Goal: Task Accomplishment & Management: Manage account settings

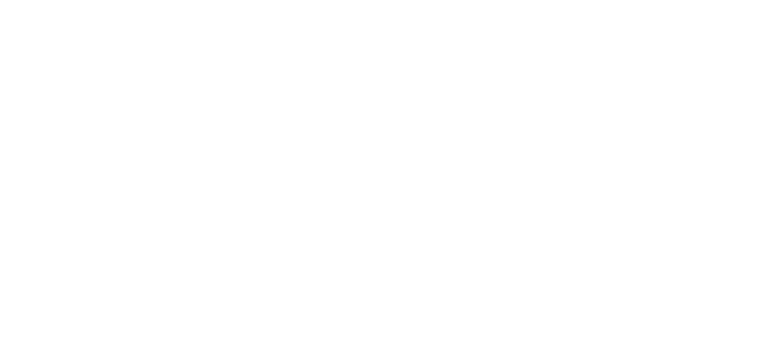
select select "*"
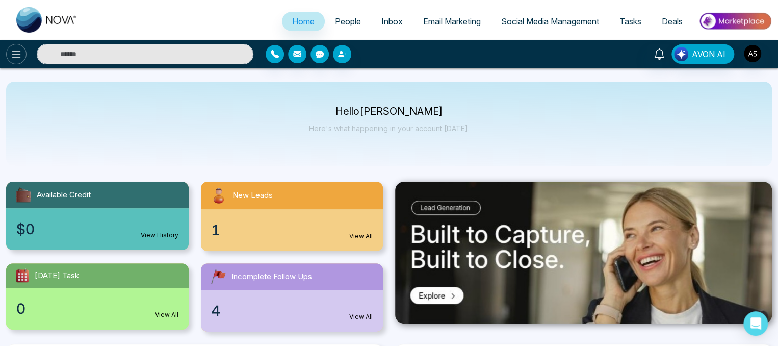
click at [18, 64] on button at bounding box center [16, 54] width 20 height 20
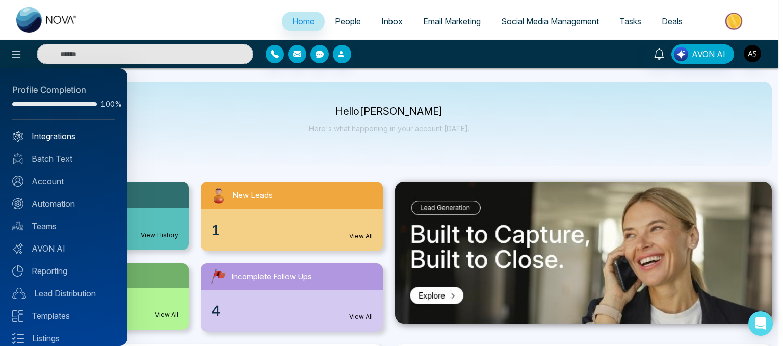
click at [56, 135] on link "Integrations" at bounding box center [63, 136] width 103 height 12
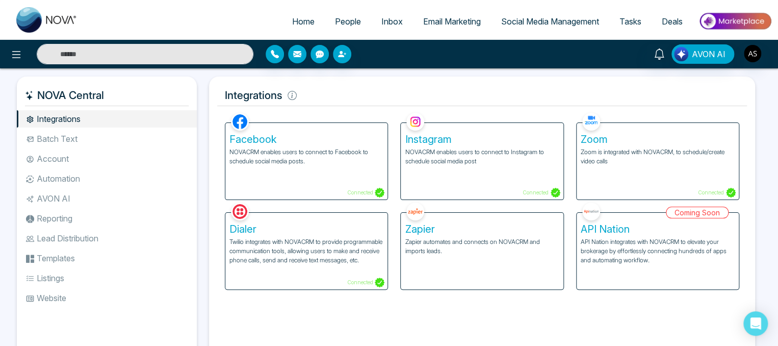
click at [719, 23] on img at bounding box center [735, 21] width 74 height 23
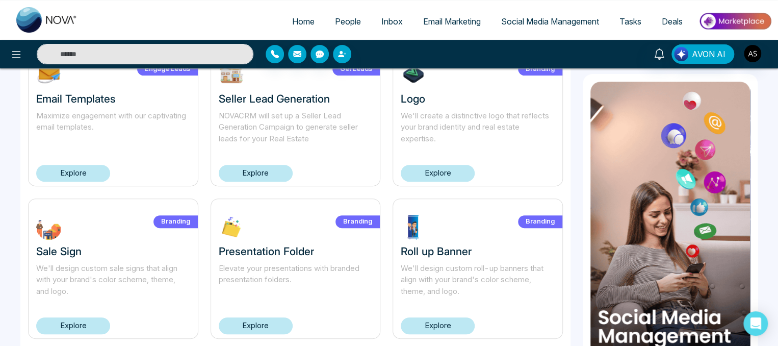
scroll to position [44, 0]
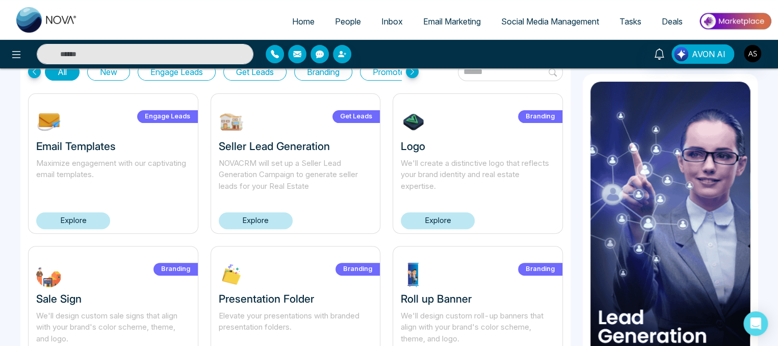
click at [297, 19] on span "Home" at bounding box center [303, 21] width 22 height 10
select select "*"
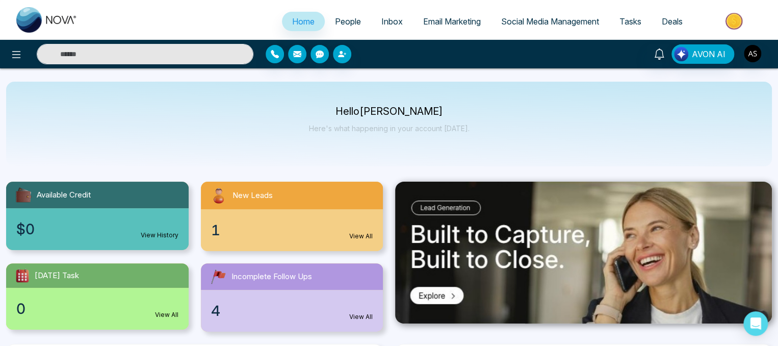
click at [708, 24] on img at bounding box center [735, 21] width 74 height 23
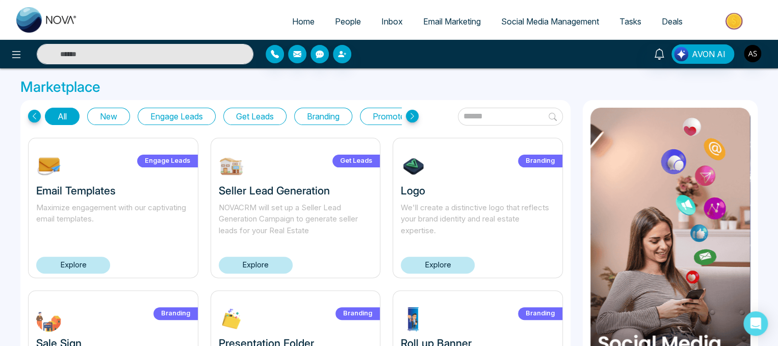
click at [471, 115] on input "text" at bounding box center [510, 117] width 105 height 18
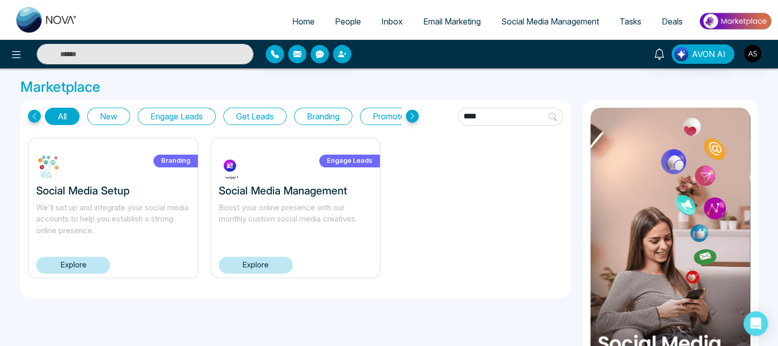
type input "****"
click at [73, 271] on link "Explore" at bounding box center [73, 265] width 74 height 17
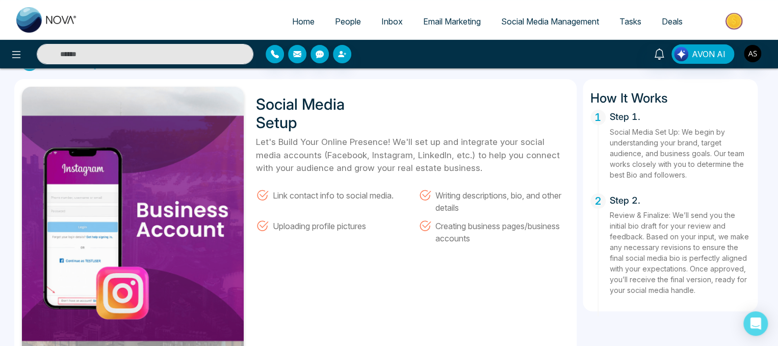
scroll to position [26, 0]
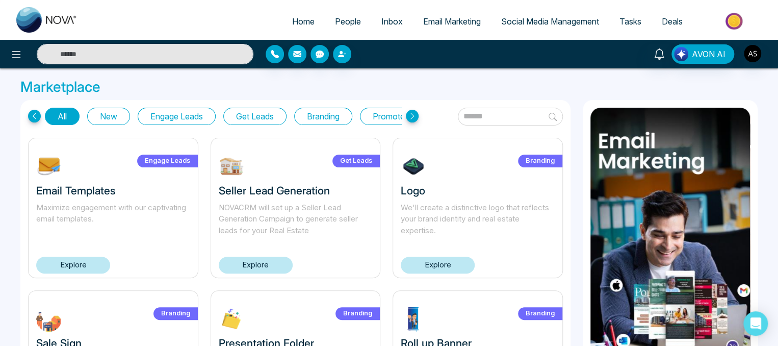
click at [458, 118] on input "text" at bounding box center [510, 117] width 105 height 18
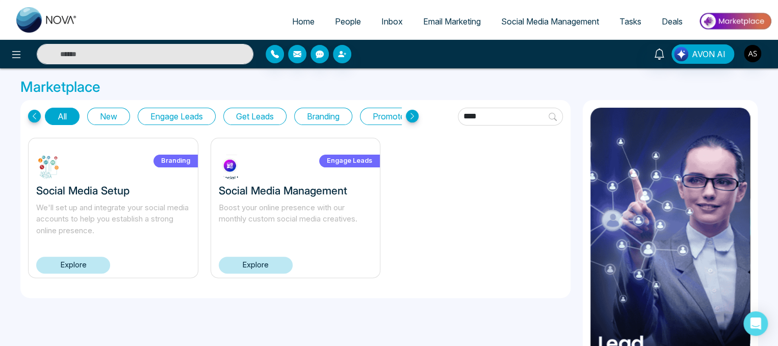
type input "****"
click at [308, 190] on h3 "Social Media Management" at bounding box center [296, 190] width 154 height 13
click at [271, 264] on link "Explore" at bounding box center [256, 265] width 74 height 17
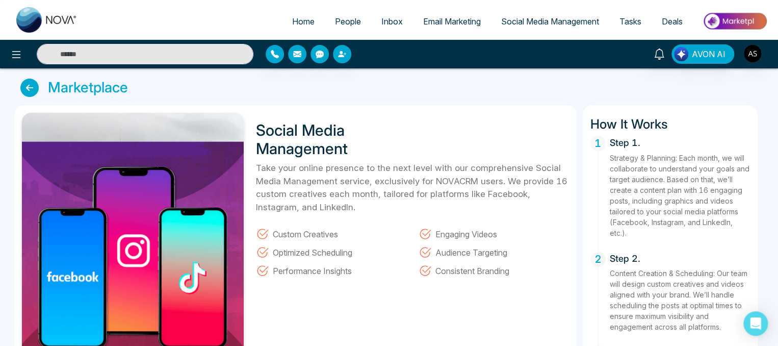
click at [29, 86] on icon at bounding box center [29, 88] width 18 height 18
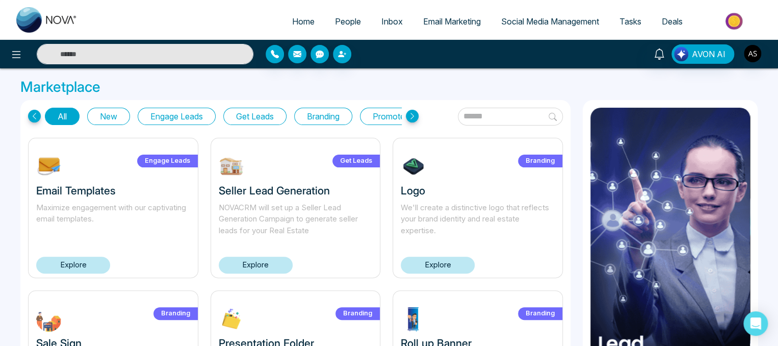
click at [310, 228] on p "NOVACRM will set up a Seller Lead Generation Campaign to generate seller leads …" at bounding box center [296, 219] width 154 height 35
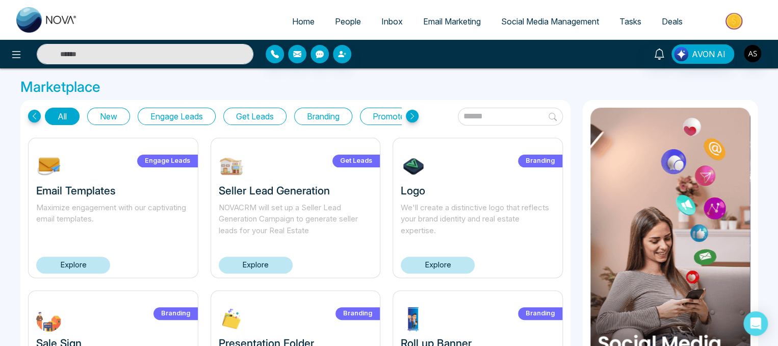
click at [341, 20] on span "People" at bounding box center [348, 21] width 26 height 10
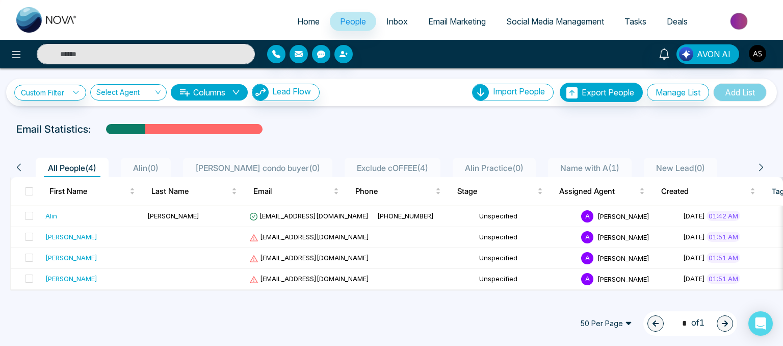
click at [720, 23] on img at bounding box center [740, 21] width 74 height 23
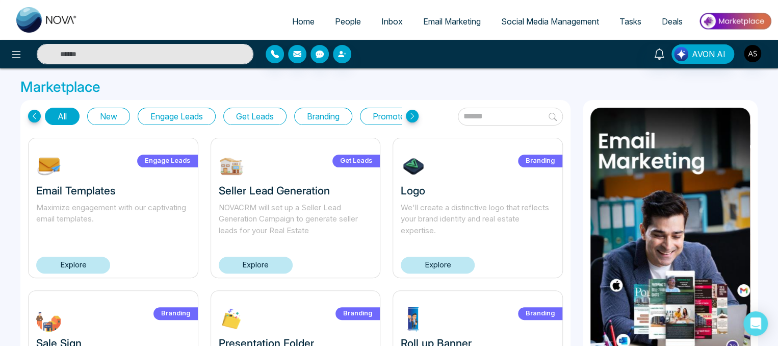
click at [737, 19] on img at bounding box center [735, 21] width 74 height 23
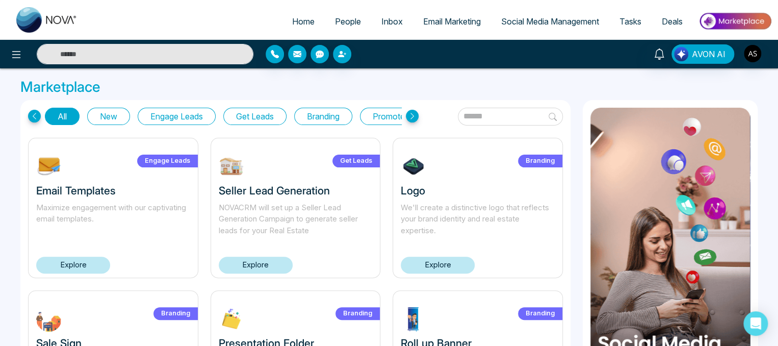
click at [476, 117] on input "text" at bounding box center [510, 117] width 105 height 18
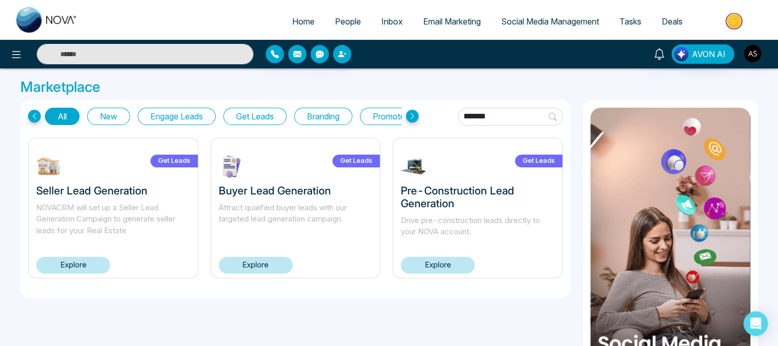
type input "*******"
click at [253, 121] on button "Get Leads" at bounding box center [254, 116] width 63 height 17
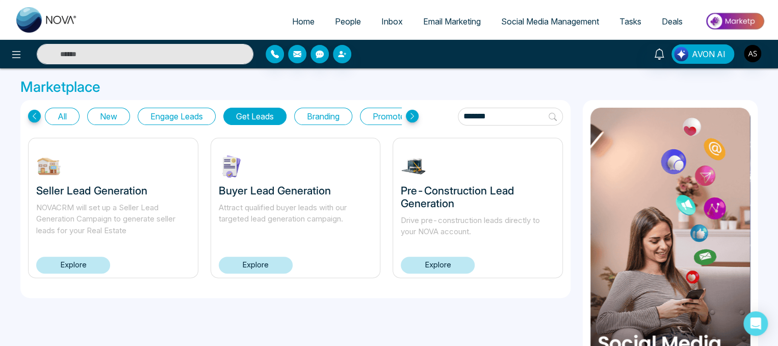
click at [86, 260] on link "Explore" at bounding box center [73, 265] width 74 height 17
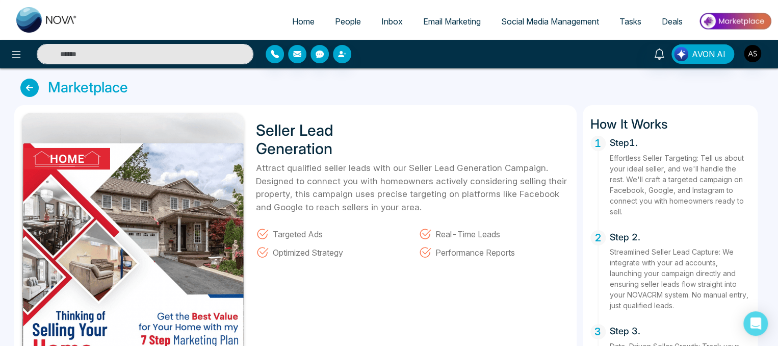
click at [29, 86] on icon at bounding box center [29, 88] width 18 height 18
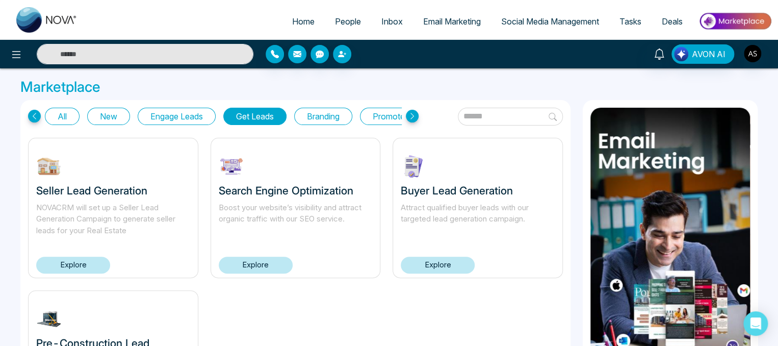
click at [452, 270] on link "Explore" at bounding box center [438, 265] width 74 height 17
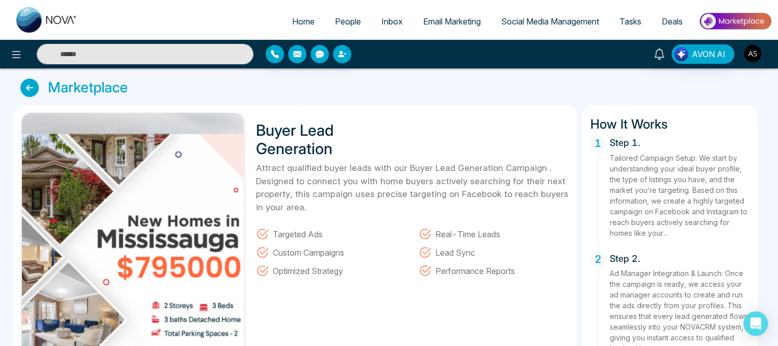
click at [303, 27] on link "Home" at bounding box center [303, 21] width 43 height 19
select select "*"
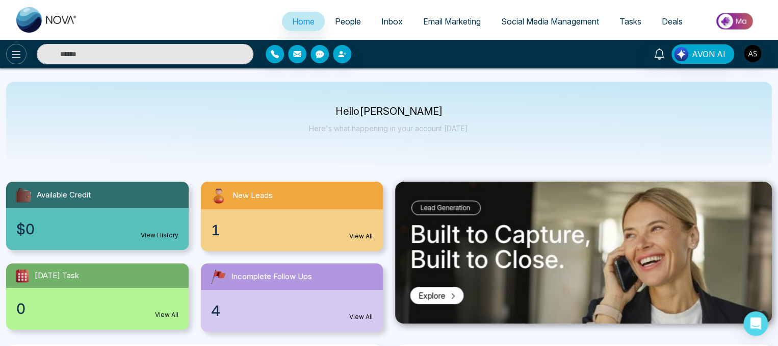
click at [22, 57] on button at bounding box center [16, 54] width 20 height 20
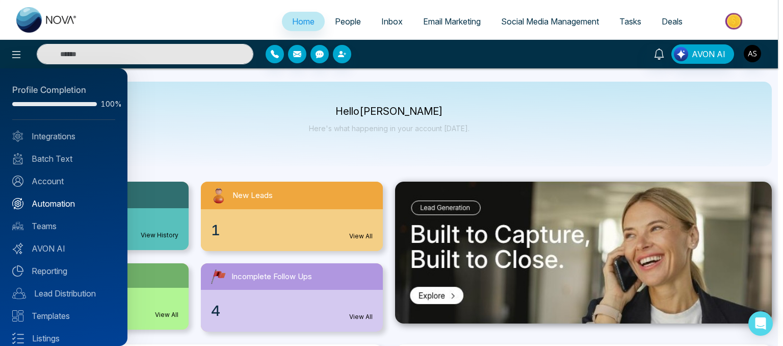
click at [41, 204] on link "Automation" at bounding box center [63, 203] width 103 height 12
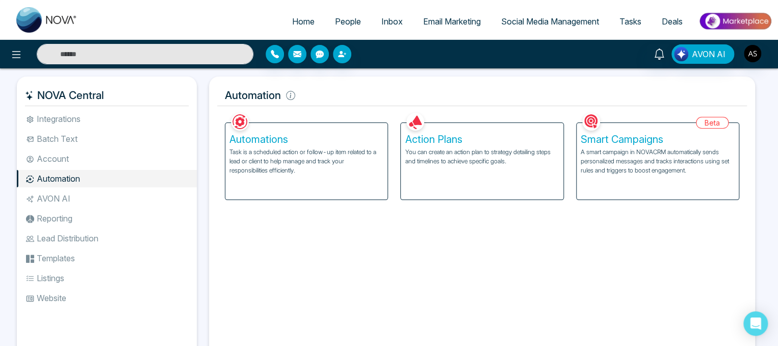
click at [457, 184] on div "Action Plans You can create an action plan to strategy detailing steps and time…" at bounding box center [482, 161] width 162 height 77
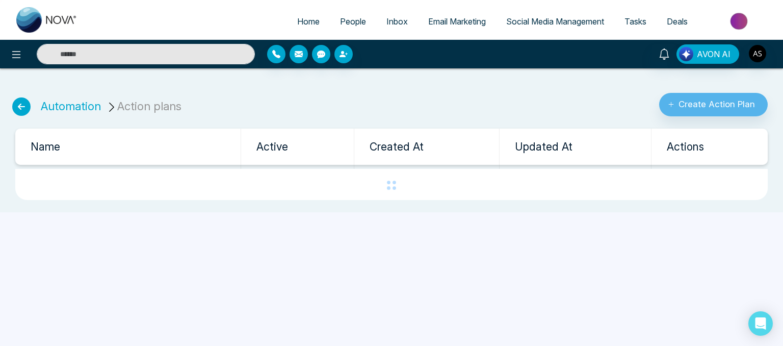
click at [27, 113] on icon at bounding box center [21, 106] width 18 height 18
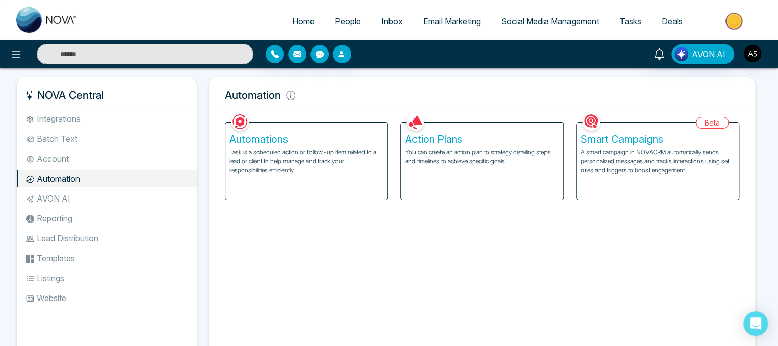
click at [617, 145] on h5 "Smart Campaigns" at bounding box center [658, 139] width 154 height 12
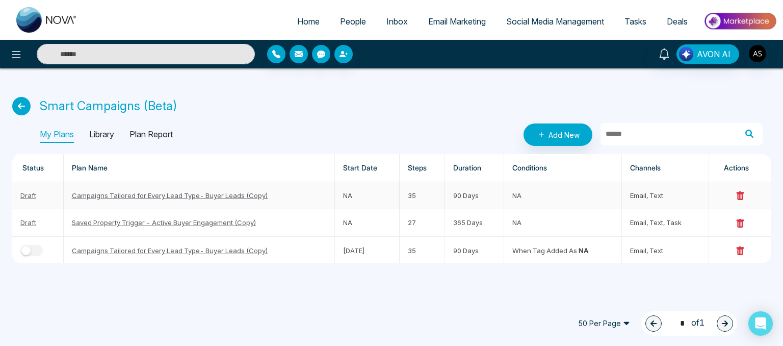
click at [218, 193] on link "Campaigns Tailored for Every Lead Type- Buyer Leads (Copy)" at bounding box center [170, 195] width 196 height 8
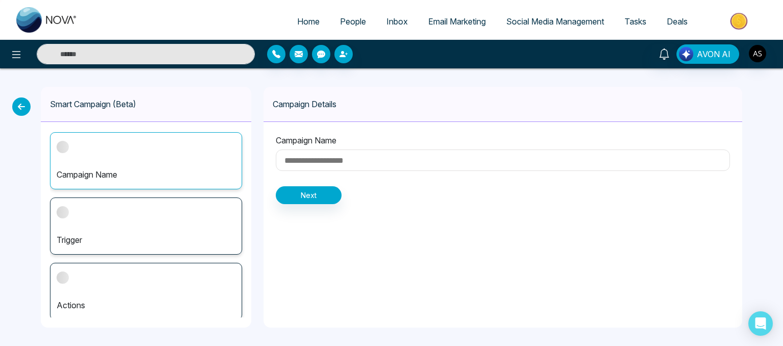
click at [24, 111] on icon at bounding box center [21, 106] width 18 height 18
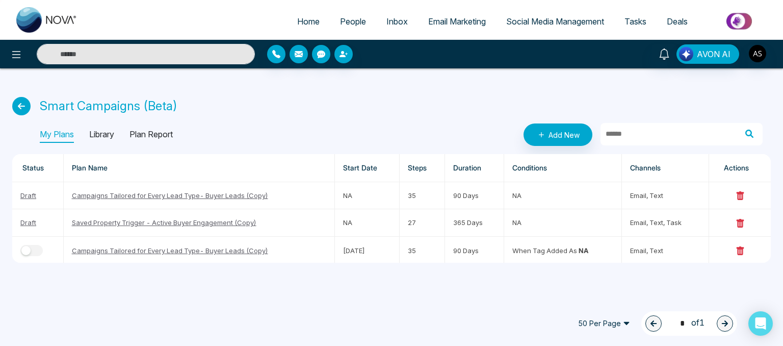
click at [23, 108] on icon at bounding box center [21, 106] width 18 height 18
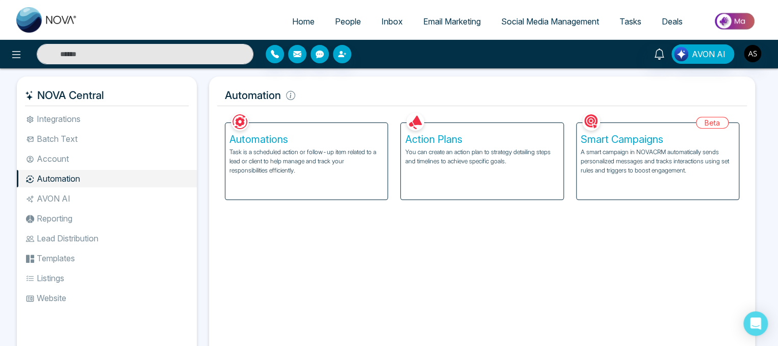
click at [436, 143] on h5 "Action Plans" at bounding box center [482, 139] width 154 height 12
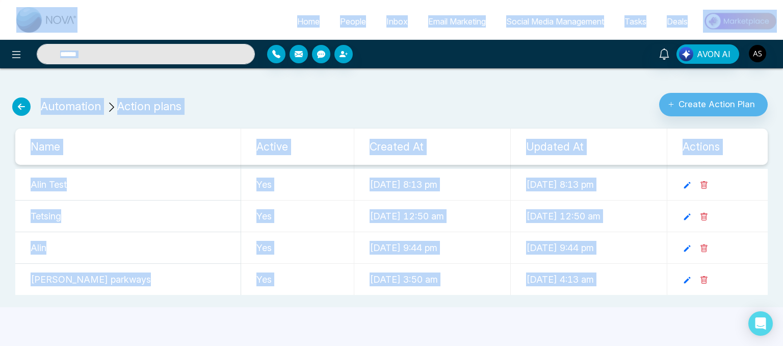
click at [320, 99] on div "Automation Action plans Create Action Plan" at bounding box center [391, 101] width 771 height 32
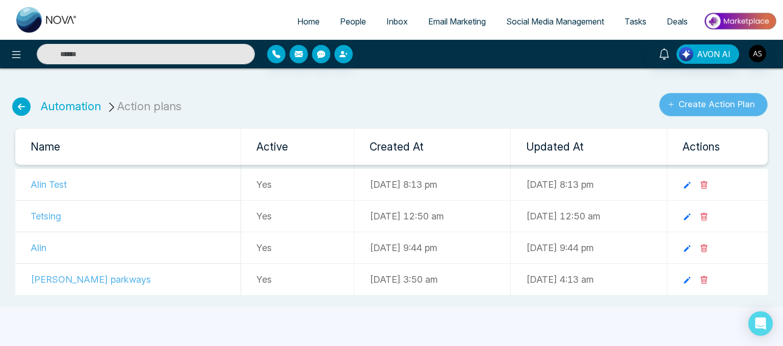
click at [742, 103] on button "Create Action Plan" at bounding box center [713, 104] width 109 height 23
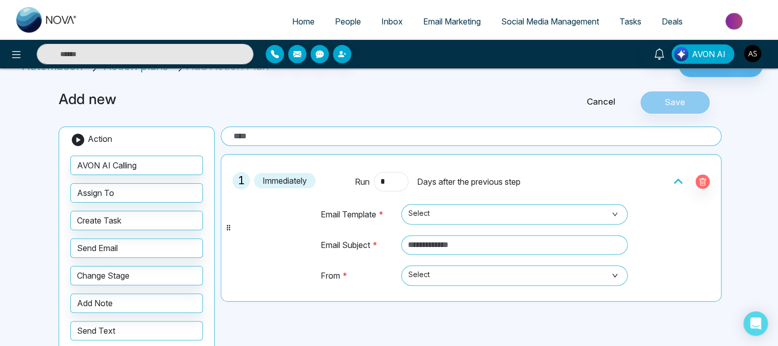
scroll to position [22, 0]
click at [690, 181] on div at bounding box center [691, 182] width 37 height 14
click at [699, 180] on icon "button" at bounding box center [703, 183] width 8 height 8
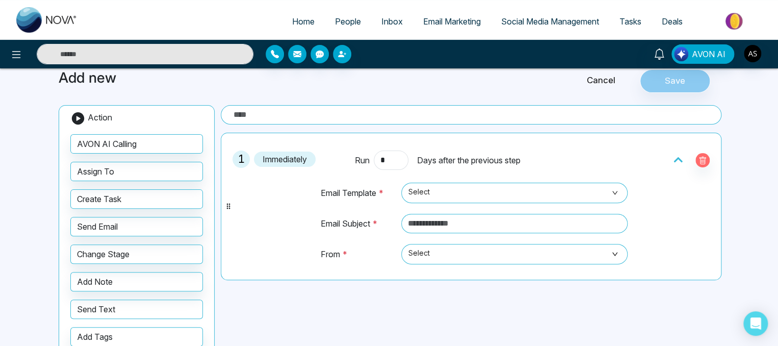
scroll to position [99, 0]
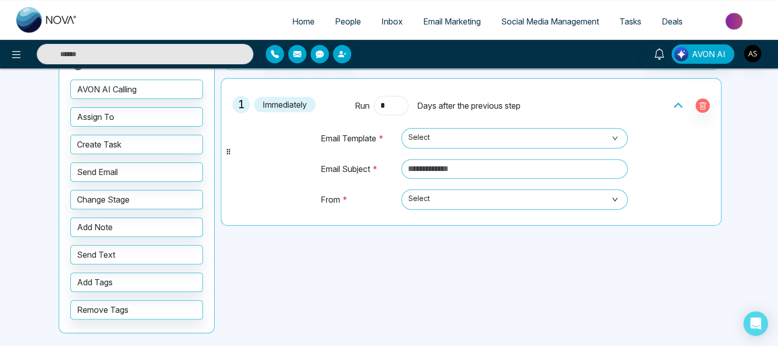
click at [361, 296] on div "Add new Cancel Save Action AVON AI Calling Assign To Create Task Send Email Cha…" at bounding box center [389, 176] width 673 height 346
click at [483, 241] on div "Add new Cancel Save Action AVON AI Calling Assign To Create Task Send Email Cha…" at bounding box center [389, 176] width 673 height 346
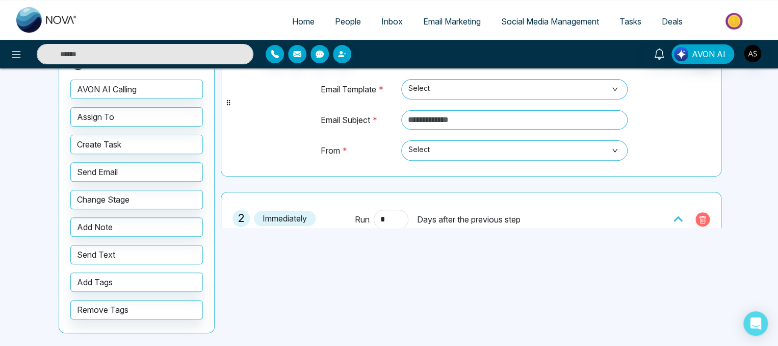
scroll to position [0, 0]
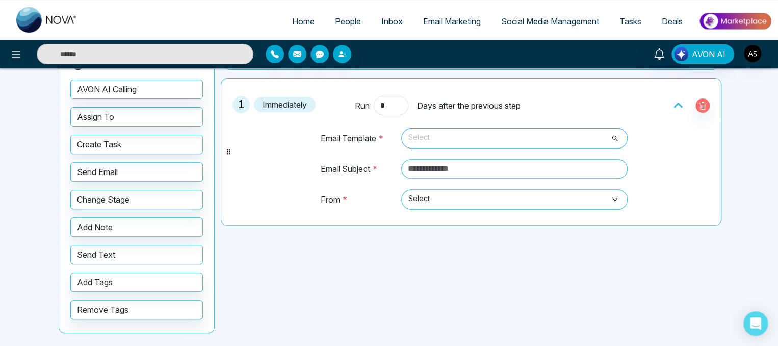
click at [436, 136] on span "Select" at bounding box center [515, 138] width 212 height 17
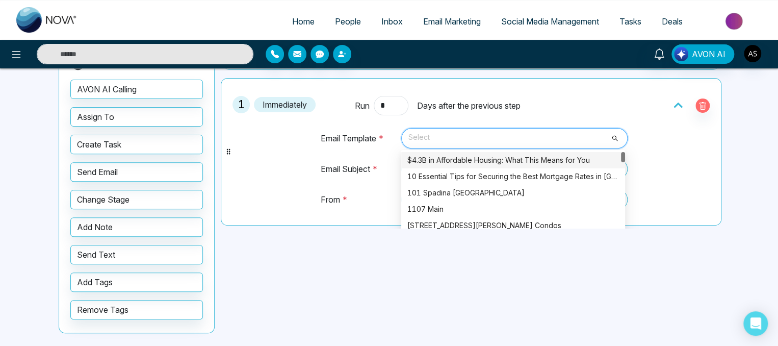
click at [443, 166] on div "$4.3B in Affordable Housing: What This Means for You" at bounding box center [513, 160] width 224 height 16
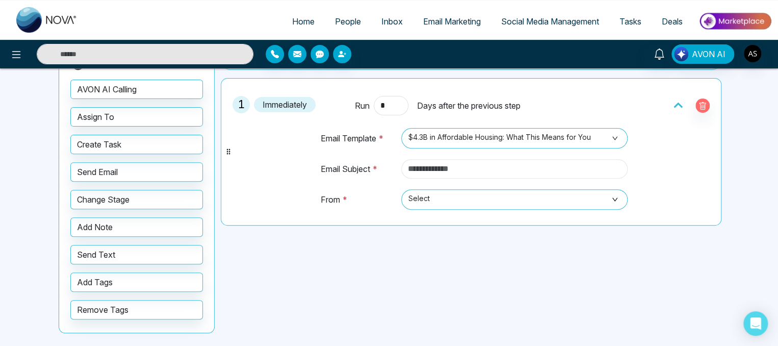
click at [456, 166] on input "text" at bounding box center [514, 168] width 226 height 19
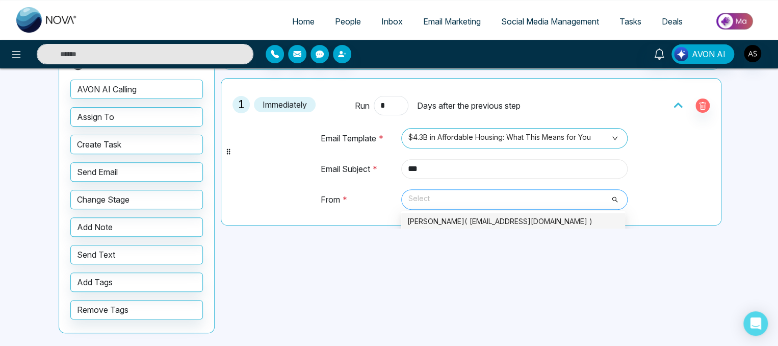
click at [463, 204] on span "Select" at bounding box center [515, 199] width 212 height 17
type input "***"
click at [456, 220] on div "[PERSON_NAME]( [EMAIL_ADDRESS][DOMAIN_NAME] )" at bounding box center [514, 221] width 212 height 11
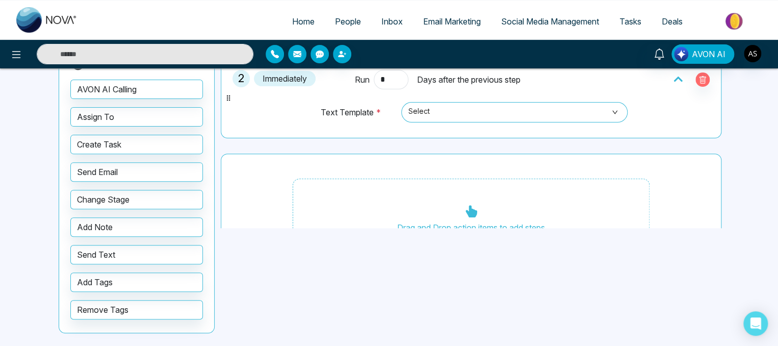
scroll to position [196, 0]
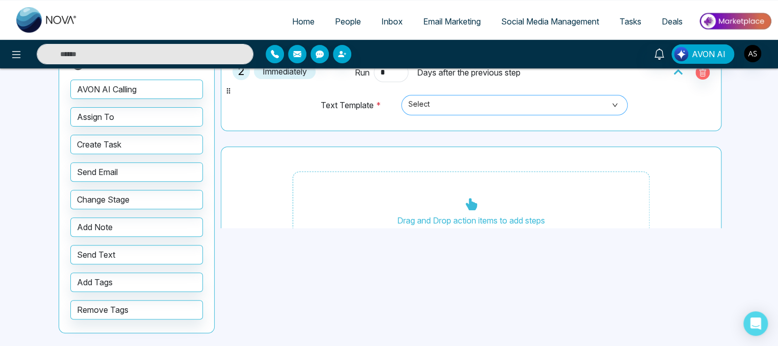
click at [462, 113] on span at bounding box center [511, 104] width 207 height 19
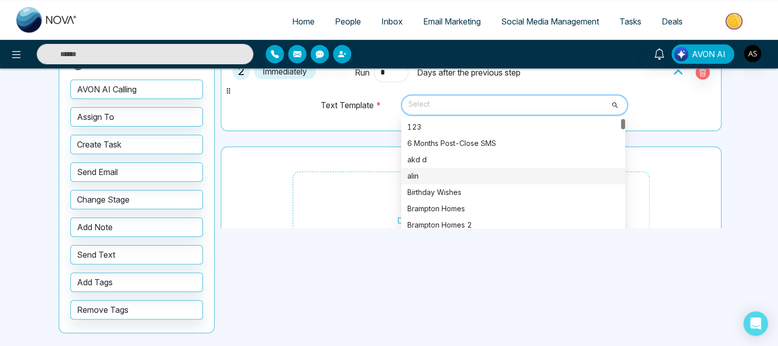
click at [420, 172] on div "alin" at bounding box center [514, 175] width 212 height 11
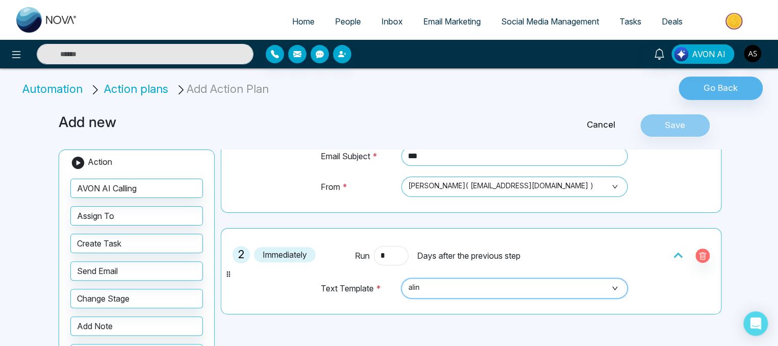
scroll to position [116, 0]
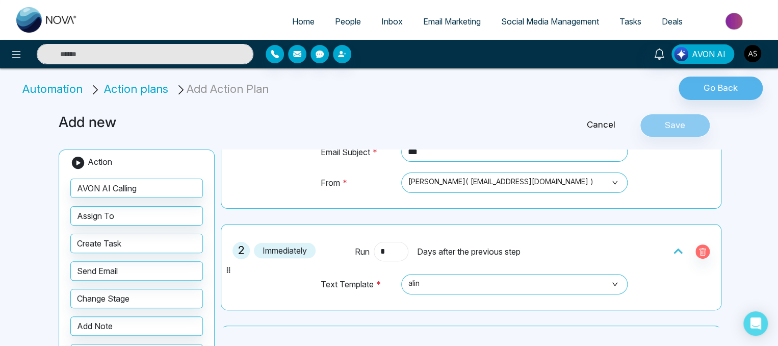
click at [389, 250] on input "*" at bounding box center [391, 251] width 35 height 19
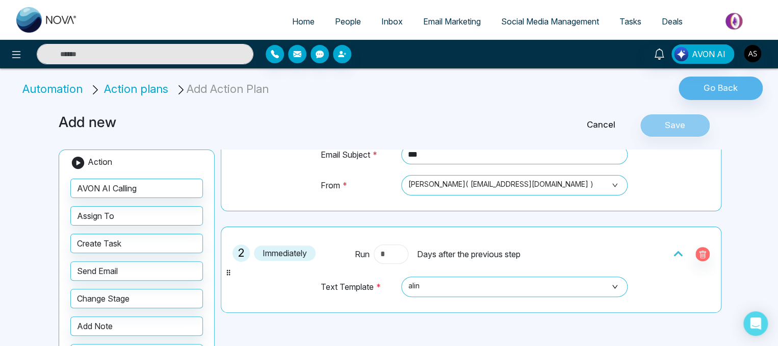
scroll to position [0, 0]
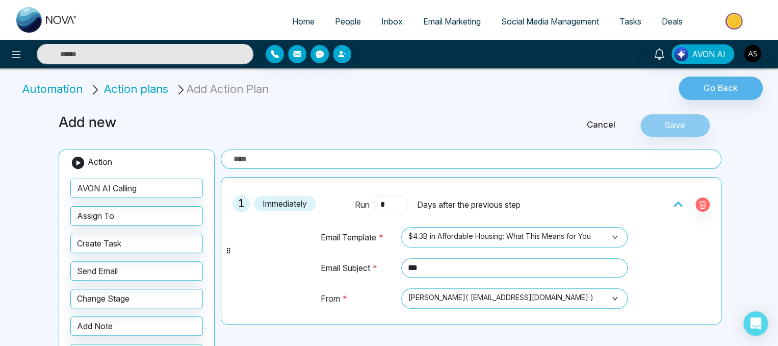
type input "*"
click at [383, 205] on input "*" at bounding box center [391, 204] width 35 height 19
click at [384, 201] on input "*" at bounding box center [391, 204] width 35 height 19
type input "*"
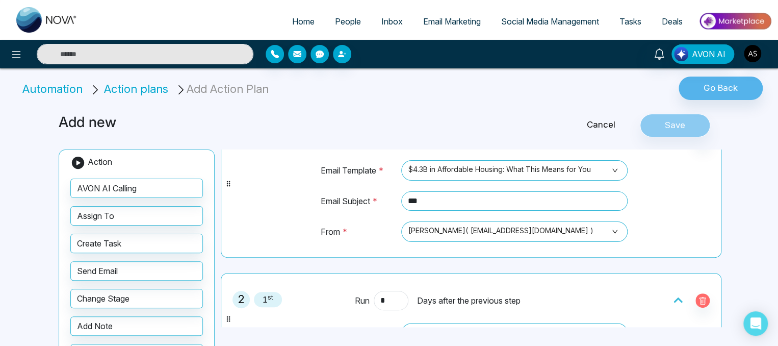
scroll to position [79, 0]
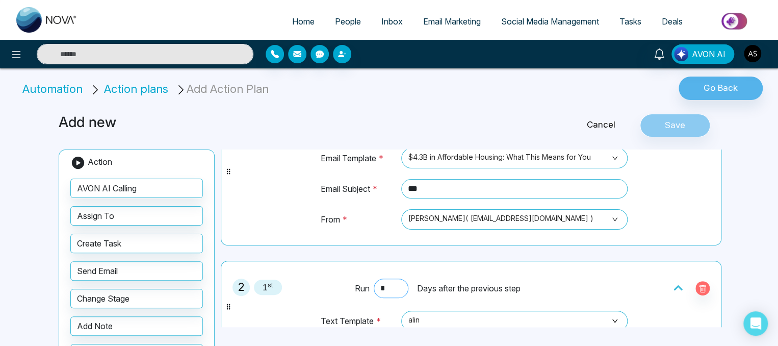
type input "*"
click at [388, 291] on input "*" at bounding box center [391, 287] width 35 height 19
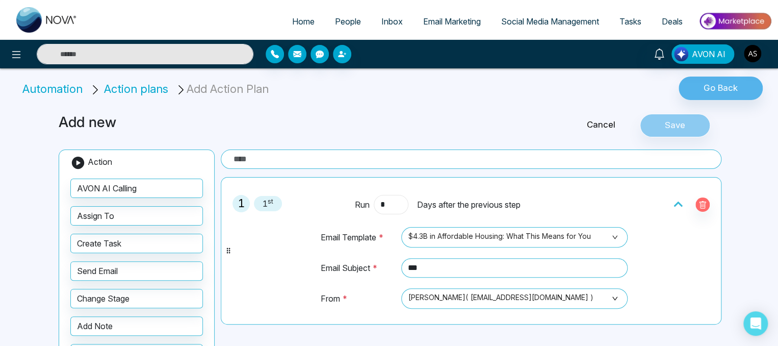
click at [386, 200] on input "*" at bounding box center [391, 204] width 35 height 19
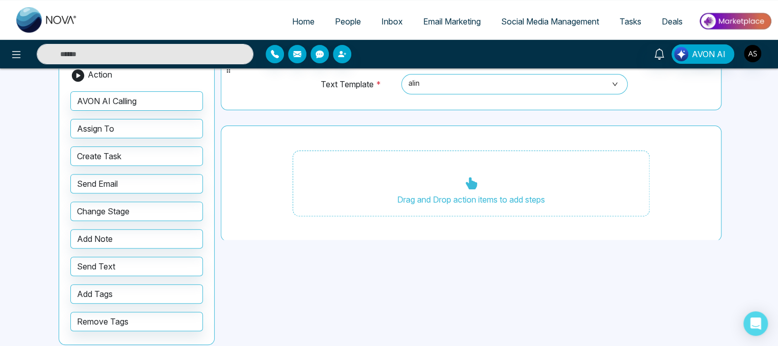
scroll to position [88, 0]
type input "*"
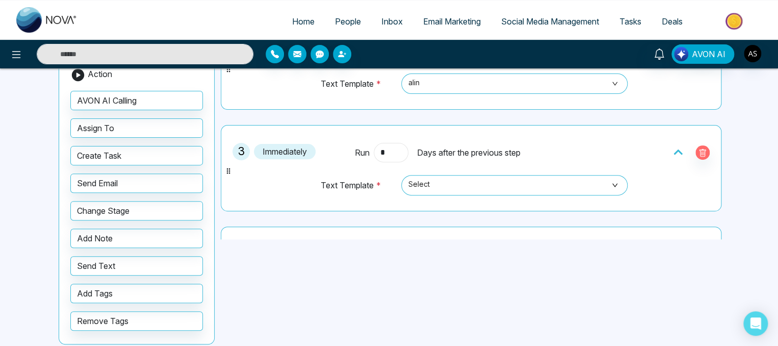
click at [397, 149] on input "*" at bounding box center [391, 152] width 35 height 19
type input "*"
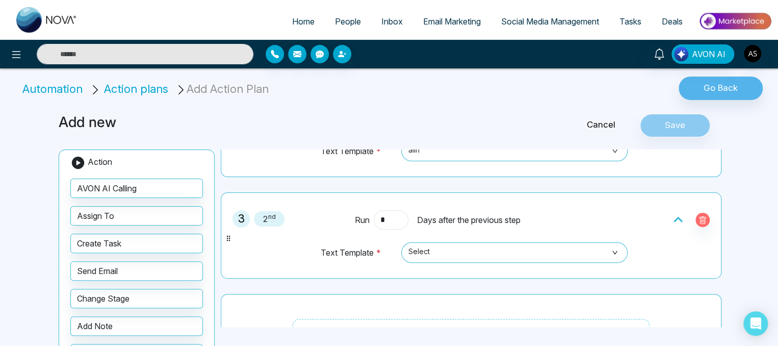
scroll to position [249, 0]
click at [444, 260] on span at bounding box center [511, 252] width 207 height 19
type input "*"
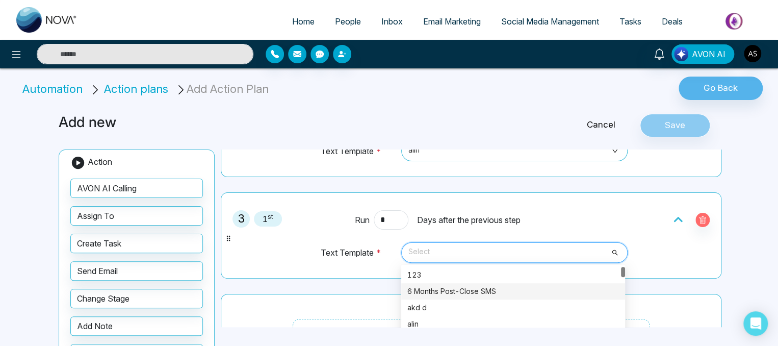
click at [437, 290] on div "6 Months Post-Close SMS" at bounding box center [514, 291] width 212 height 11
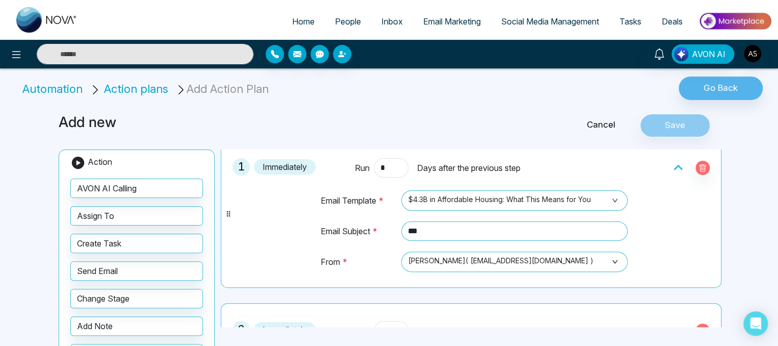
scroll to position [30, 0]
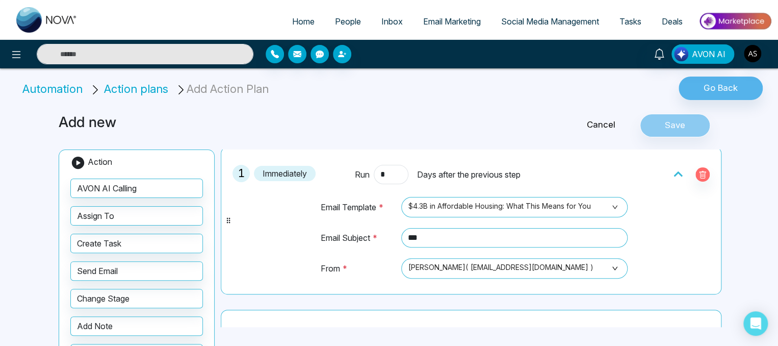
click at [665, 129] on div "Cancel Save" at bounding box center [613, 125] width 224 height 23
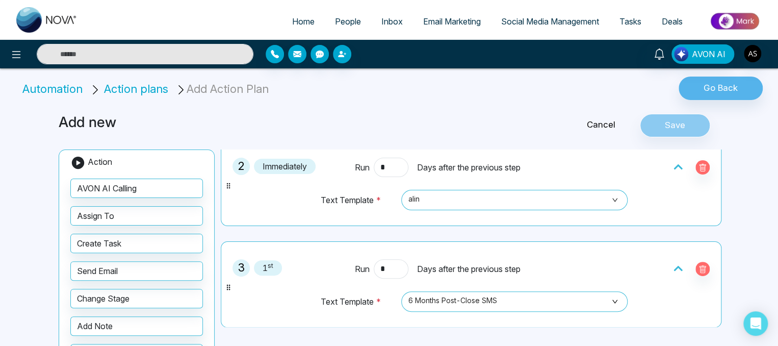
scroll to position [214, 0]
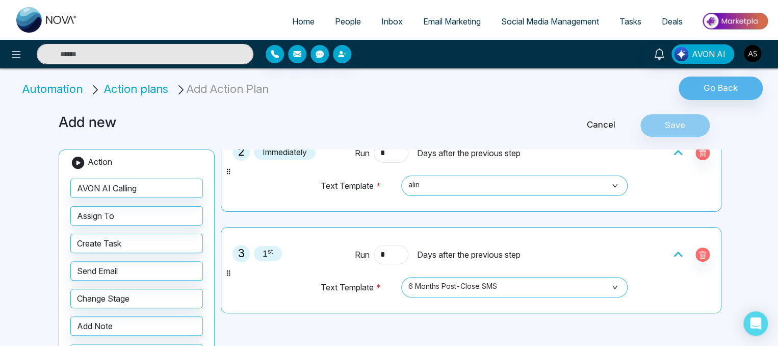
click at [390, 253] on input "*" at bounding box center [391, 254] width 35 height 19
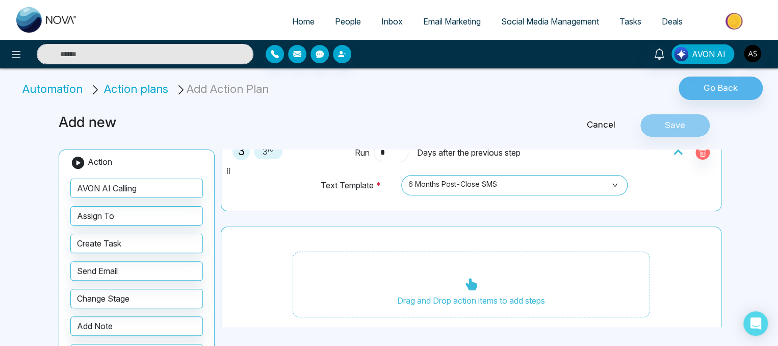
scroll to position [317, 0]
type input "*"
click at [493, 273] on div "Drag and Drop action items to add steps" at bounding box center [471, 283] width 357 height 66
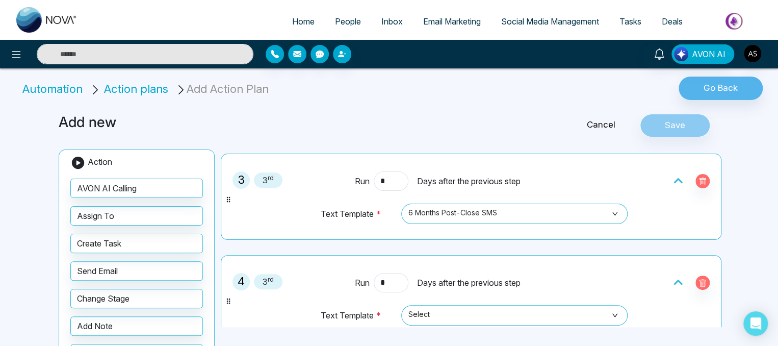
scroll to position [289, 0]
click at [388, 282] on input "*" at bounding box center [391, 281] width 35 height 19
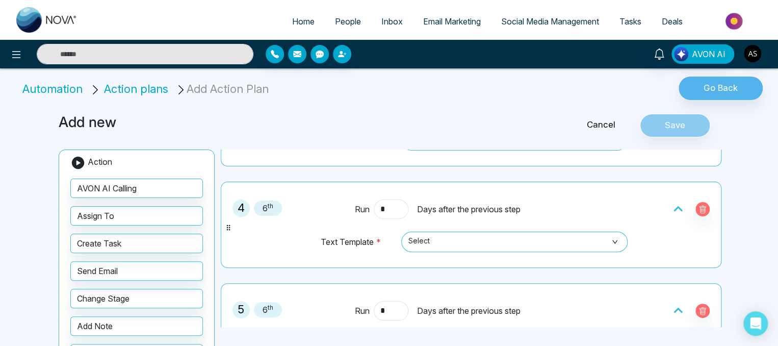
scroll to position [383, 0]
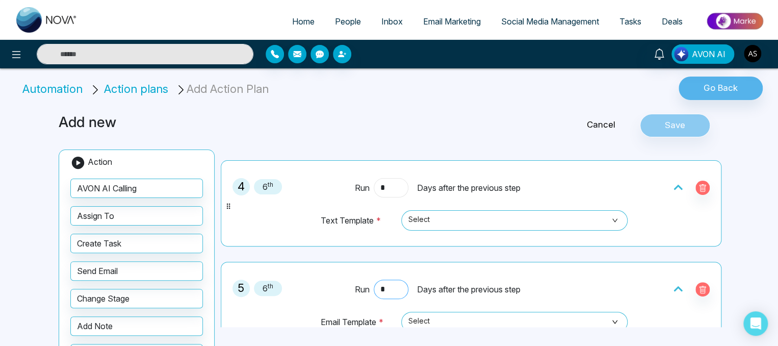
type input "*"
click at [391, 284] on input "*" at bounding box center [391, 289] width 35 height 19
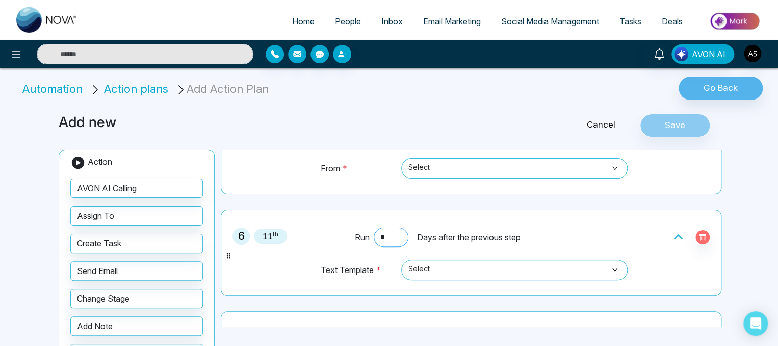
scroll to position [597, 0]
type input "*"
click at [387, 233] on input "*" at bounding box center [391, 237] width 35 height 19
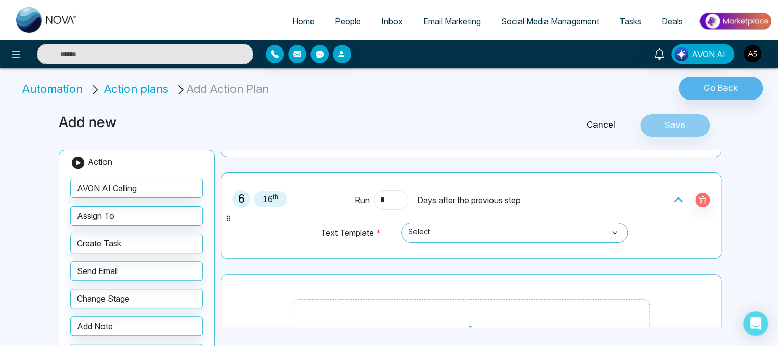
scroll to position [633, 0]
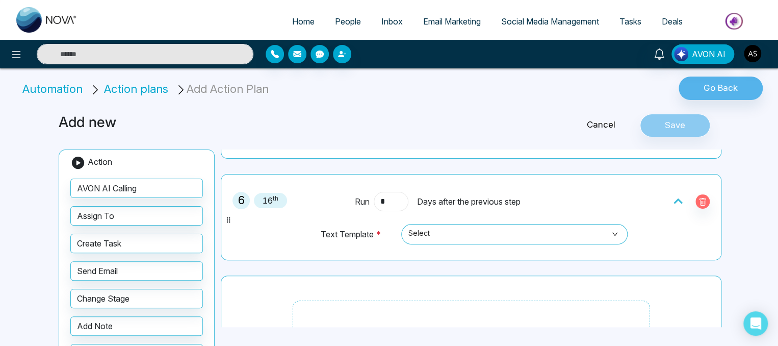
type input "*"
click at [230, 217] on icon at bounding box center [228, 220] width 8 height 8
click at [399, 198] on input "*" at bounding box center [391, 201] width 35 height 19
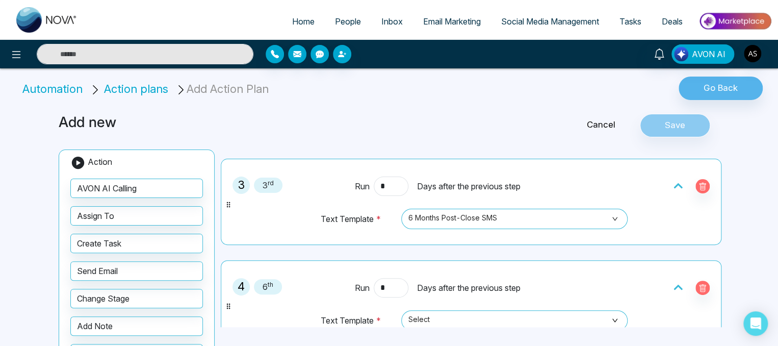
scroll to position [286, 0]
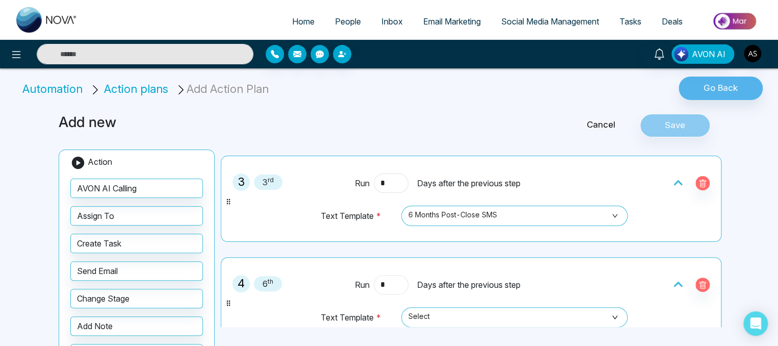
type input "*"
click at [387, 283] on input "*" at bounding box center [391, 284] width 35 height 19
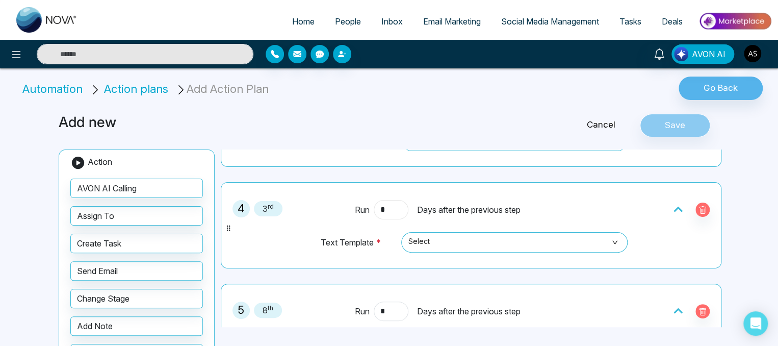
scroll to position [362, 0]
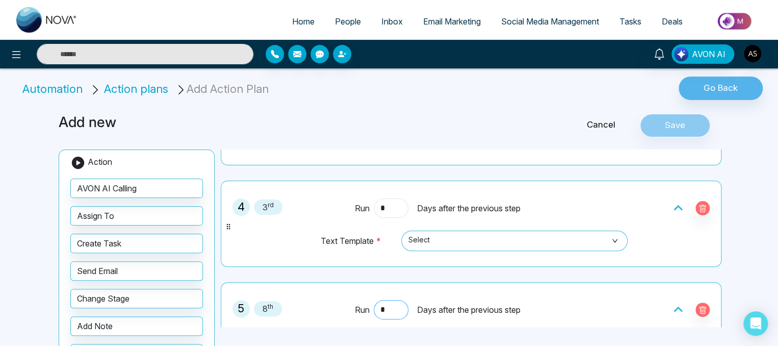
type input "*"
click at [393, 310] on input "*" at bounding box center [391, 309] width 35 height 19
type input "*"
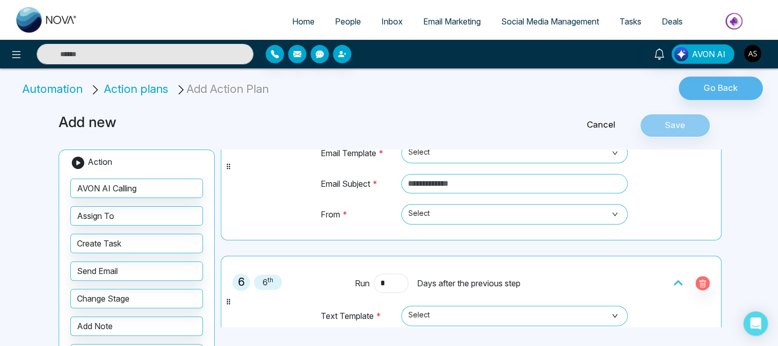
scroll to position [530, 0]
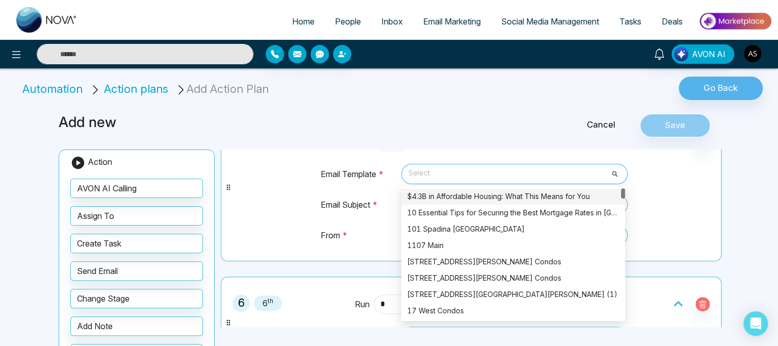
click at [569, 175] on span "Select" at bounding box center [515, 173] width 212 height 17
type input "*"
click at [504, 196] on div "$4.3B in Affordable Housing: What This Means for You" at bounding box center [514, 196] width 212 height 11
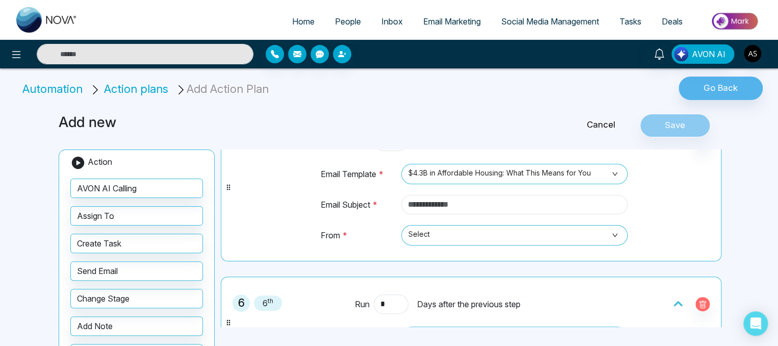
click at [493, 196] on input "text" at bounding box center [514, 204] width 226 height 19
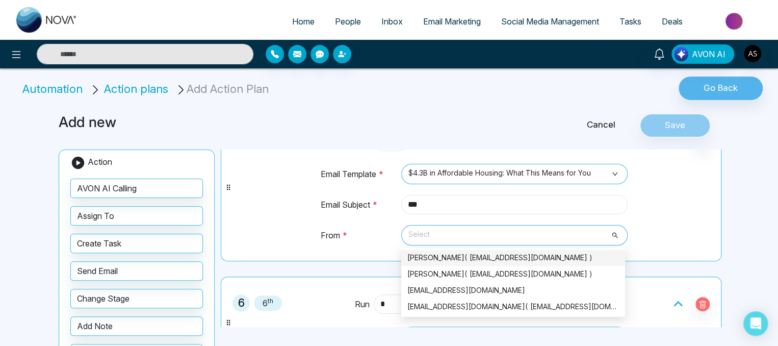
click at [476, 231] on span "Select" at bounding box center [515, 234] width 212 height 17
type input "***"
click at [451, 260] on div "[PERSON_NAME]( [EMAIL_ADDRESS][DOMAIN_NAME] )" at bounding box center [514, 257] width 212 height 11
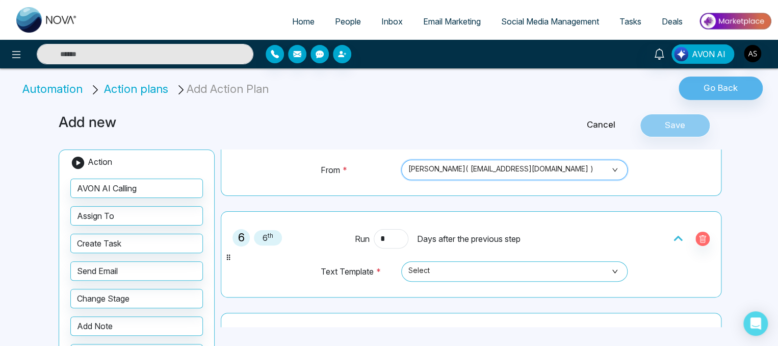
scroll to position [602, 0]
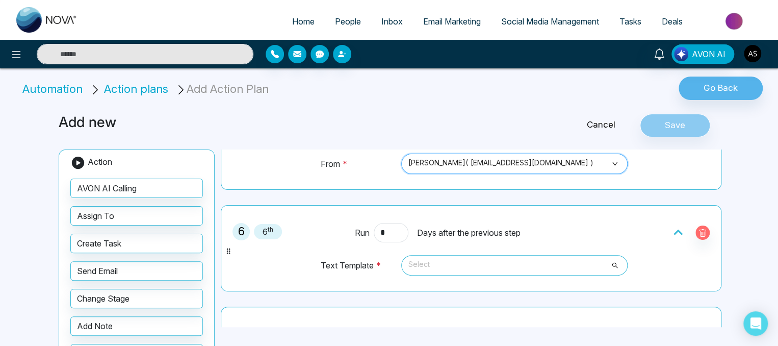
click at [451, 260] on span "Select" at bounding box center [515, 265] width 212 height 17
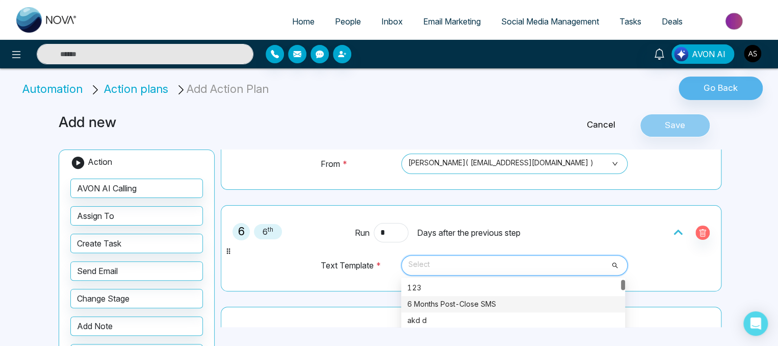
click at [437, 298] on div "6 Months Post-Close SMS" at bounding box center [514, 303] width 212 height 11
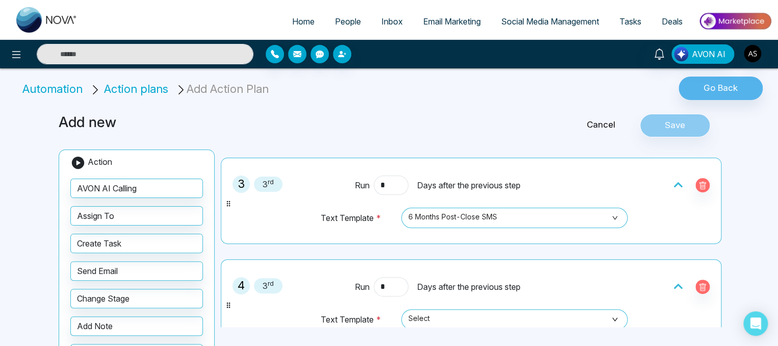
scroll to position [282, 0]
click at [438, 315] on span "Select" at bounding box center [515, 320] width 212 height 17
type input "*"
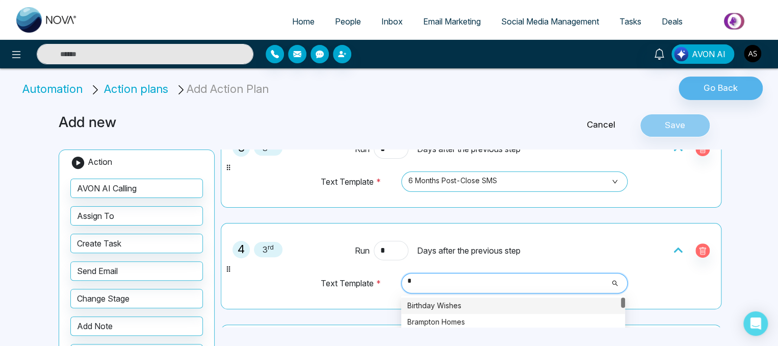
scroll to position [321, 0]
click at [446, 300] on div "Birthday Wishes" at bounding box center [514, 304] width 212 height 11
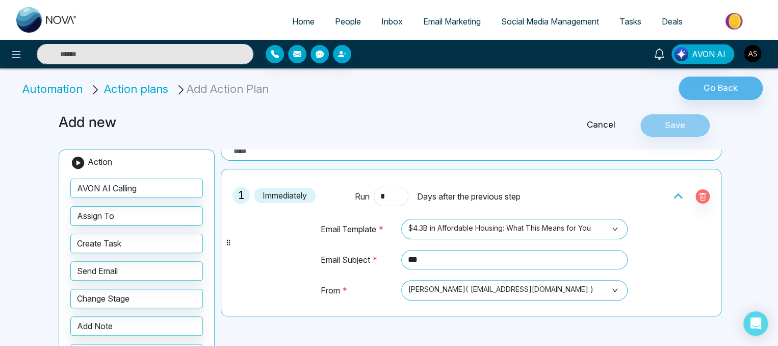
scroll to position [8, 0]
click at [686, 123] on div "Cancel Save" at bounding box center [613, 125] width 224 height 23
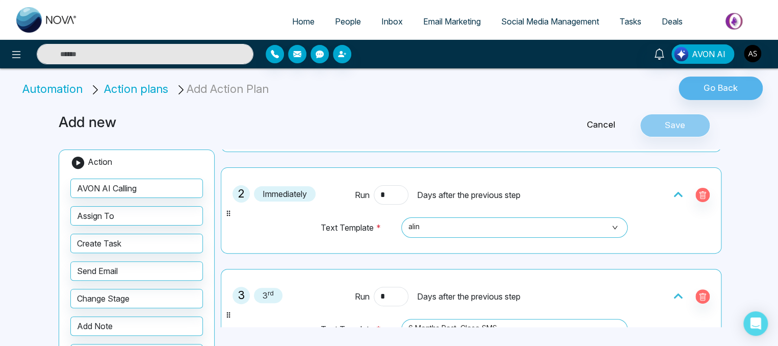
scroll to position [0, 0]
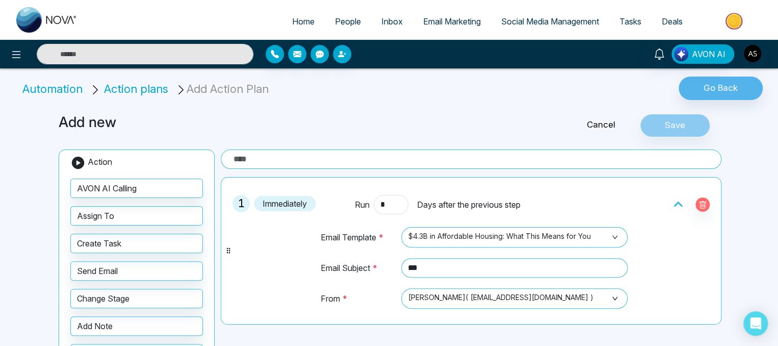
click at [524, 157] on input "text" at bounding box center [471, 158] width 501 height 19
type input "**********"
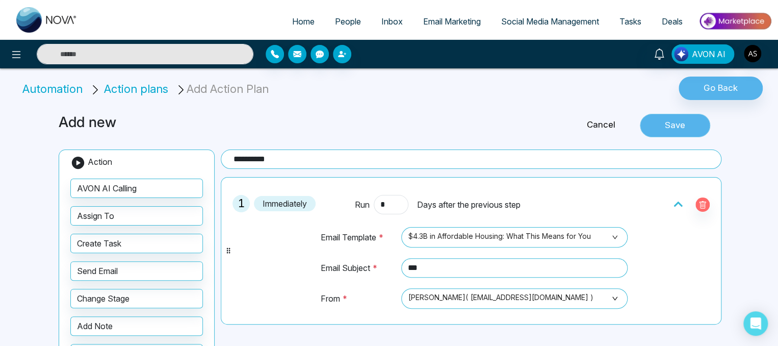
click at [679, 130] on button "Save" at bounding box center [675, 125] width 70 height 23
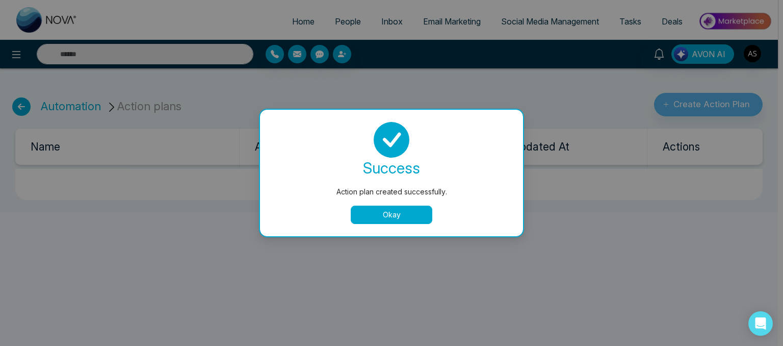
click at [397, 212] on button "Okay" at bounding box center [392, 215] width 82 height 18
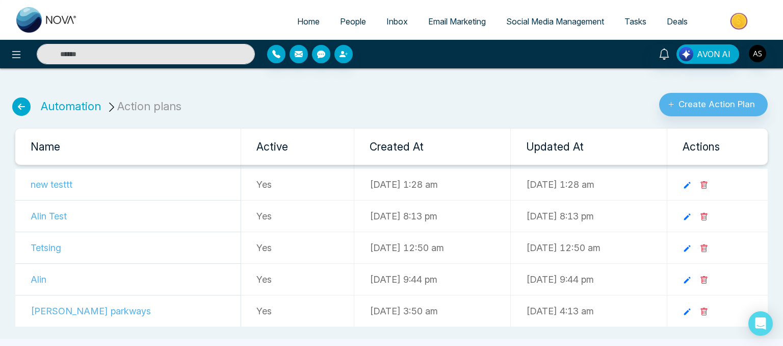
click at [19, 112] on icon at bounding box center [21, 106] width 18 height 18
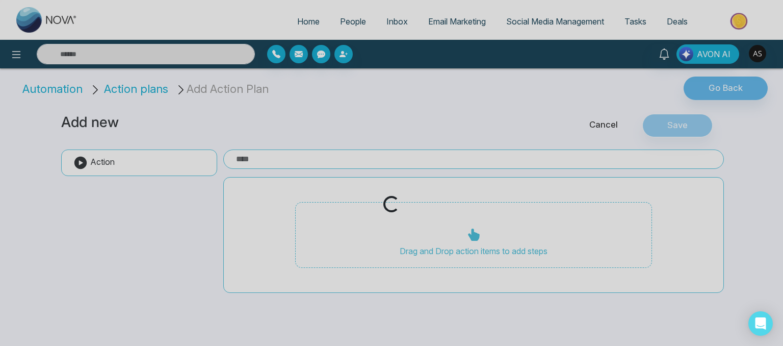
click at [12, 52] on div "Loading..." at bounding box center [391, 173] width 783 height 346
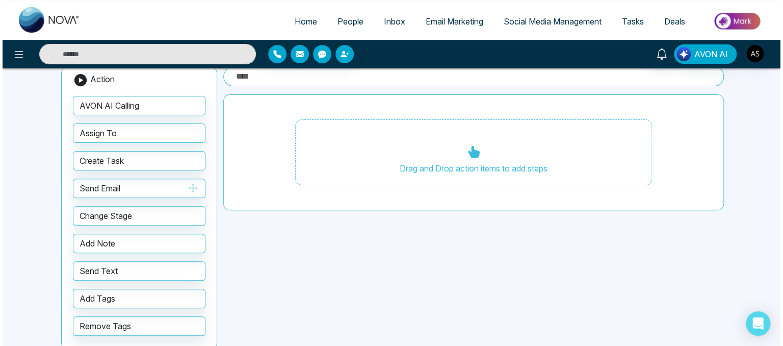
scroll to position [99, 0]
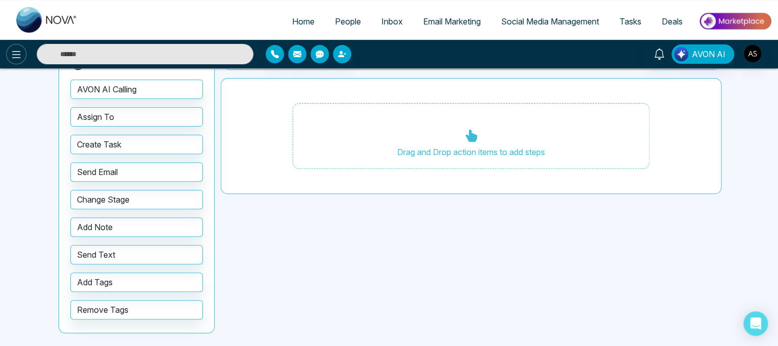
click at [16, 56] on icon at bounding box center [16, 54] width 12 height 12
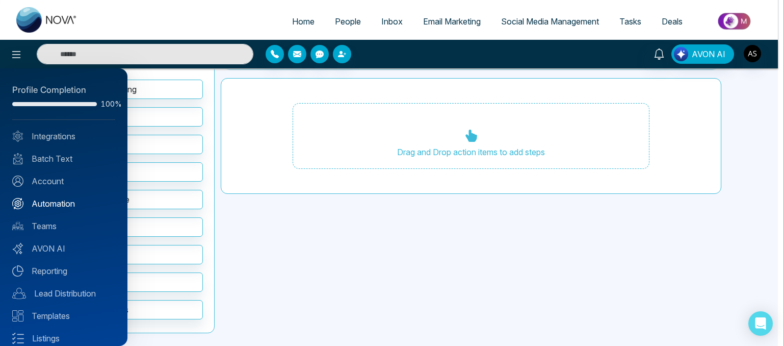
click at [54, 206] on link "Automation" at bounding box center [63, 203] width 103 height 12
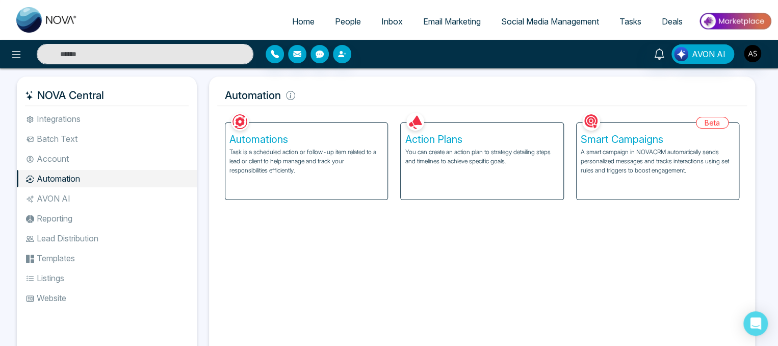
click at [265, 150] on p "Task is a scheduled action or follow-up item related to a lead or client to hel…" at bounding box center [307, 161] width 154 height 28
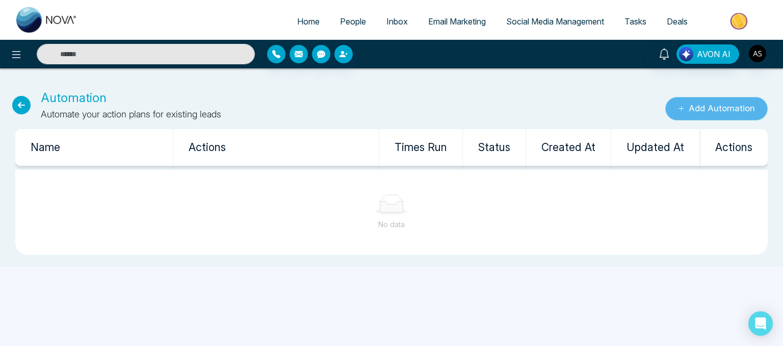
click at [681, 109] on icon "submit" at bounding box center [681, 108] width 5 height 5
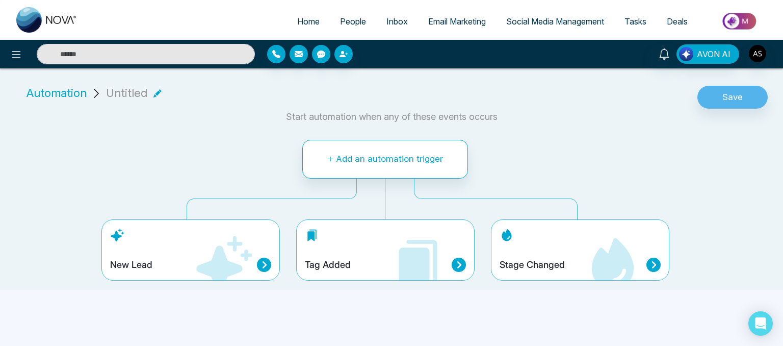
click at [174, 256] on div "New Lead" at bounding box center [191, 249] width 179 height 61
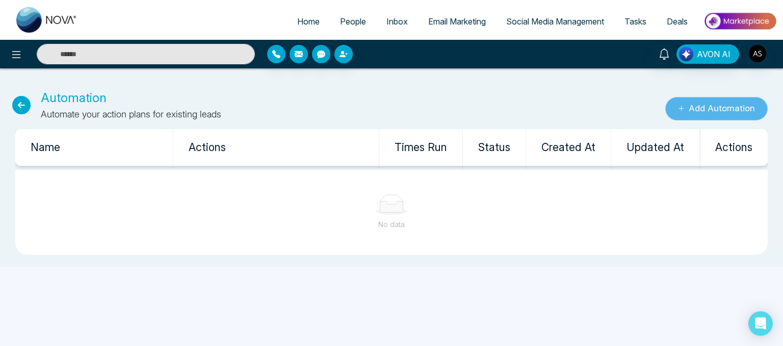
click at [673, 108] on button "Add Automation" at bounding box center [717, 108] width 103 height 23
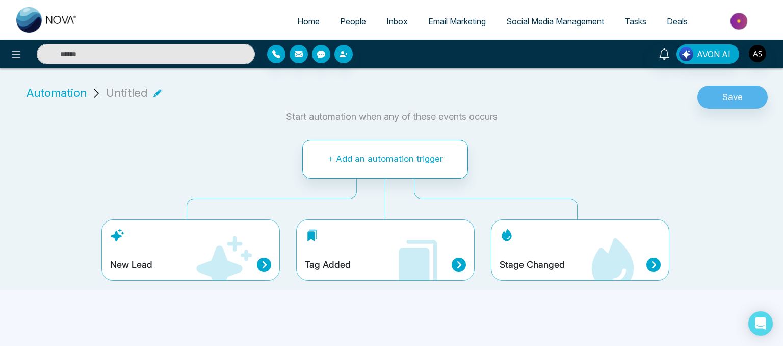
click at [459, 256] on div "Tag Added" at bounding box center [385, 249] width 179 height 61
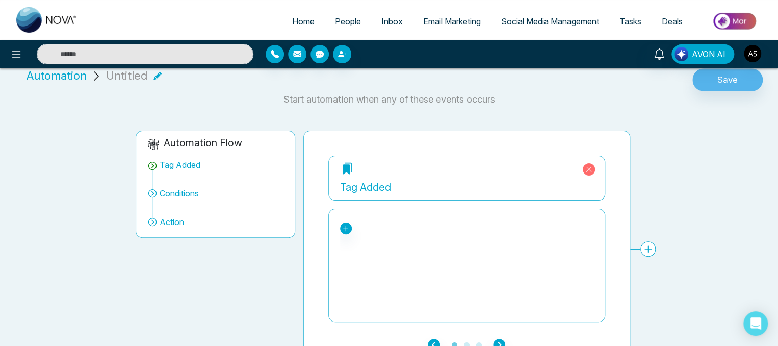
scroll to position [18, 0]
click at [341, 229] on link at bounding box center [346, 228] width 12 height 12
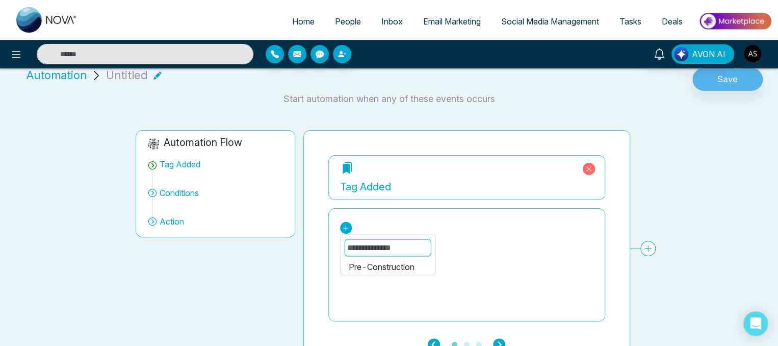
click at [377, 265] on div "Pre-Construction" at bounding box center [387, 266] width 79 height 12
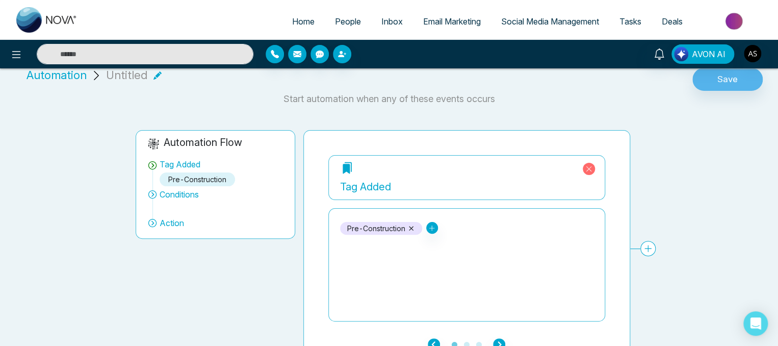
scroll to position [38, 0]
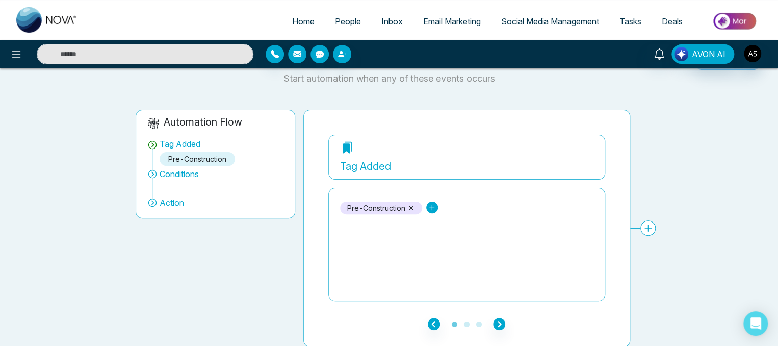
click at [437, 202] on link at bounding box center [432, 207] width 12 height 12
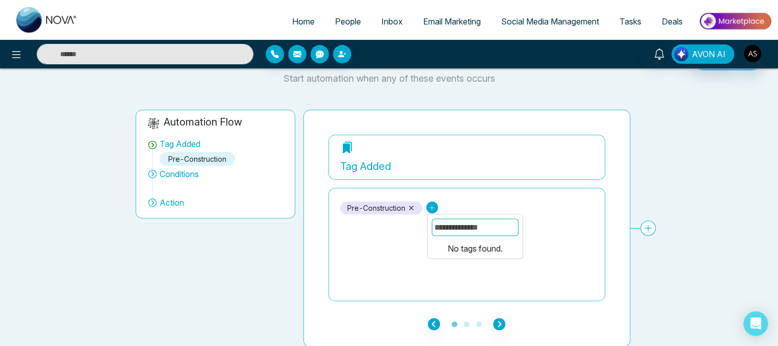
click at [411, 218] on div "Pre-Construction No tags found." at bounding box center [466, 244] width 253 height 102
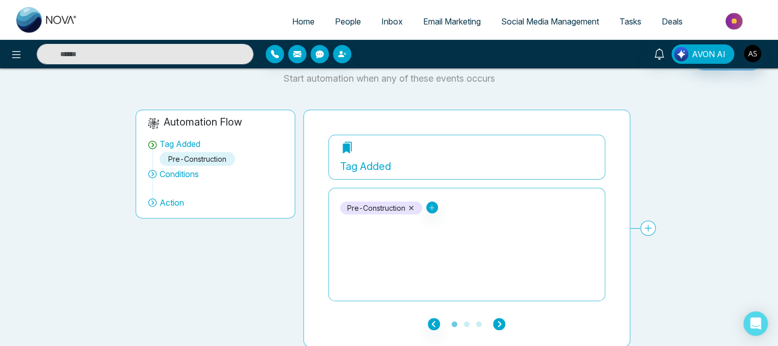
click at [500, 326] on icon "button" at bounding box center [499, 324] width 12 height 12
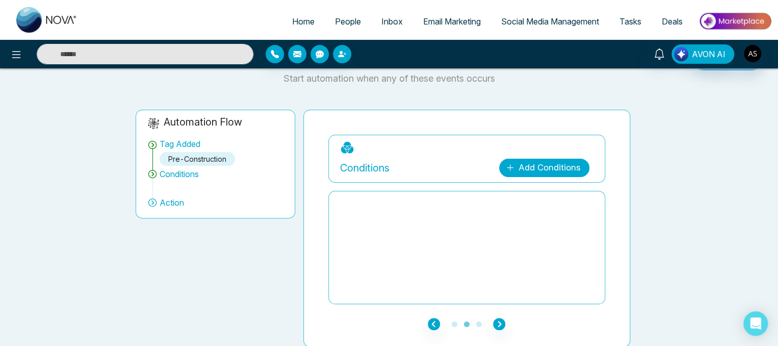
click at [534, 160] on link "Add Conditions" at bounding box center [544, 168] width 90 height 18
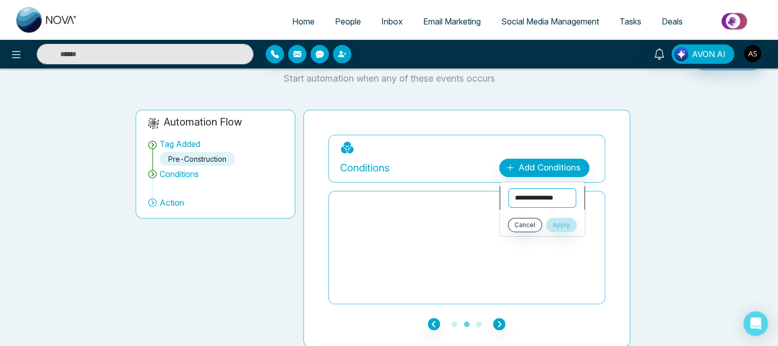
click at [541, 200] on select "**********" at bounding box center [543, 197] width 68 height 19
select select "****"
click at [509, 188] on select "**********" at bounding box center [543, 197] width 68 height 19
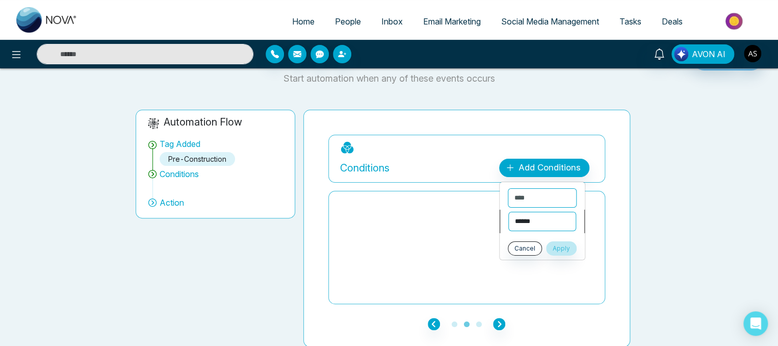
click at [530, 223] on select "**********" at bounding box center [543, 221] width 68 height 19
select select "*******"
click at [509, 212] on select "**********" at bounding box center [543, 221] width 68 height 19
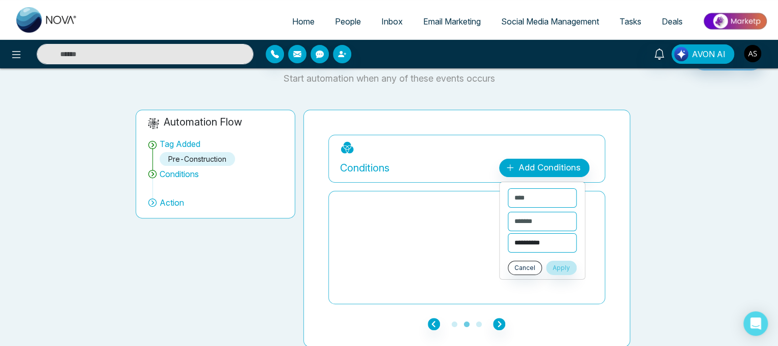
click at [535, 246] on select "**********" at bounding box center [542, 242] width 69 height 19
select select "**********"
click at [508, 233] on select "**********" at bounding box center [542, 242] width 69 height 19
click at [564, 274] on ul "**********" at bounding box center [542, 231] width 86 height 98
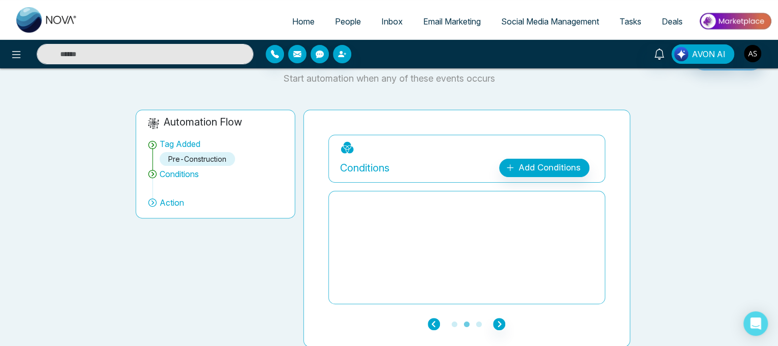
click at [433, 319] on icon "button" at bounding box center [434, 324] width 12 height 12
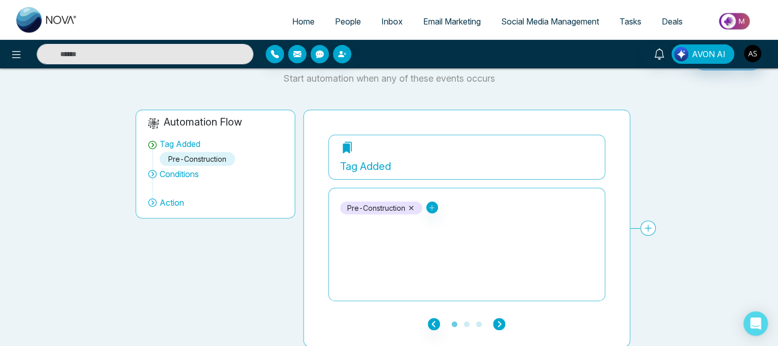
click at [501, 325] on icon "button" at bounding box center [499, 324] width 12 height 12
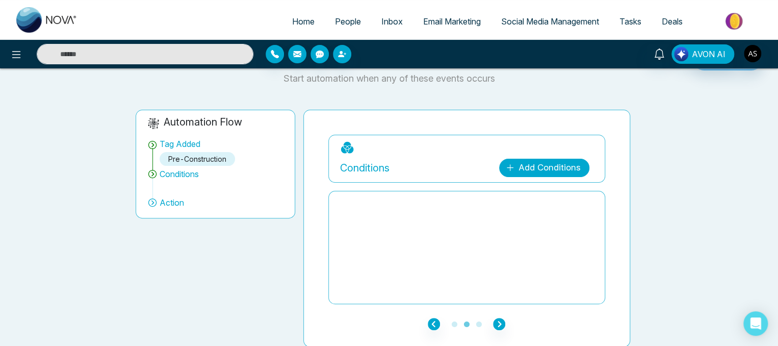
click at [514, 166] on icon at bounding box center [510, 167] width 9 height 9
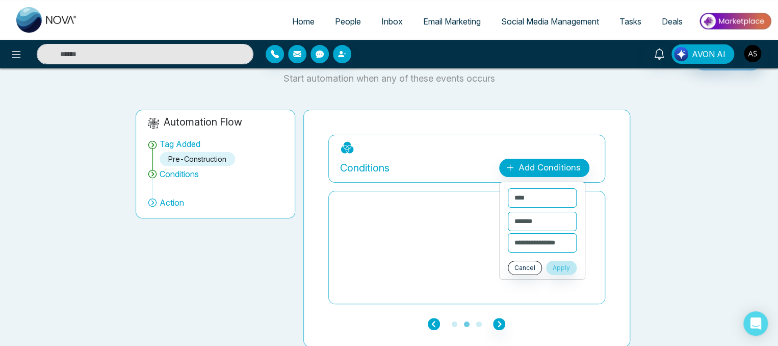
click at [439, 325] on icon "button" at bounding box center [434, 324] width 12 height 12
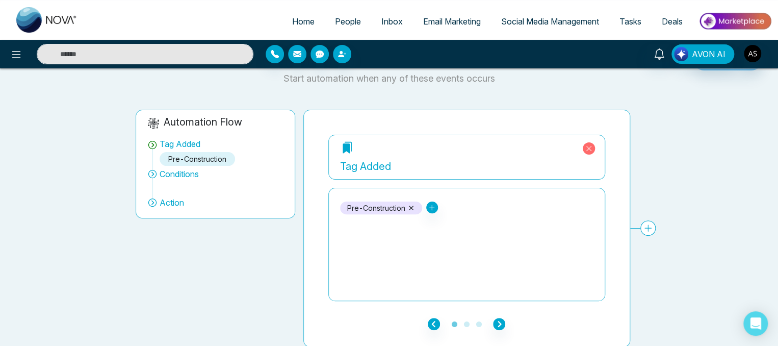
click at [350, 147] on icon at bounding box center [347, 147] width 14 height 14
click at [647, 227] on icon at bounding box center [648, 227] width 15 height 15
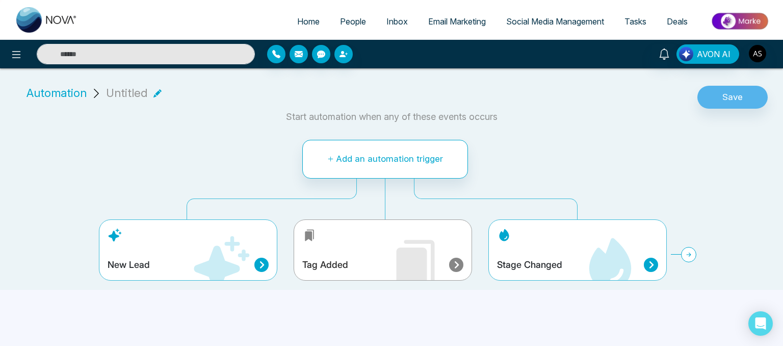
click at [555, 250] on div "Stage Changed" at bounding box center [578, 249] width 179 height 61
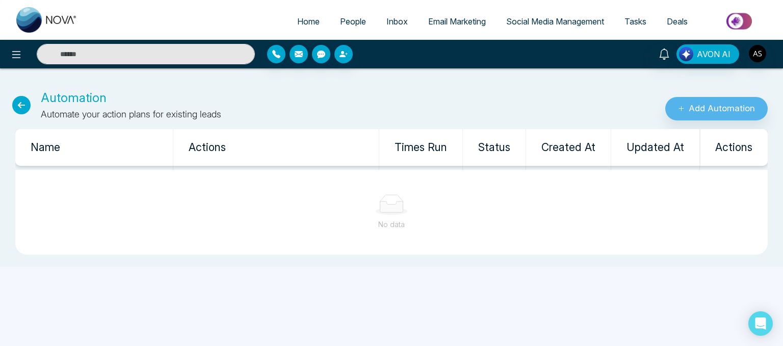
click at [17, 106] on icon at bounding box center [21, 105] width 18 height 18
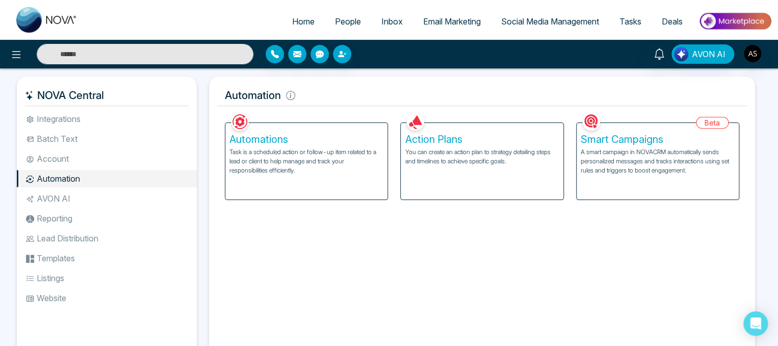
click at [271, 154] on p "Task is a scheduled action or follow-up item related to a lead or client to hel…" at bounding box center [307, 161] width 154 height 28
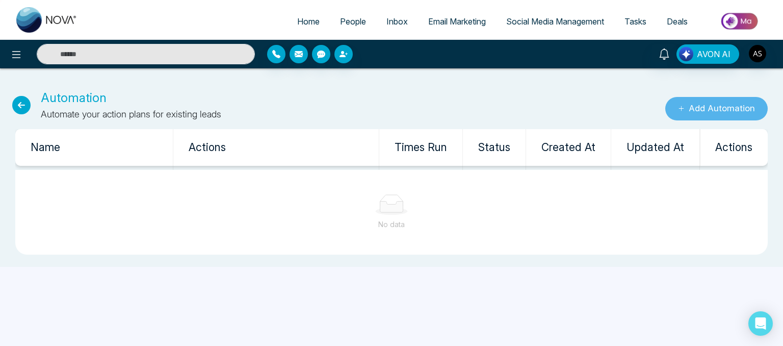
click at [696, 117] on button "Add Automation" at bounding box center [717, 108] width 103 height 23
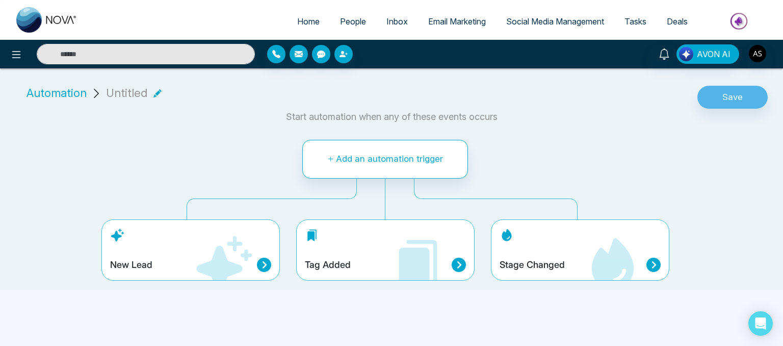
click at [453, 258] on icon at bounding box center [459, 265] width 14 height 14
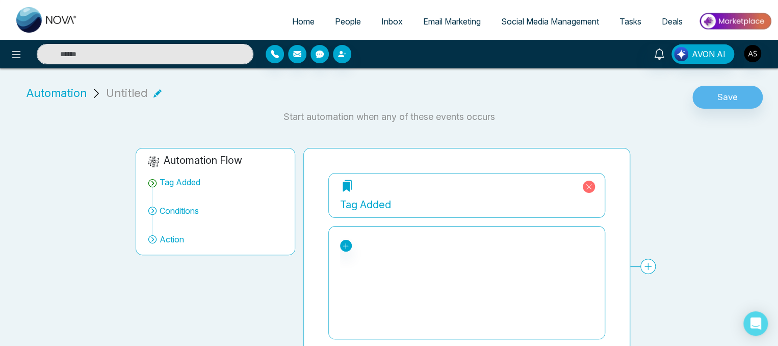
scroll to position [33, 0]
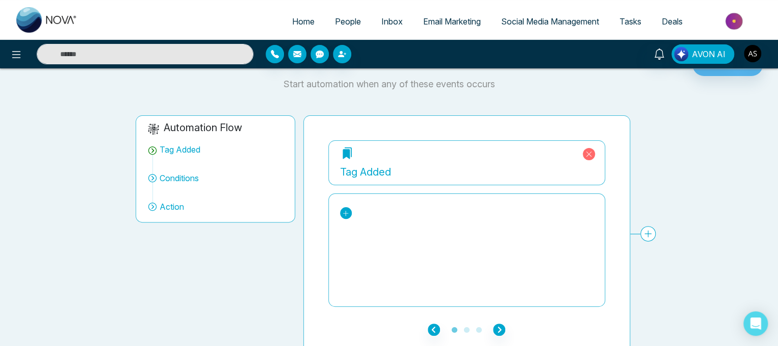
click at [347, 210] on icon at bounding box center [345, 213] width 7 height 7
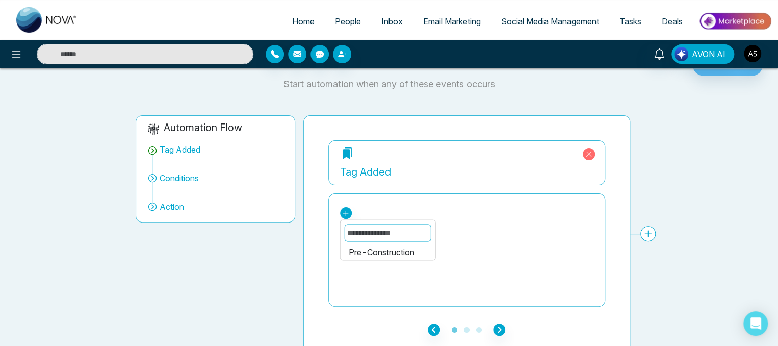
click at [381, 249] on div "Pre-Construction" at bounding box center [387, 251] width 79 height 12
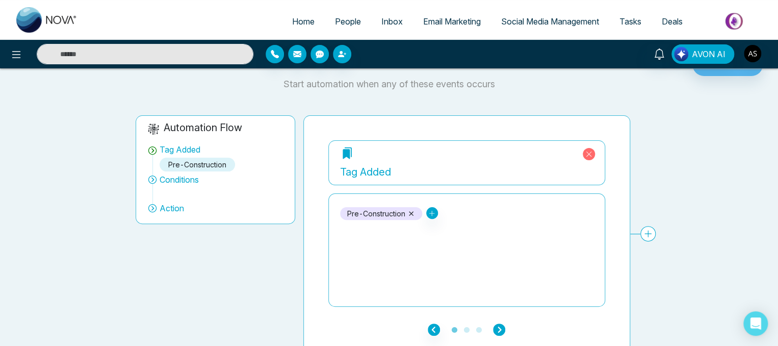
click at [497, 332] on icon "button" at bounding box center [499, 329] width 12 height 12
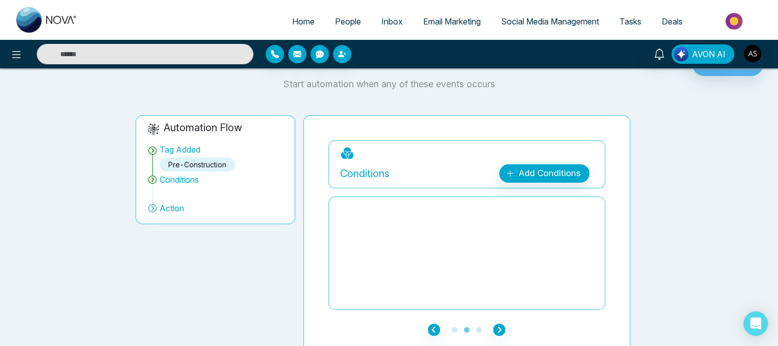
drag, startPoint x: 548, startPoint y: 182, endPoint x: 543, endPoint y: 174, distance: 9.4
click at [543, 174] on div "**********" at bounding box center [466, 164] width 277 height 48
click at [543, 174] on link "Add Conditions" at bounding box center [544, 173] width 90 height 18
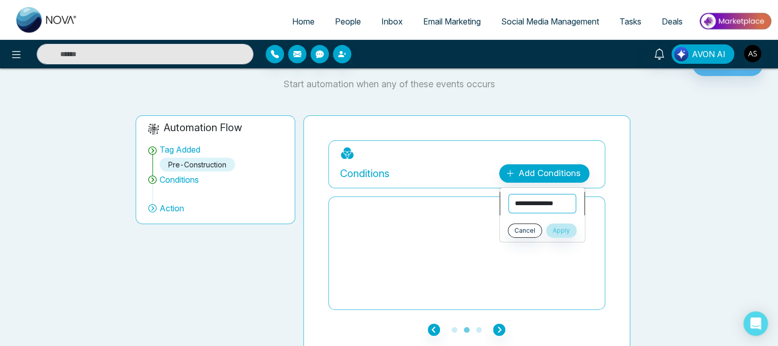
click at [535, 199] on select "**********" at bounding box center [543, 203] width 68 height 19
select select "*****"
click at [509, 194] on select "**********" at bounding box center [543, 203] width 68 height 19
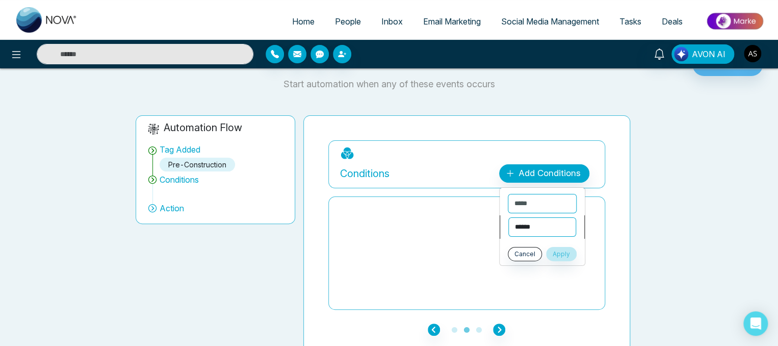
click at [532, 226] on select "**********" at bounding box center [543, 226] width 68 height 19
select select "*******"
click at [509, 217] on select "**********" at bounding box center [543, 226] width 68 height 19
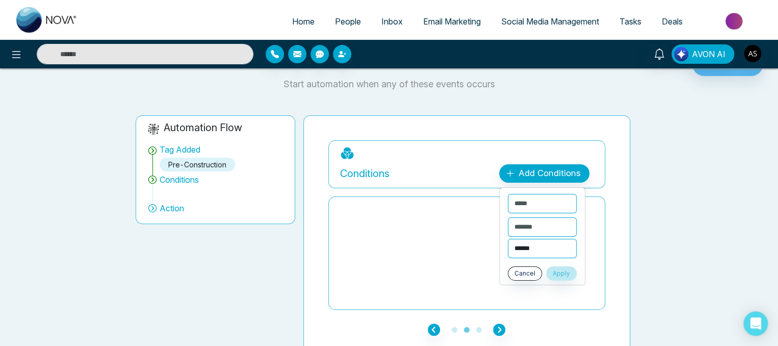
click at [530, 248] on select "**********" at bounding box center [542, 248] width 69 height 19
select select "***"
click at [508, 239] on select "**********" at bounding box center [542, 248] width 69 height 19
click at [565, 271] on button "Apply" at bounding box center [561, 273] width 31 height 14
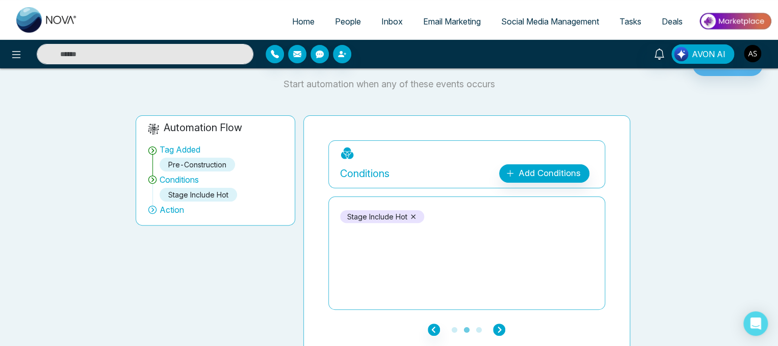
click at [500, 327] on icon "button" at bounding box center [499, 329] width 12 height 12
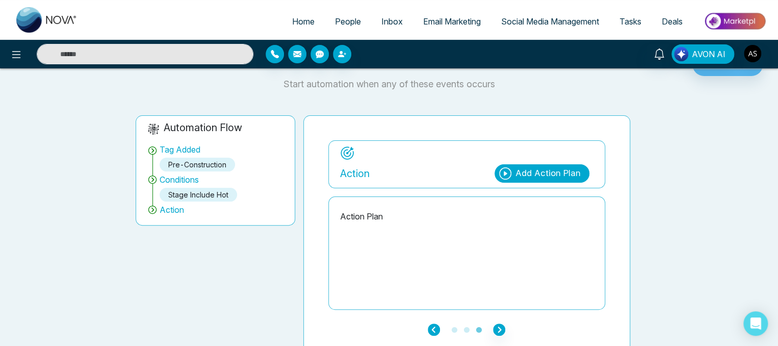
click at [439, 323] on icon "button" at bounding box center [434, 329] width 12 height 12
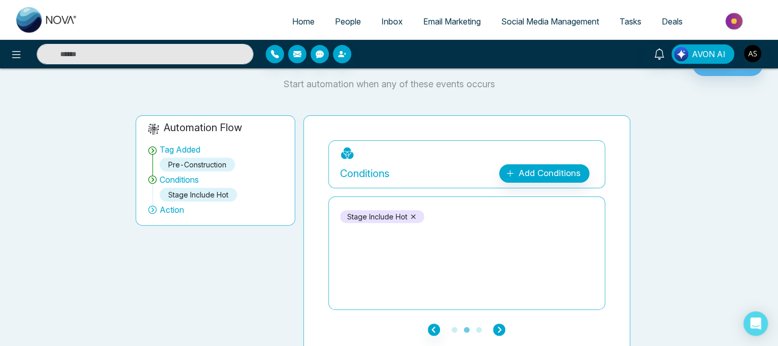
click at [497, 327] on icon "button" at bounding box center [499, 329] width 12 height 12
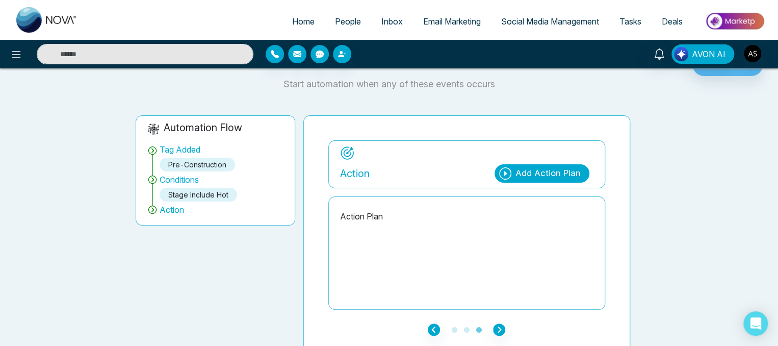
click at [372, 215] on p "Action Plan" at bounding box center [466, 216] width 253 height 12
click at [534, 168] on div "Add Action Plan" at bounding box center [548, 173] width 65 height 13
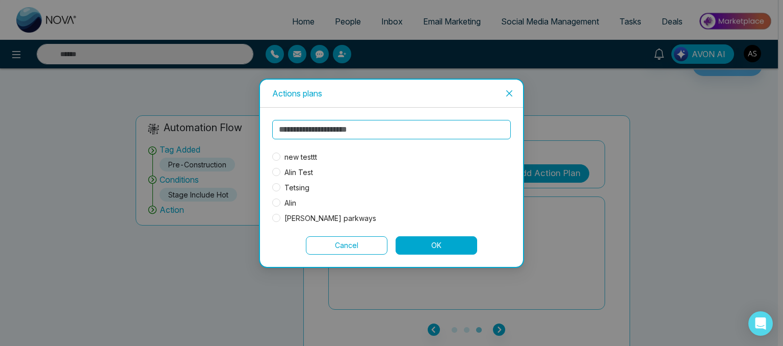
click at [283, 156] on span "new testtt" at bounding box center [301, 156] width 41 height 11
click at [429, 245] on button "OK" at bounding box center [437, 245] width 82 height 18
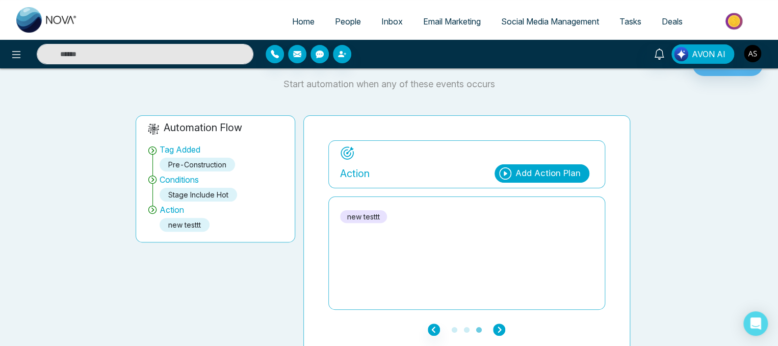
click at [499, 329] on icon "button" at bounding box center [499, 329] width 12 height 12
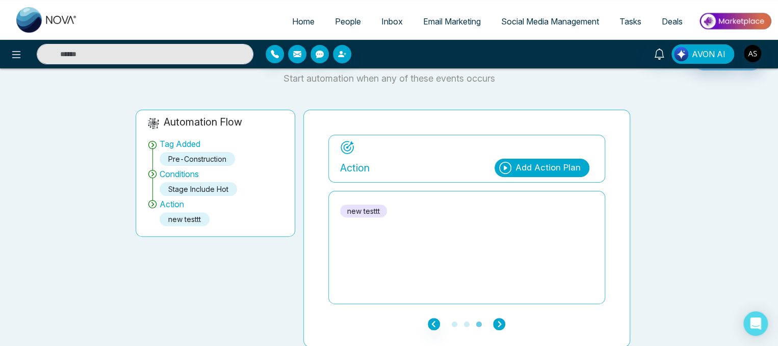
scroll to position [0, 0]
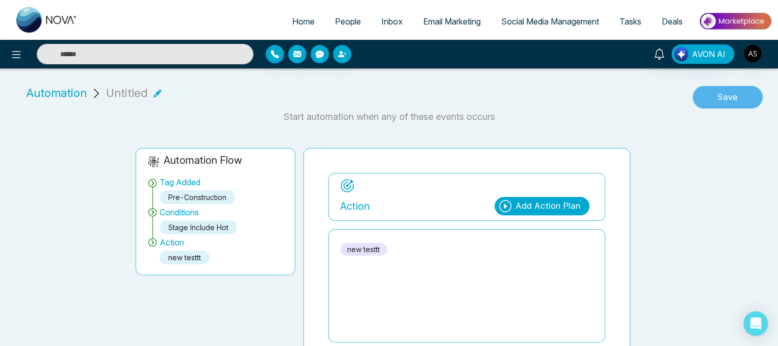
click at [740, 92] on button "Save" at bounding box center [728, 97] width 70 height 23
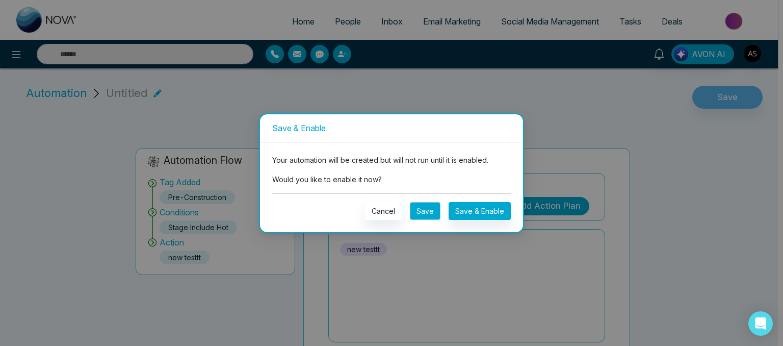
click at [424, 218] on button "Save" at bounding box center [425, 211] width 31 height 18
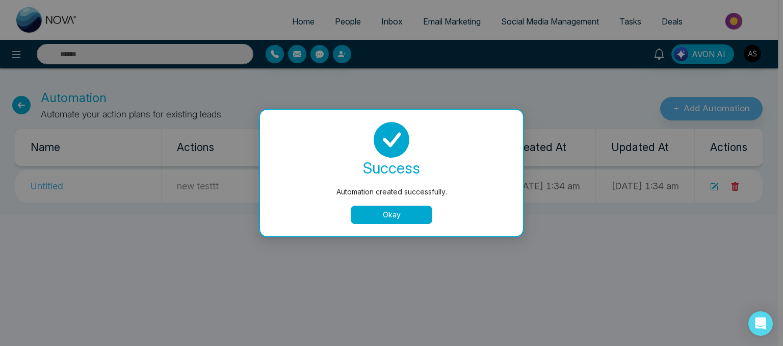
click at [413, 215] on button "Okay" at bounding box center [392, 215] width 82 height 18
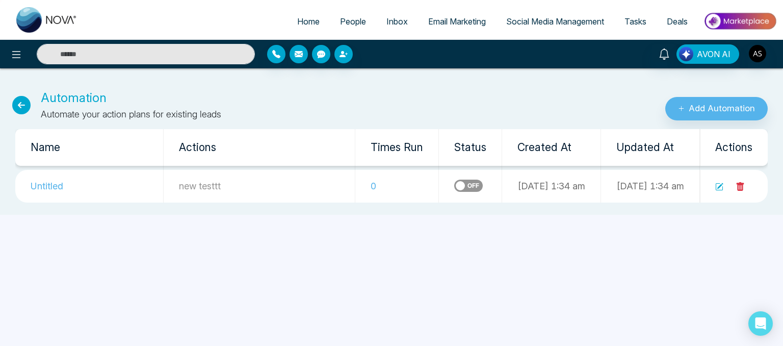
click at [19, 103] on icon at bounding box center [21, 105] width 18 height 18
click at [17, 50] on icon at bounding box center [16, 54] width 12 height 12
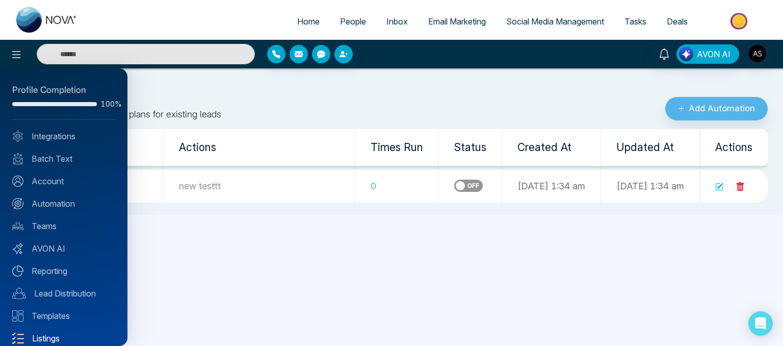
click at [56, 337] on link "Listings" at bounding box center [63, 338] width 103 height 12
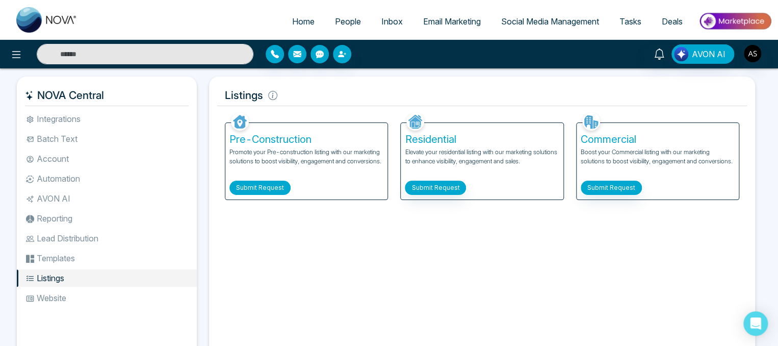
click at [257, 188] on button "Submit Request" at bounding box center [260, 188] width 61 height 14
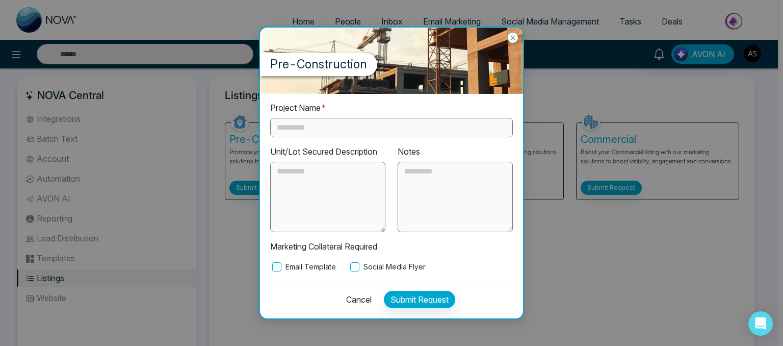
click at [516, 37] on icon at bounding box center [513, 38] width 10 height 10
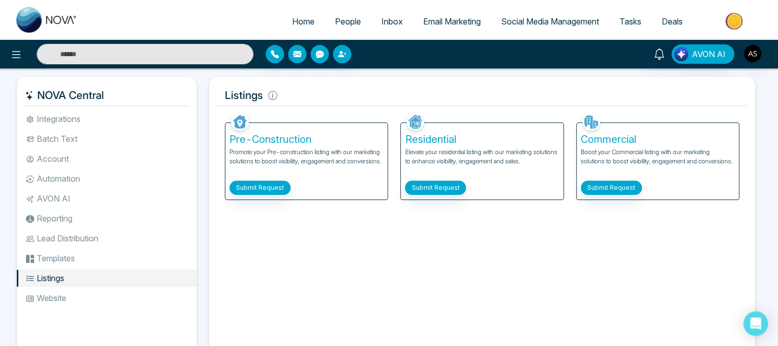
click at [448, 18] on span "Email Marketing" at bounding box center [452, 21] width 58 height 10
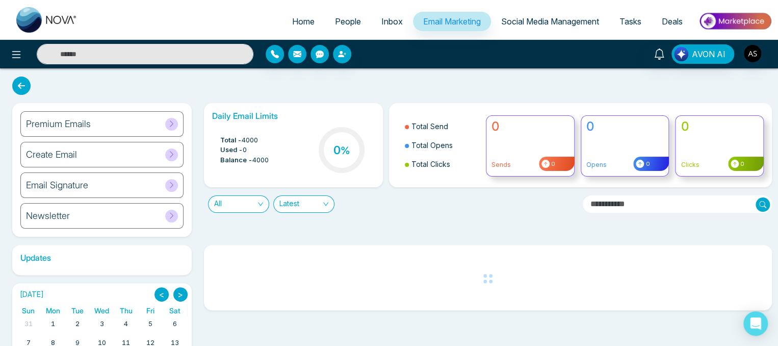
click at [147, 123] on div "Premium Emails" at bounding box center [101, 124] width 163 height 26
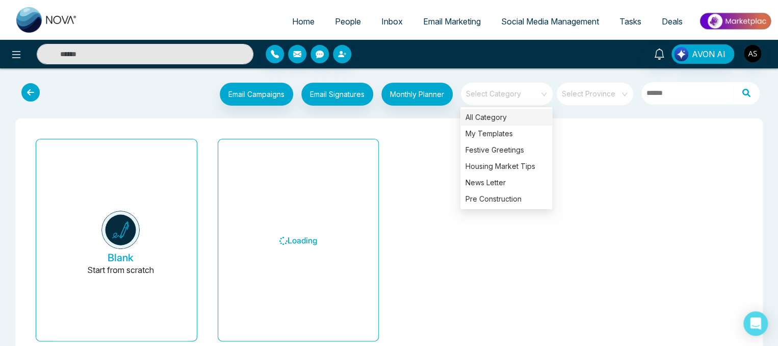
click at [502, 100] on span at bounding box center [503, 94] width 73 height 22
click at [495, 135] on div "My Templates" at bounding box center [507, 133] width 92 height 16
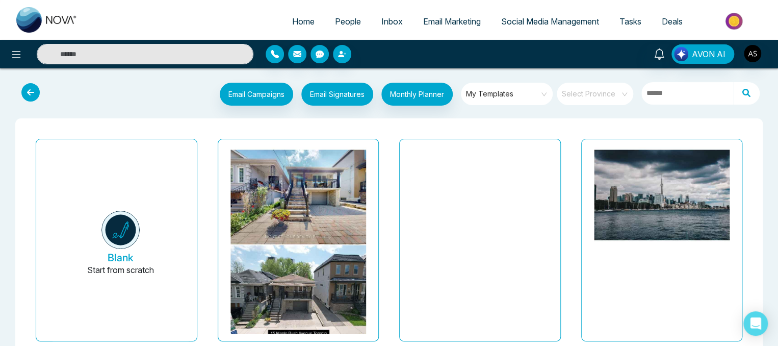
click at [537, 31] on li "Social Media Management" at bounding box center [550, 22] width 118 height 21
click at [536, 24] on span "Social Media Management" at bounding box center [550, 21] width 98 height 10
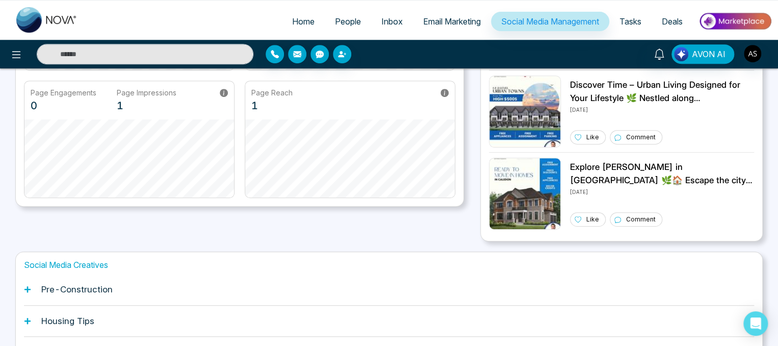
scroll to position [281, 0]
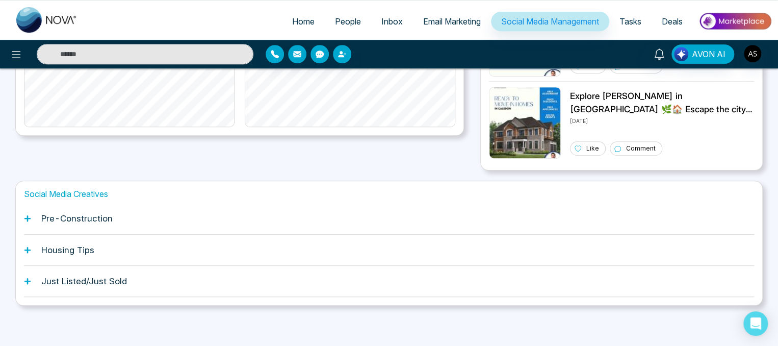
click at [159, 219] on div "Pre-Construction" at bounding box center [389, 218] width 730 height 31
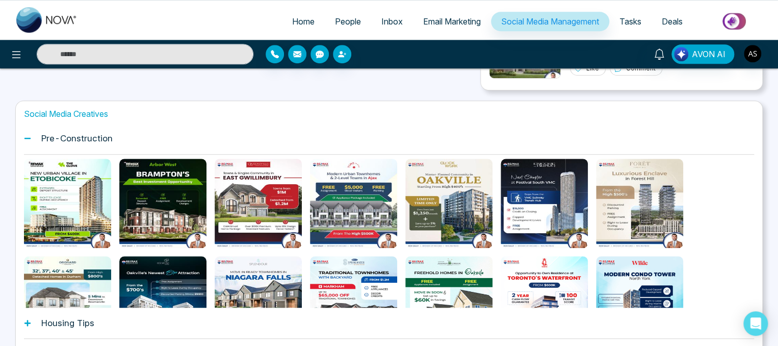
scroll to position [434, 0]
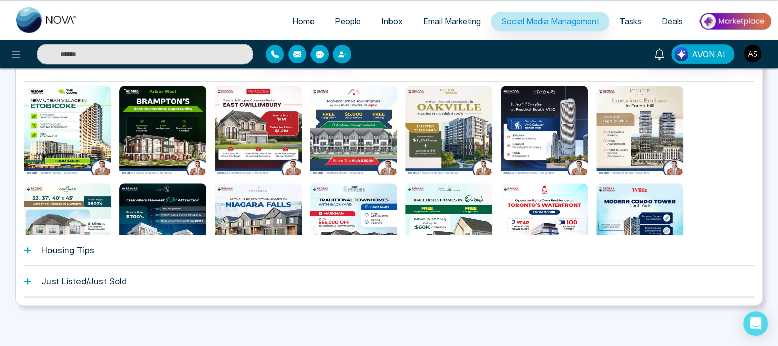
click at [29, 252] on icon at bounding box center [27, 249] width 7 height 7
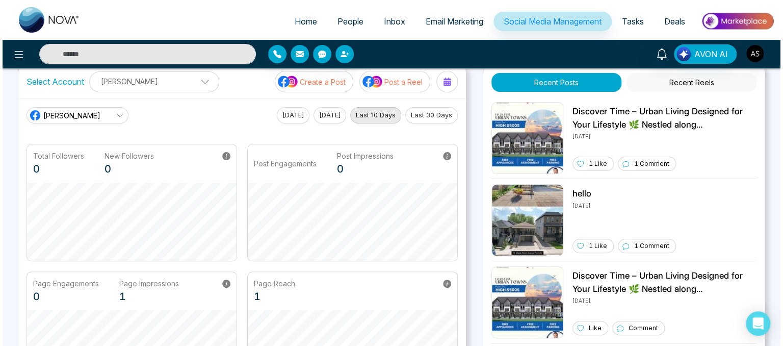
scroll to position [0, 0]
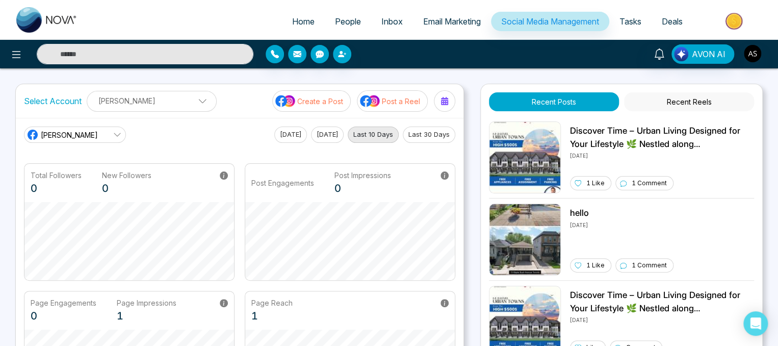
click at [301, 25] on span "Home" at bounding box center [303, 21] width 22 height 10
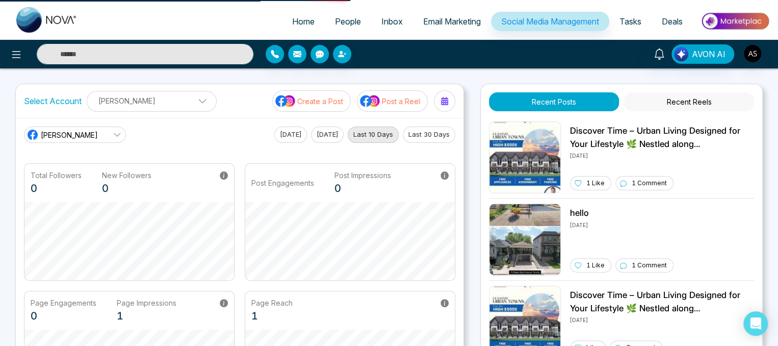
select select "*"
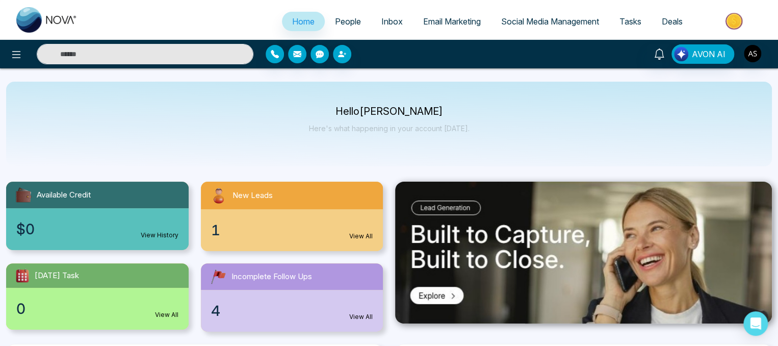
click at [346, 21] on span "People" at bounding box center [348, 21] width 26 height 10
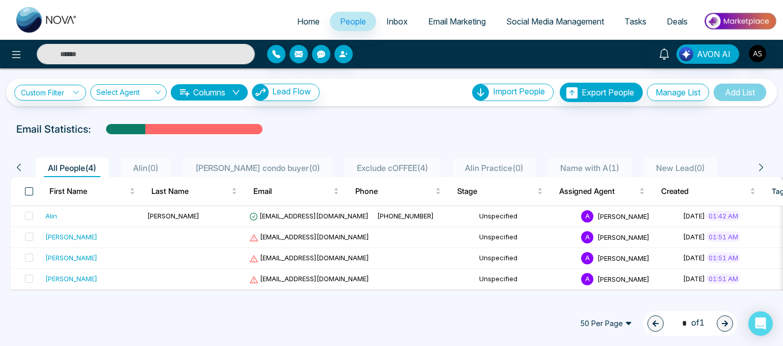
click at [29, 191] on span at bounding box center [29, 191] width 8 height 8
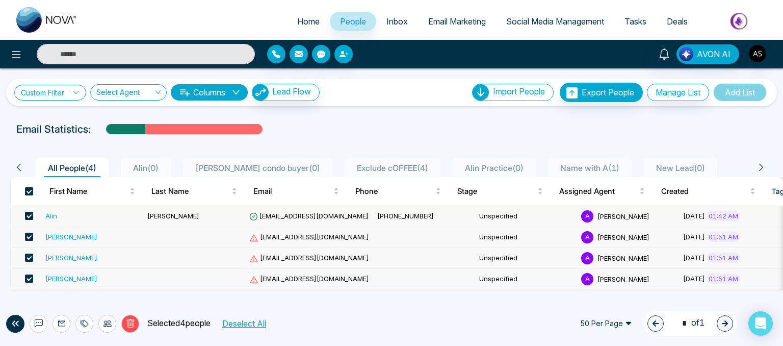
click at [55, 96] on link "Custom Filter" at bounding box center [50, 93] width 72 height 16
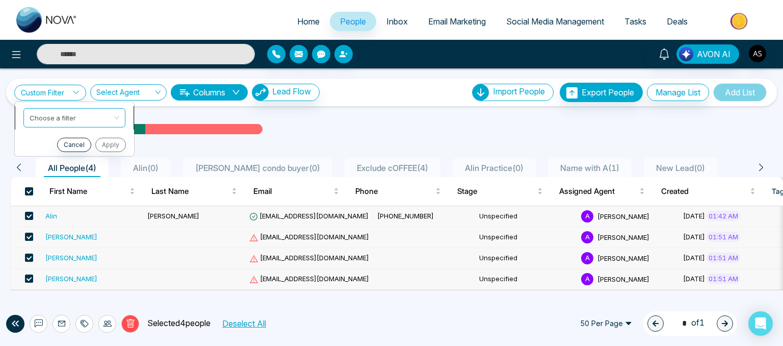
click at [67, 115] on input "search" at bounding box center [71, 115] width 83 height 15
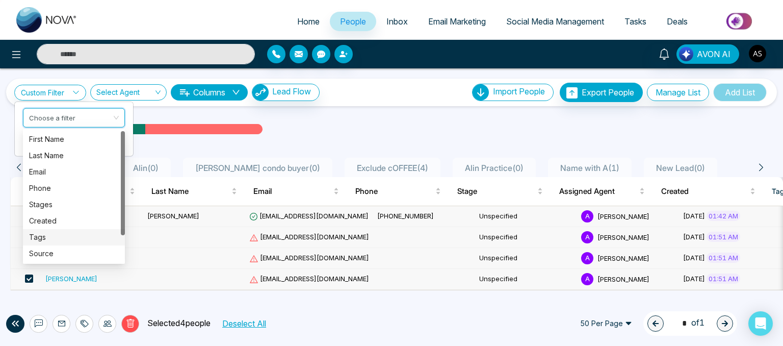
click at [42, 237] on div "Tags" at bounding box center [74, 237] width 90 height 11
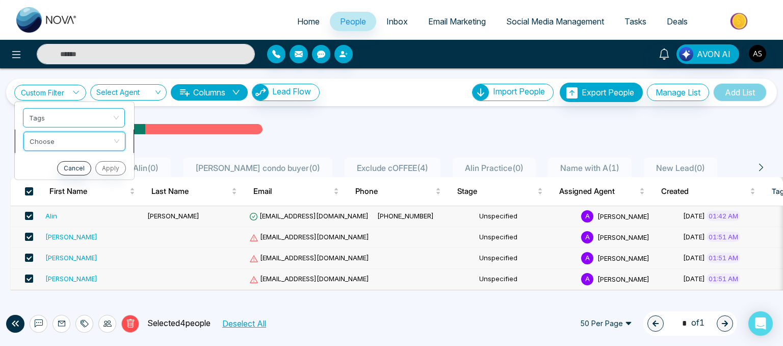
click at [67, 136] on input "search" at bounding box center [71, 139] width 83 height 15
click at [367, 156] on div "All People ( 4 ) [PERSON_NAME] ( 0 ) [PERSON_NAME] condo buyer ( 0 ) Exclude cO…" at bounding box center [391, 164] width 775 height 26
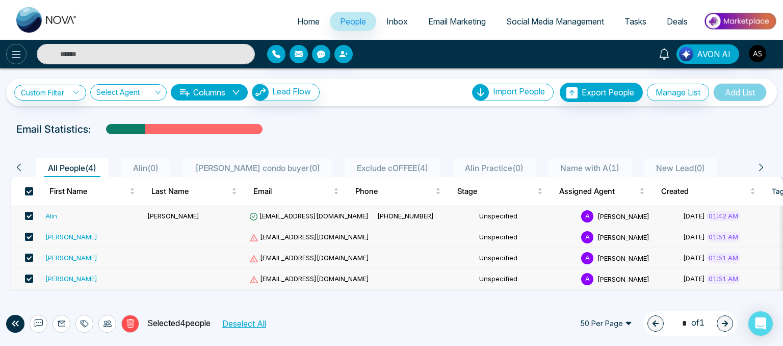
click at [11, 62] on button at bounding box center [16, 54] width 20 height 20
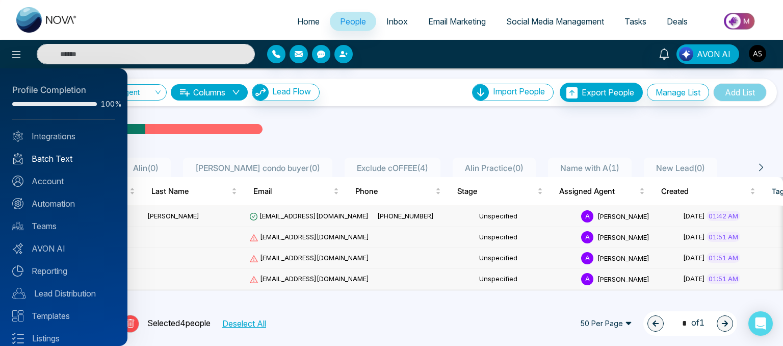
click at [53, 162] on link "Batch Text" at bounding box center [63, 159] width 103 height 12
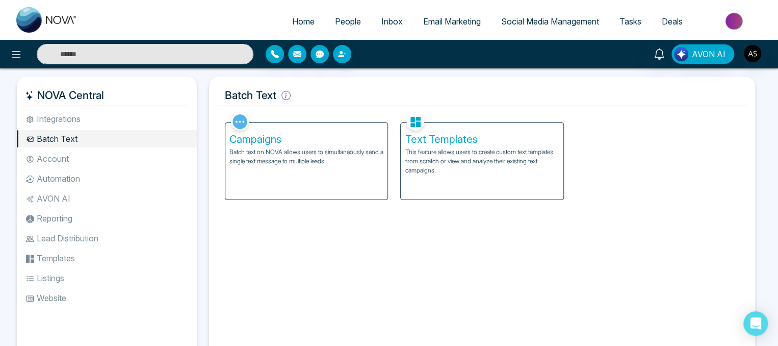
click at [336, 22] on span "People" at bounding box center [348, 21] width 26 height 10
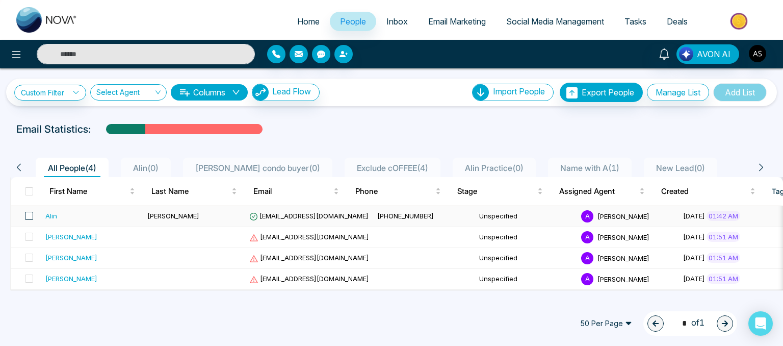
click at [32, 215] on span at bounding box center [29, 216] width 8 height 8
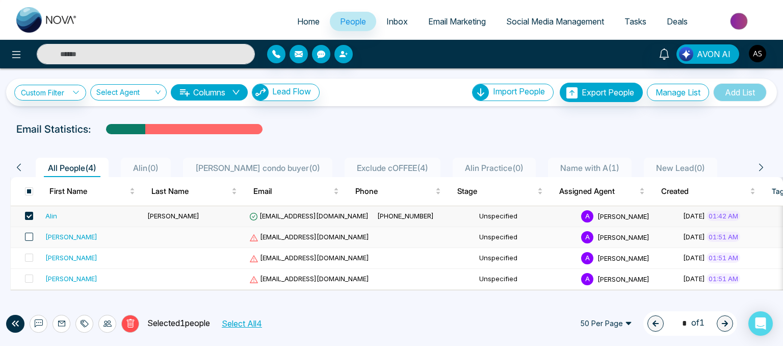
click at [28, 236] on span at bounding box center [29, 237] width 8 height 8
click at [31, 255] on span at bounding box center [29, 257] width 8 height 8
click at [85, 321] on icon at bounding box center [85, 323] width 7 height 7
click at [164, 302] on div "Delete Selected 3 people Select All 4 50 Per Page 1 * of 1" at bounding box center [391, 323] width 783 height 45
click at [110, 320] on icon at bounding box center [108, 323] width 8 height 8
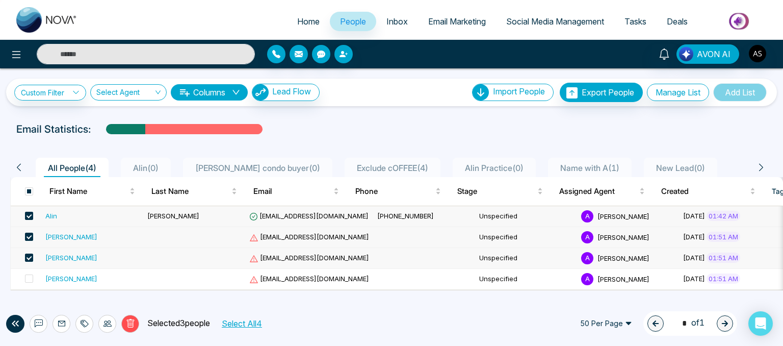
click at [173, 305] on div "Delete Selected 3 people Select All 4 50 Per Page 1 * of 1" at bounding box center [391, 323] width 783 height 45
click at [28, 194] on span at bounding box center [29, 191] width 8 height 8
click at [28, 192] on span at bounding box center [29, 191] width 8 height 8
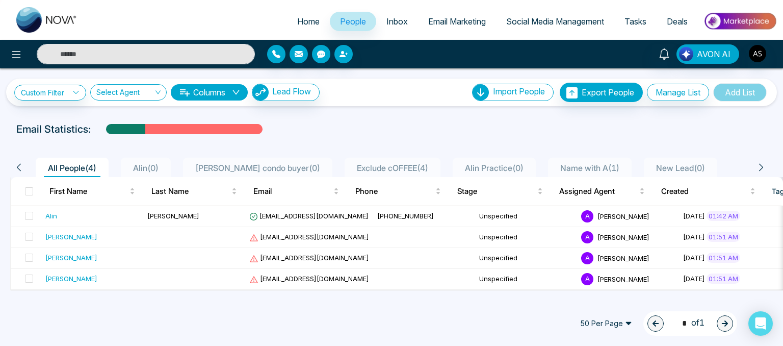
click at [6, 59] on div at bounding box center [130, 54] width 261 height 20
click at [18, 56] on icon at bounding box center [16, 54] width 12 height 12
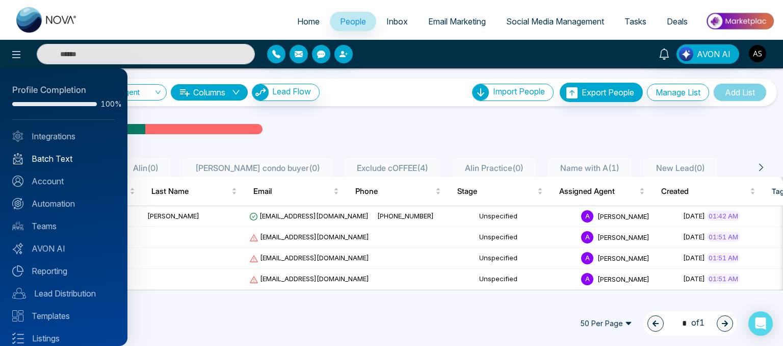
click at [57, 162] on link "Batch Text" at bounding box center [63, 159] width 103 height 12
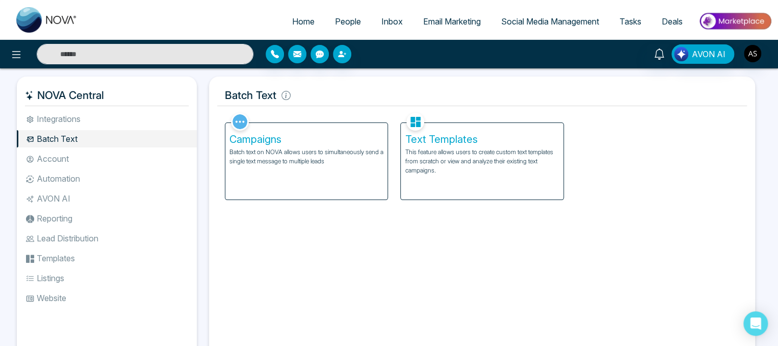
click at [280, 156] on p "Batch text on NOVA allows users to simultaneously send a single text message to…" at bounding box center [307, 156] width 154 height 18
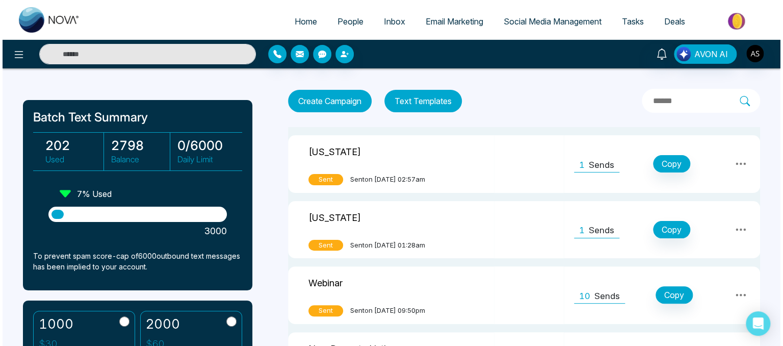
scroll to position [33, 0]
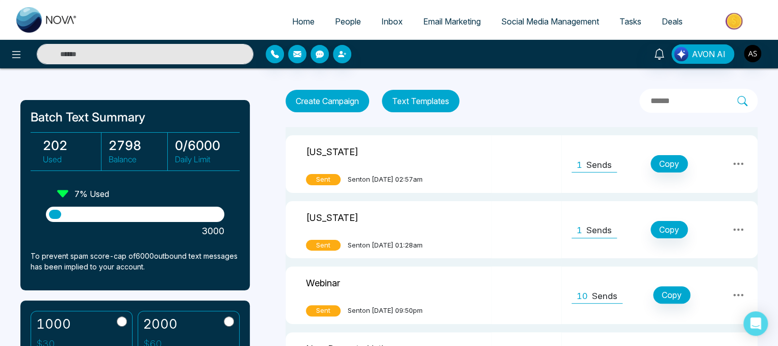
click at [343, 100] on button "Create Campaign" at bounding box center [328, 101] width 84 height 22
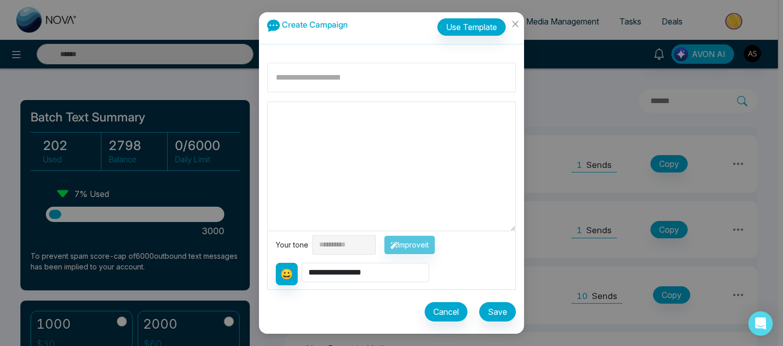
click at [337, 72] on input at bounding box center [391, 78] width 249 height 30
type input "****"
click at [333, 139] on textarea at bounding box center [392, 166] width 248 height 129
click at [373, 176] on textarea at bounding box center [392, 166] width 248 height 129
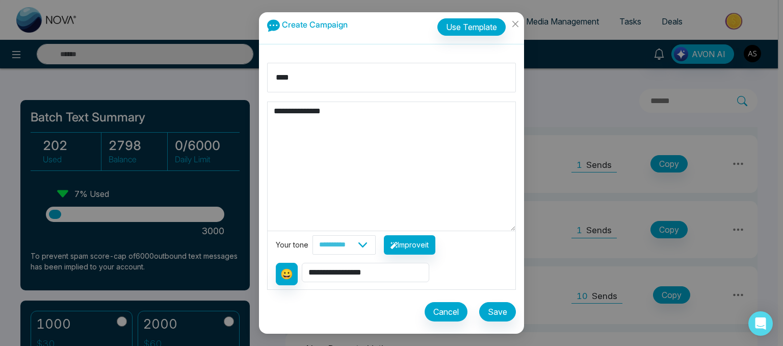
click at [275, 113] on textarea "**********" at bounding box center [392, 166] width 248 height 129
type textarea "**********"
click at [334, 272] on select "**********" at bounding box center [366, 272] width 128 height 19
select select "**********"
click at [302, 263] on select "**********" at bounding box center [366, 272] width 128 height 19
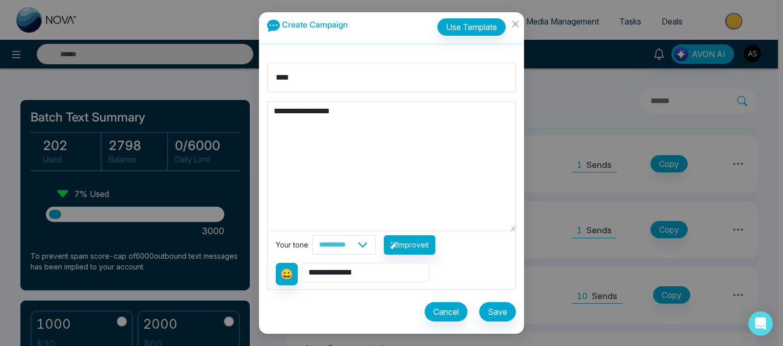
type textarea "**********"
click at [302, 263] on select "**********" at bounding box center [366, 272] width 128 height 19
click at [374, 245] on select "**********" at bounding box center [344, 244] width 63 height 19
select select "*******"
click at [313, 235] on select "**********" at bounding box center [344, 244] width 63 height 19
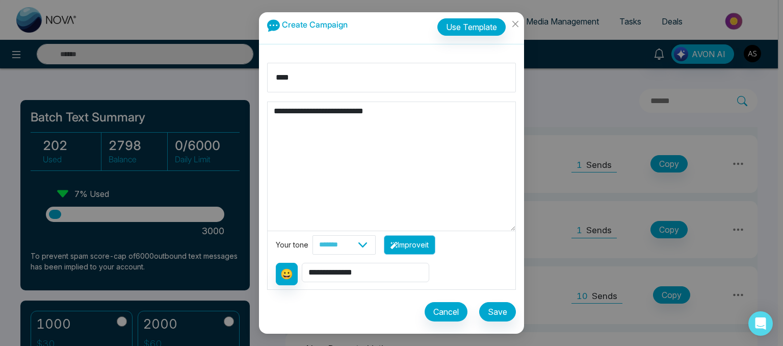
click at [420, 249] on button "Improve it" at bounding box center [410, 244] width 52 height 19
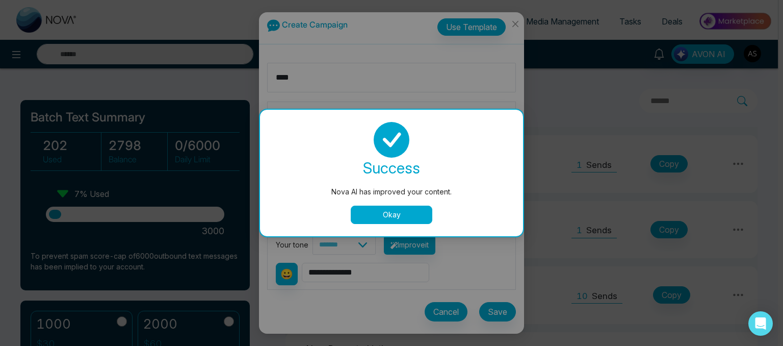
click at [410, 222] on button "Okay" at bounding box center [392, 215] width 82 height 18
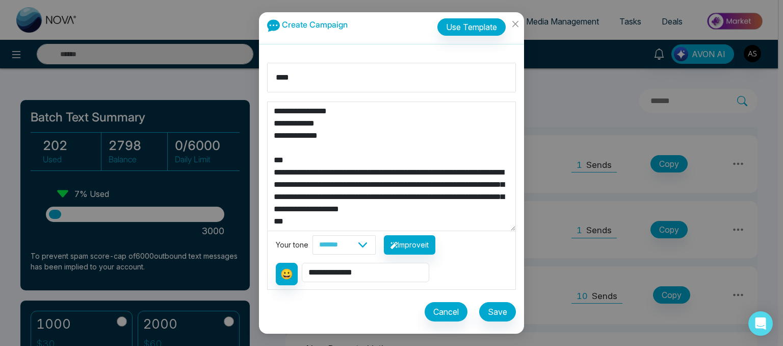
scroll to position [0, 0]
drag, startPoint x: 322, startPoint y: 132, endPoint x: 241, endPoint y: 106, distance: 85.7
click at [241, 106] on div "**********" at bounding box center [391, 173] width 783 height 346
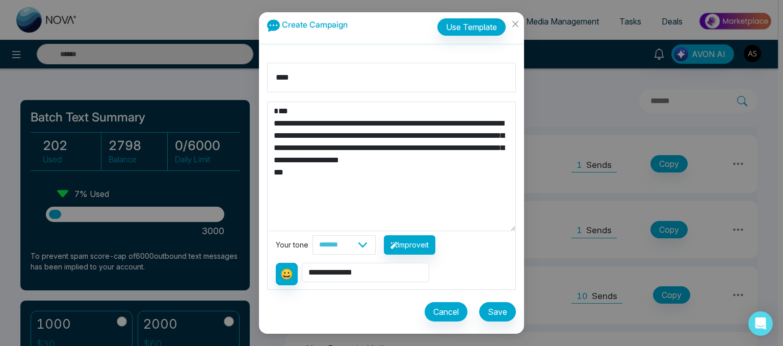
type textarea "**********"
click at [498, 312] on button "Save" at bounding box center [497, 311] width 37 height 19
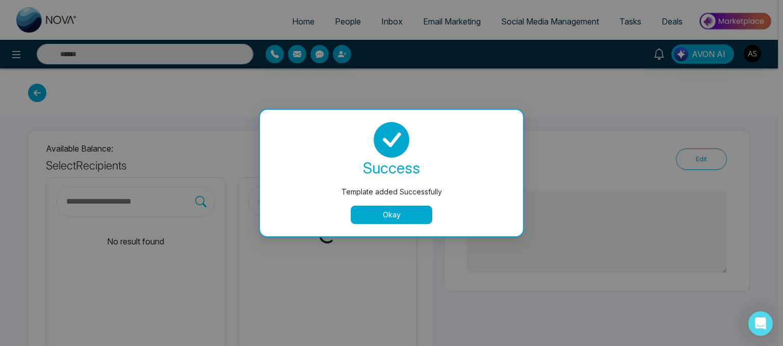
click at [403, 214] on button "Okay" at bounding box center [392, 215] width 82 height 18
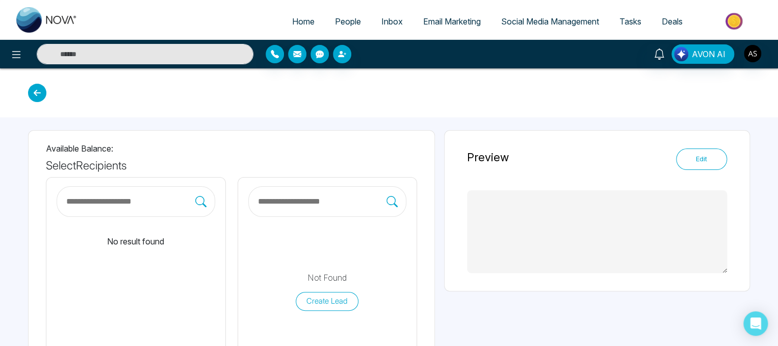
type textarea "**********"
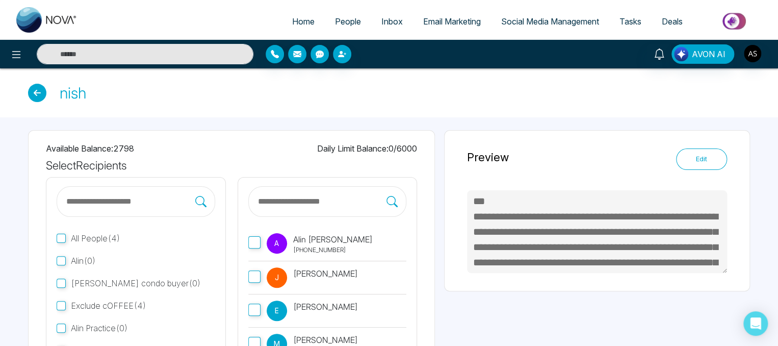
click at [35, 102] on div "nish" at bounding box center [389, 92] width 778 height 49
click at [39, 91] on icon at bounding box center [37, 93] width 18 height 18
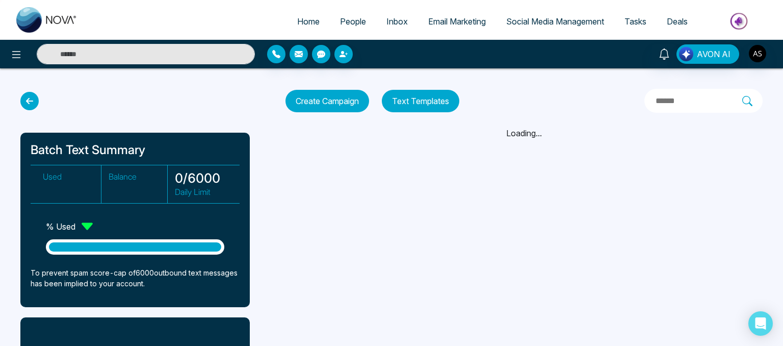
click at [27, 97] on icon at bounding box center [29, 101] width 18 height 18
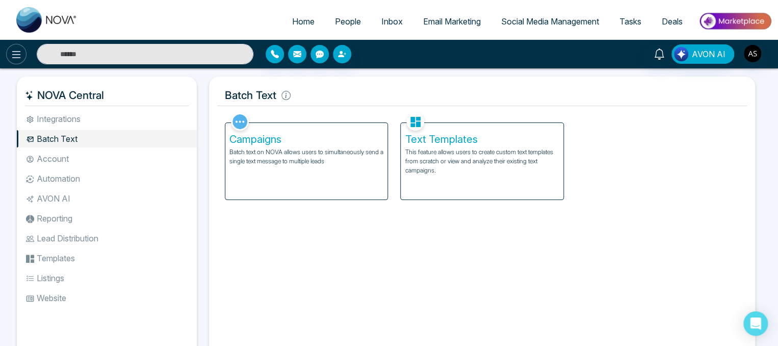
click at [15, 56] on icon at bounding box center [16, 54] width 12 height 12
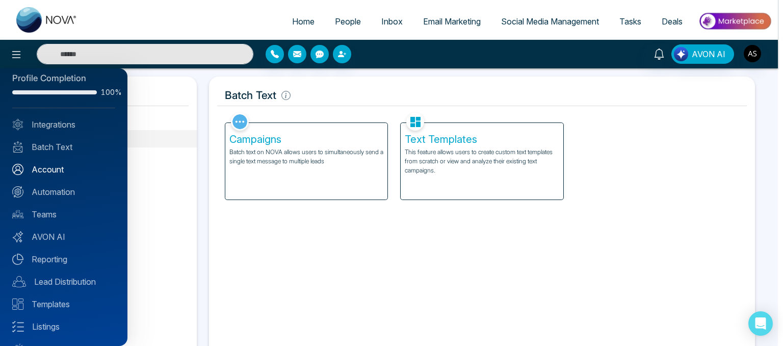
scroll to position [22, 0]
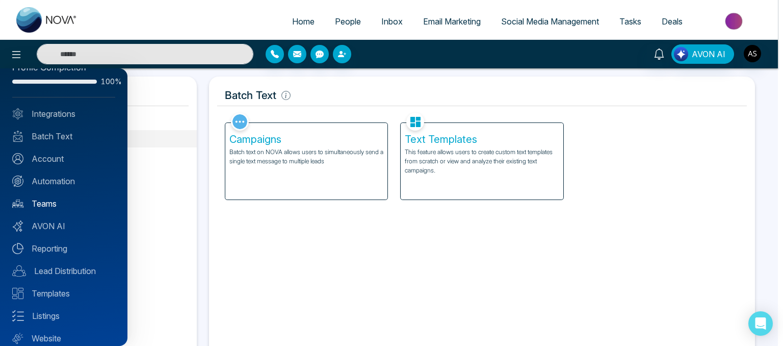
click at [44, 202] on link "Teams" at bounding box center [63, 203] width 103 height 12
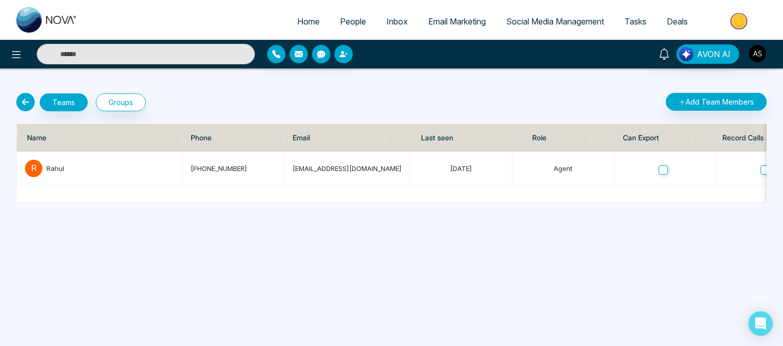
click at [23, 107] on icon at bounding box center [25, 102] width 18 height 18
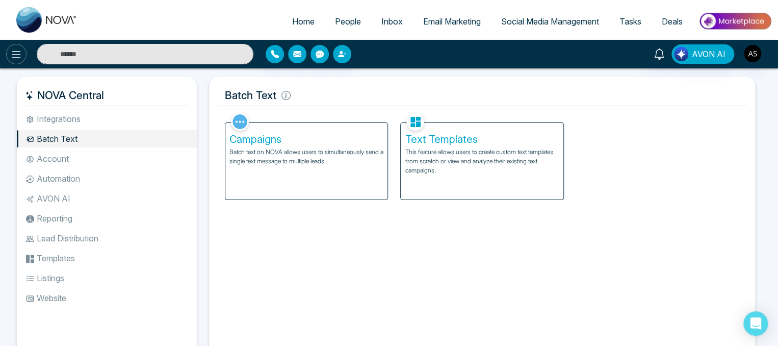
click at [18, 56] on icon at bounding box center [16, 54] width 12 height 12
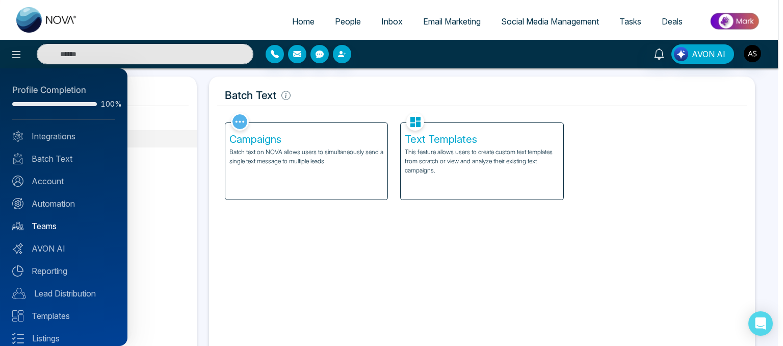
click at [45, 225] on link "Teams" at bounding box center [63, 226] width 103 height 12
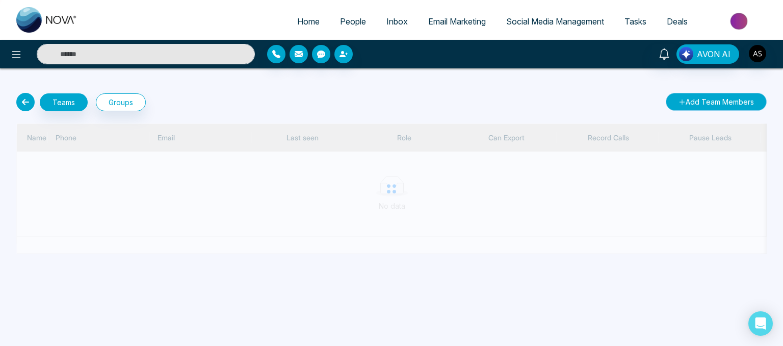
click at [711, 95] on button "Add Team Members" at bounding box center [716, 102] width 101 height 18
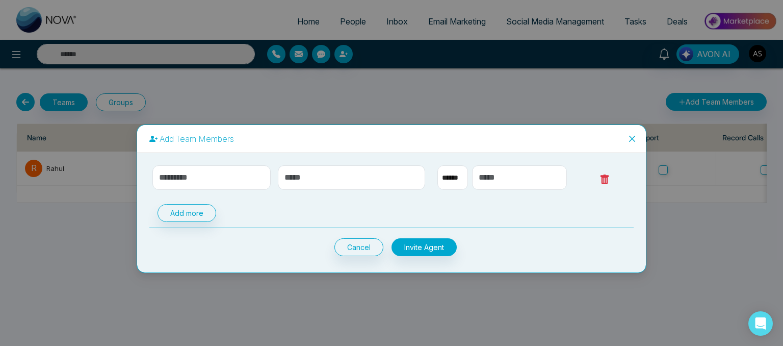
select select "**"
click at [627, 142] on span "Close" at bounding box center [633, 139] width 28 height 28
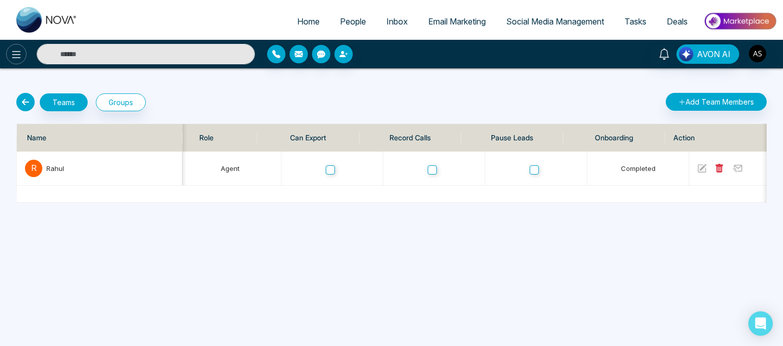
click at [21, 49] on icon at bounding box center [16, 54] width 12 height 12
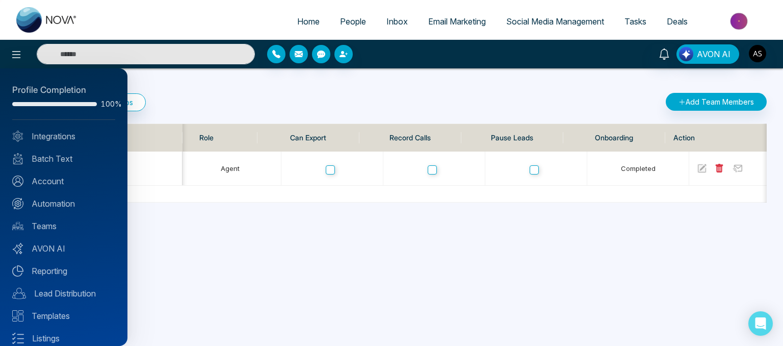
click at [453, 27] on div at bounding box center [391, 173] width 783 height 346
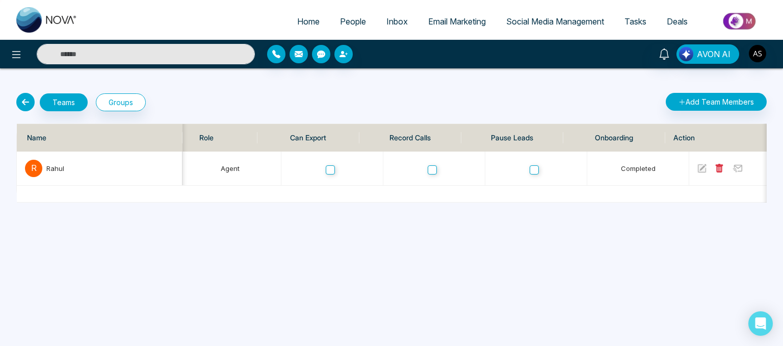
click at [450, 20] on span "Email Marketing" at bounding box center [457, 21] width 58 height 10
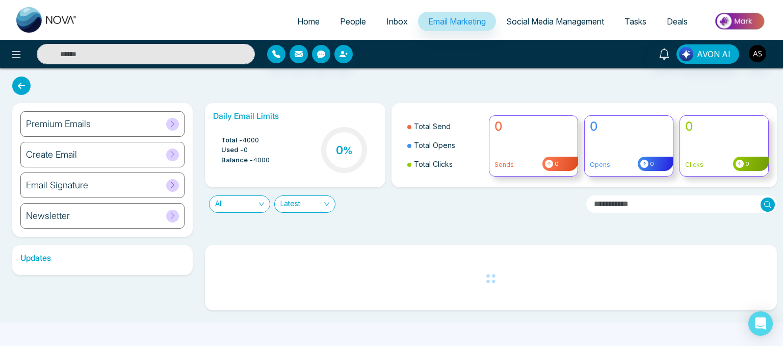
click at [181, 157] on div "Create Email" at bounding box center [102, 155] width 164 height 26
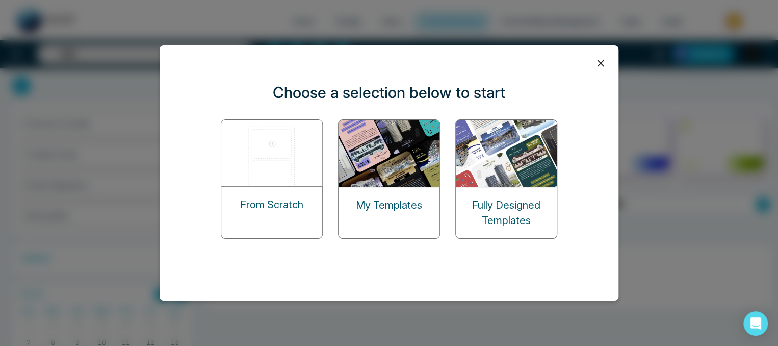
click at [281, 167] on img at bounding box center [272, 153] width 102 height 66
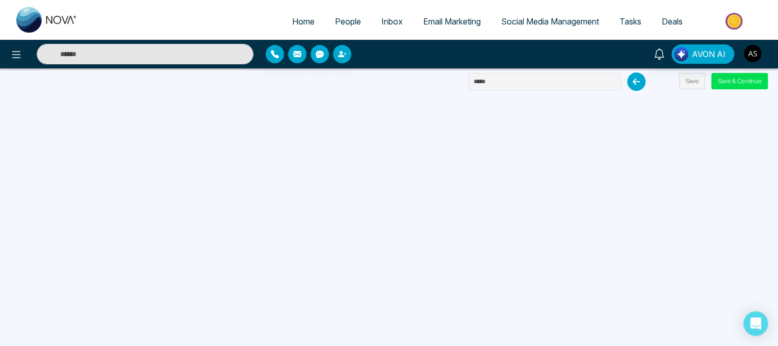
click at [430, 27] on link "Email Marketing" at bounding box center [452, 21] width 78 height 19
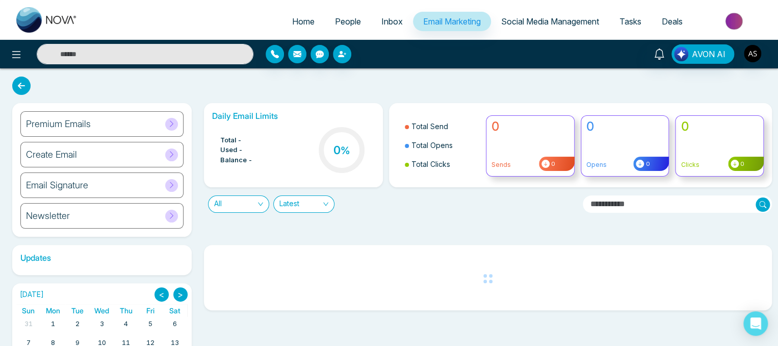
click at [177, 125] on div "Premium Emails" at bounding box center [101, 124] width 163 height 26
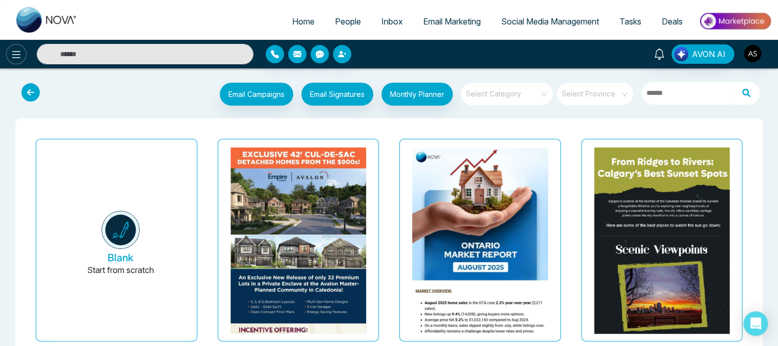
click at [12, 55] on icon at bounding box center [16, 54] width 12 height 12
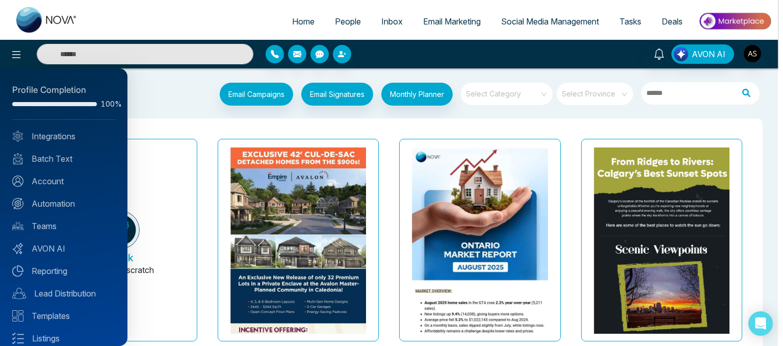
click at [446, 15] on div at bounding box center [391, 173] width 783 height 346
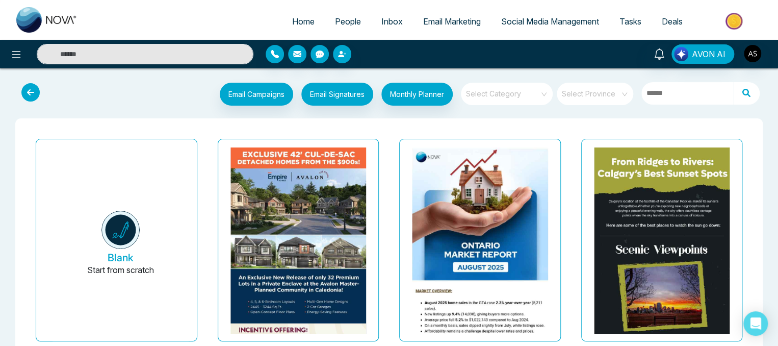
click at [445, 23] on span "Email Marketing" at bounding box center [452, 21] width 58 height 10
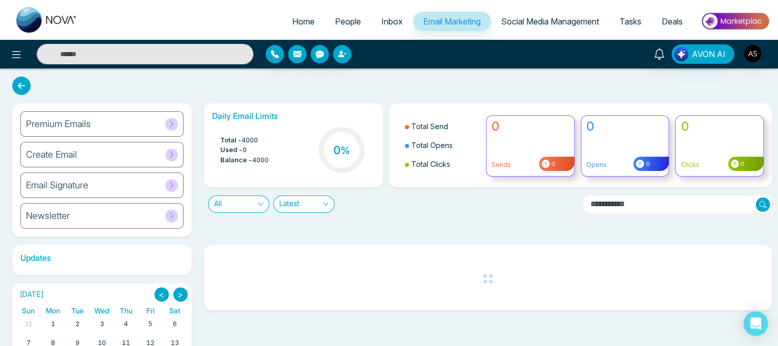
click at [144, 153] on div "Create Email" at bounding box center [101, 155] width 163 height 26
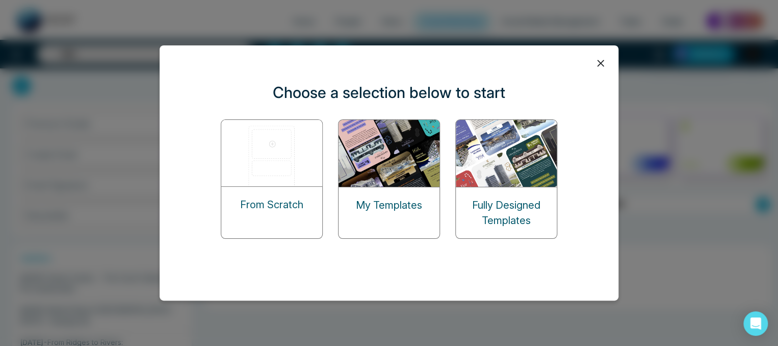
click at [276, 169] on img at bounding box center [272, 153] width 102 height 66
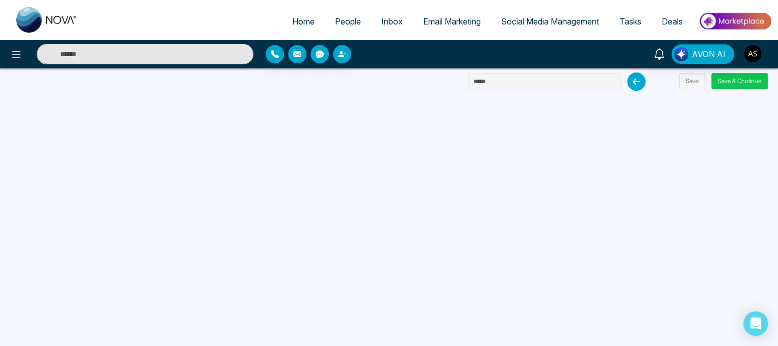
click at [732, 85] on button "Save & Continue" at bounding box center [740, 81] width 57 height 16
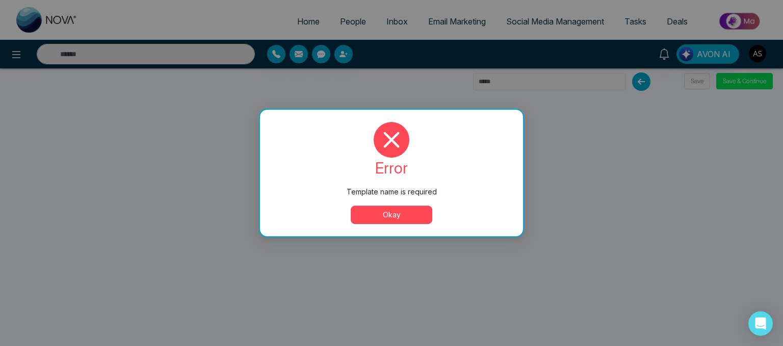
click at [408, 215] on button "Okay" at bounding box center [392, 215] width 82 height 18
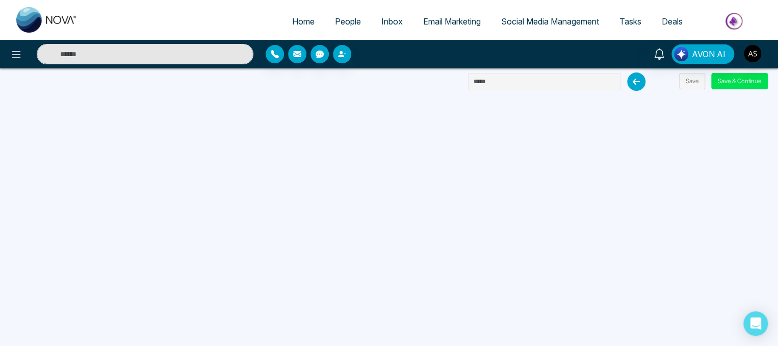
click at [481, 84] on input "text" at bounding box center [544, 81] width 153 height 17
click at [577, 78] on input "text" at bounding box center [544, 81] width 153 height 17
type input "****"
click at [748, 81] on button "Save & Continue" at bounding box center [740, 81] width 57 height 16
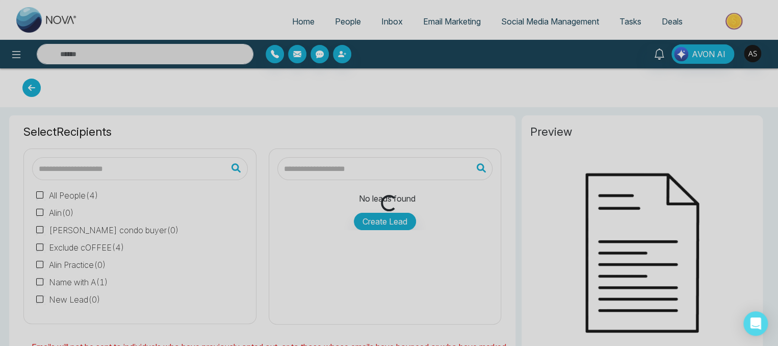
type input "****"
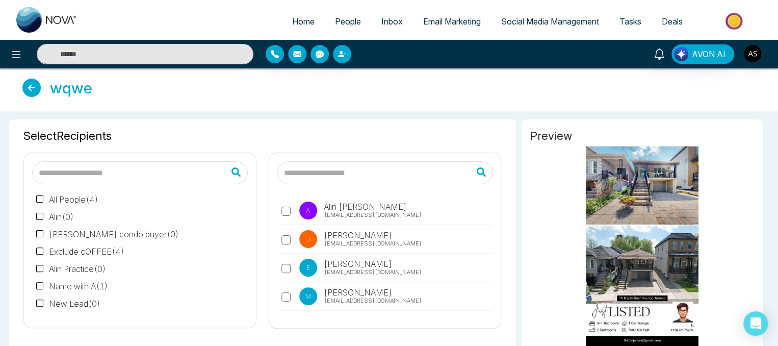
click at [40, 86] on icon at bounding box center [31, 88] width 18 height 18
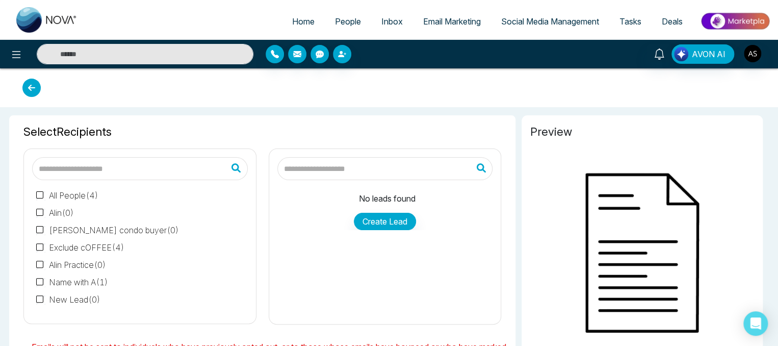
type input "****"
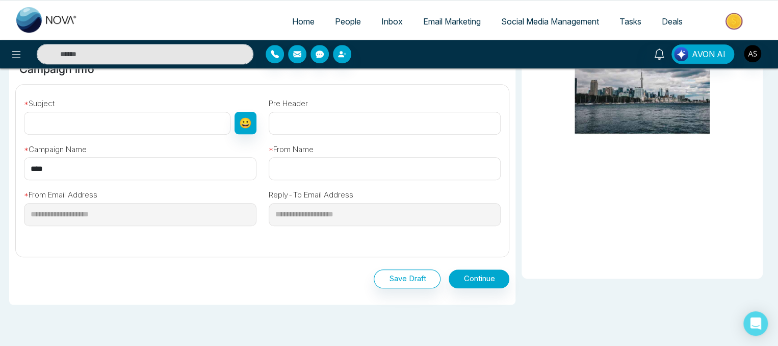
scroll to position [328, 0]
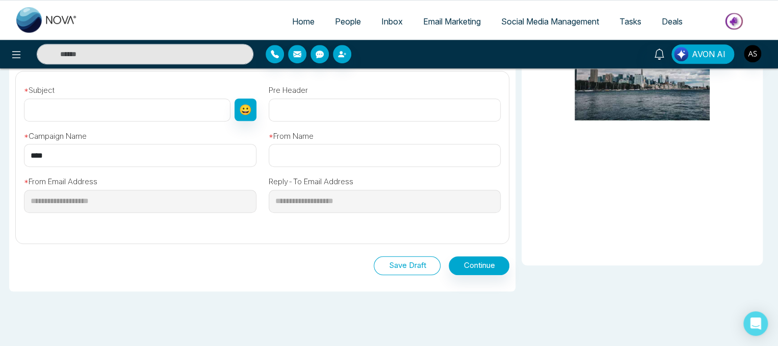
click at [416, 266] on button "Save Draft" at bounding box center [407, 265] width 67 height 19
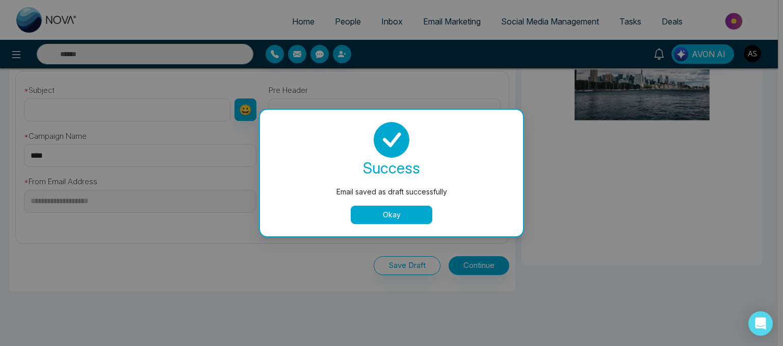
click at [403, 218] on button "Okay" at bounding box center [392, 215] width 82 height 18
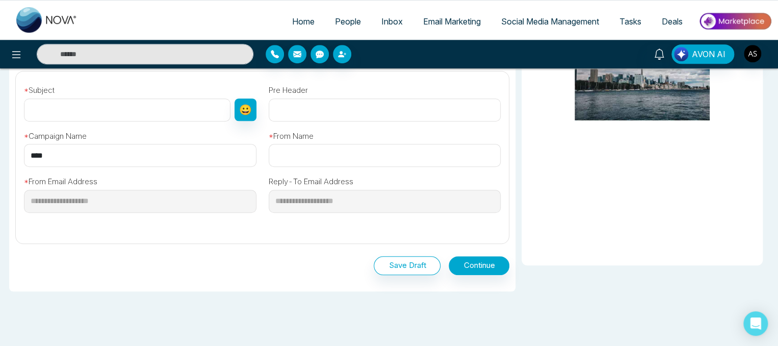
scroll to position [299, 0]
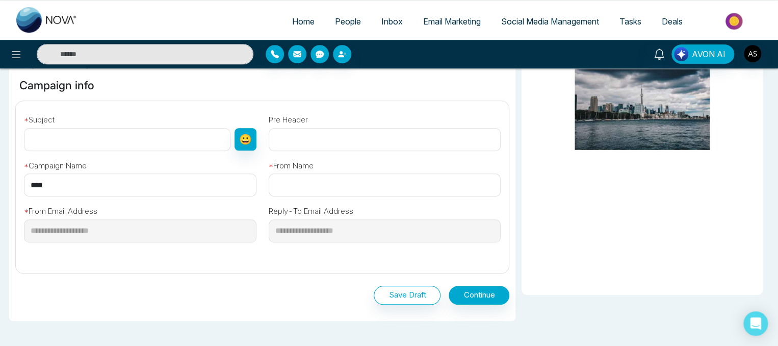
click at [172, 137] on input "text" at bounding box center [127, 139] width 207 height 23
type input "******"
click at [442, 23] on span "Email Marketing" at bounding box center [452, 21] width 58 height 10
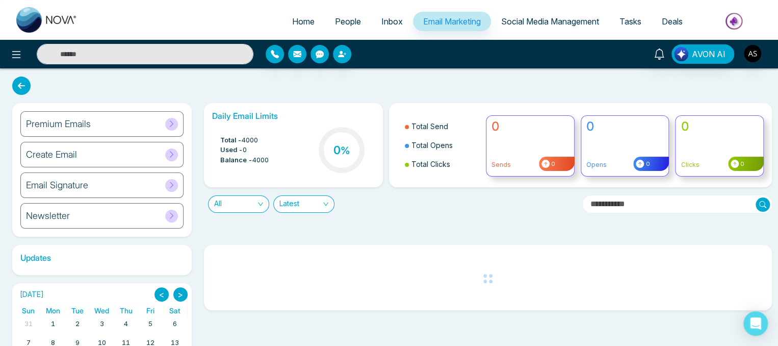
click at [145, 121] on div "Premium Emails" at bounding box center [101, 124] width 163 height 26
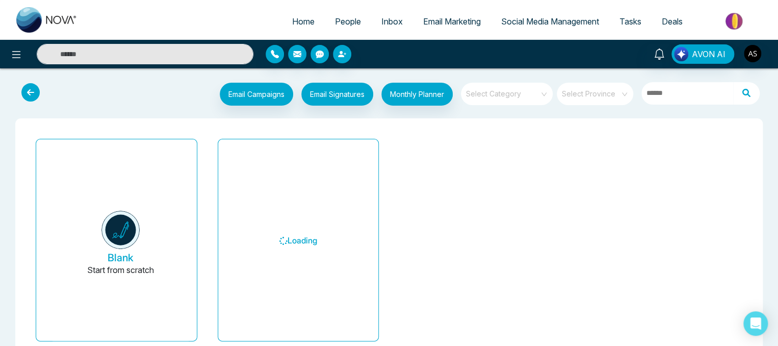
click at [512, 98] on span at bounding box center [503, 94] width 73 height 22
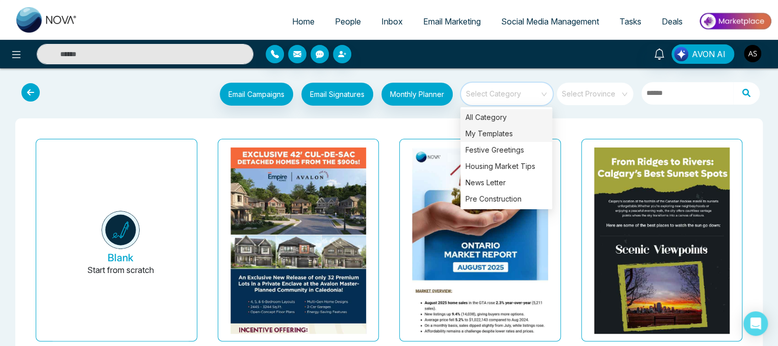
click at [496, 137] on div "My Templates" at bounding box center [507, 133] width 92 height 16
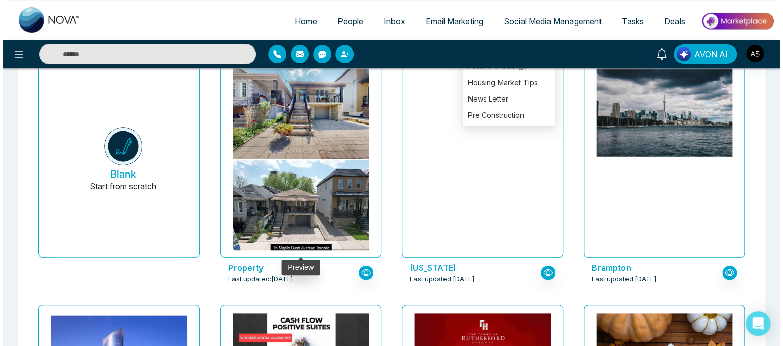
scroll to position [86, 0]
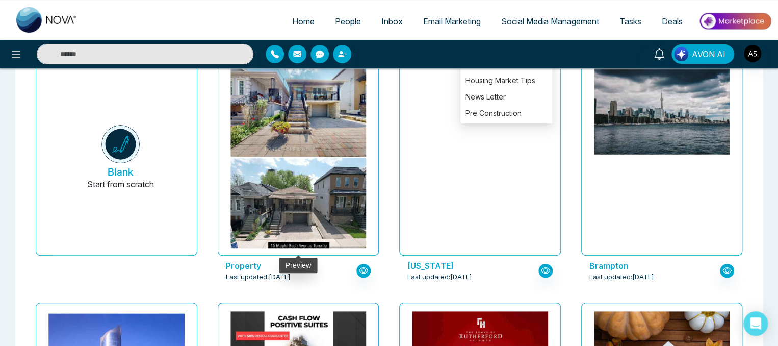
click at [298, 208] on img at bounding box center [298, 183] width 272 height 246
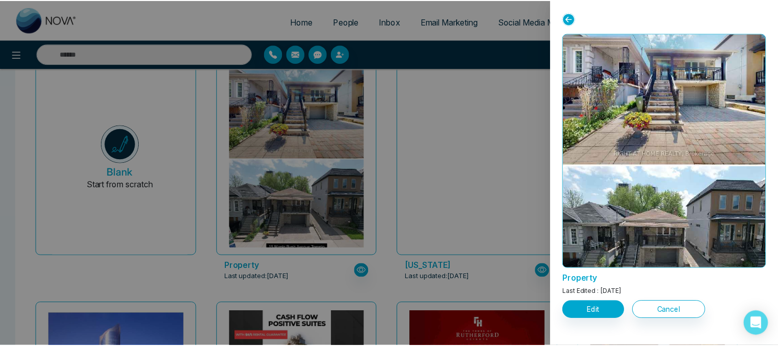
scroll to position [0, 0]
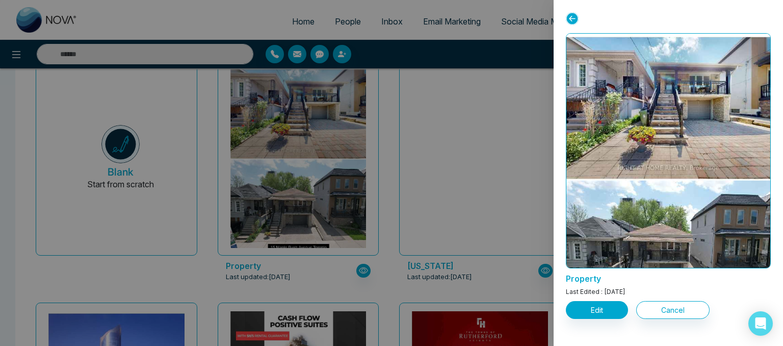
click at [508, 108] on div at bounding box center [391, 173] width 783 height 346
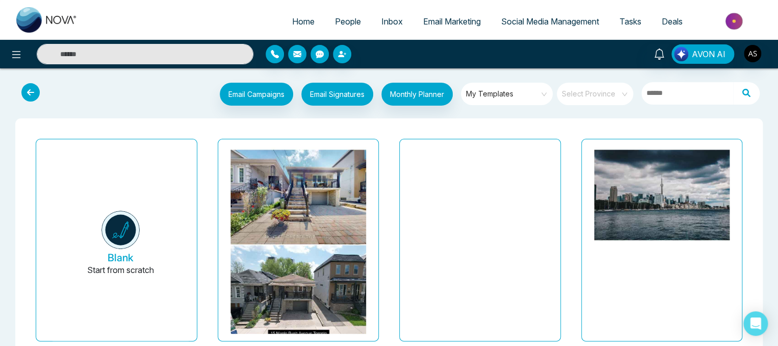
click at [29, 93] on icon at bounding box center [30, 92] width 18 height 18
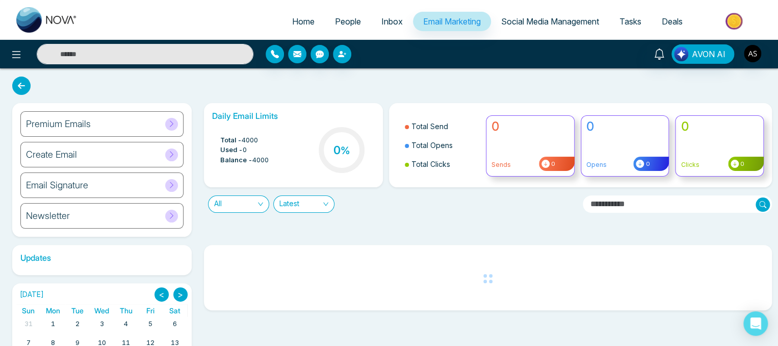
click at [550, 19] on span "Social Media Management" at bounding box center [550, 21] width 98 height 10
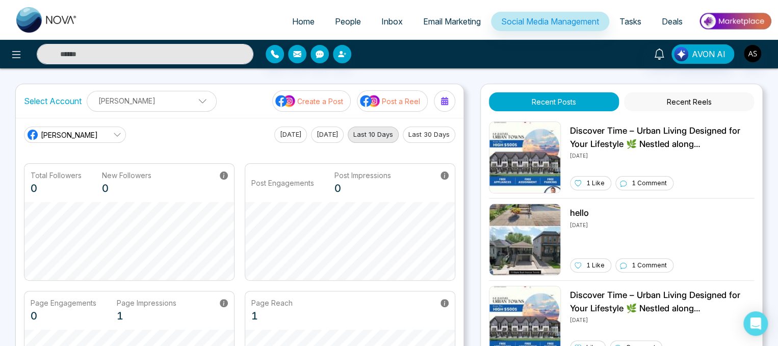
click at [318, 106] on button "Create a Post" at bounding box center [311, 100] width 79 height 21
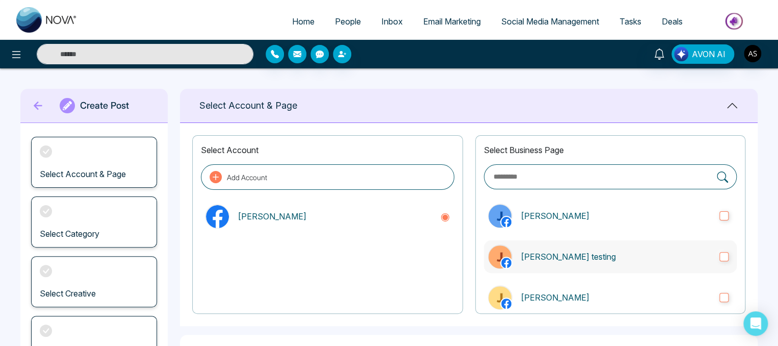
click at [551, 262] on label "[PERSON_NAME] testing" at bounding box center [610, 256] width 253 height 33
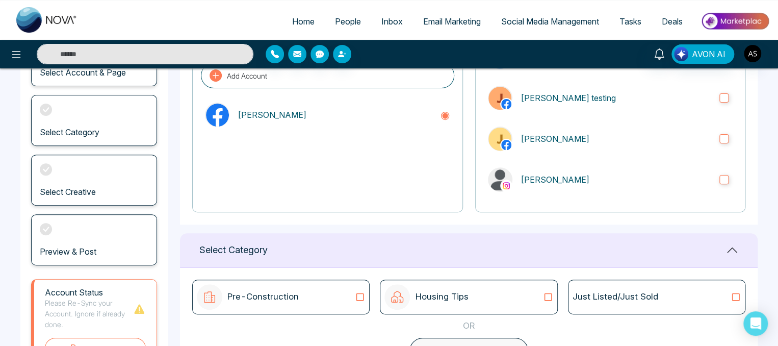
scroll to position [155, 0]
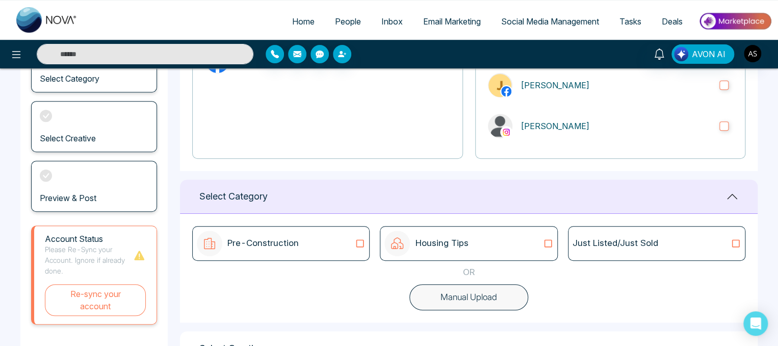
drag, startPoint x: 479, startPoint y: 294, endPoint x: 312, endPoint y: 235, distance: 177.3
click at [312, 235] on div "Pre-Construction" at bounding box center [281, 244] width 168 height 26
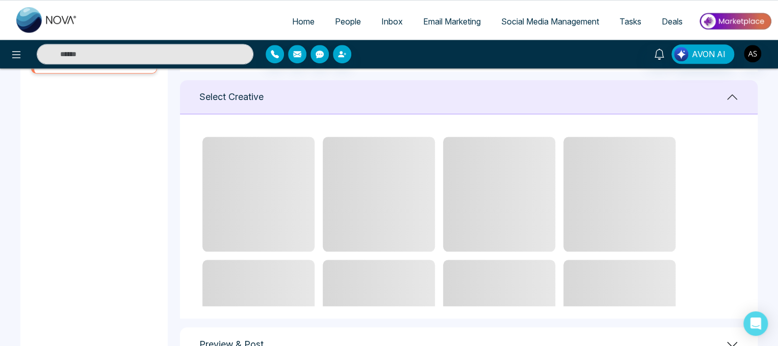
scroll to position [413, 0]
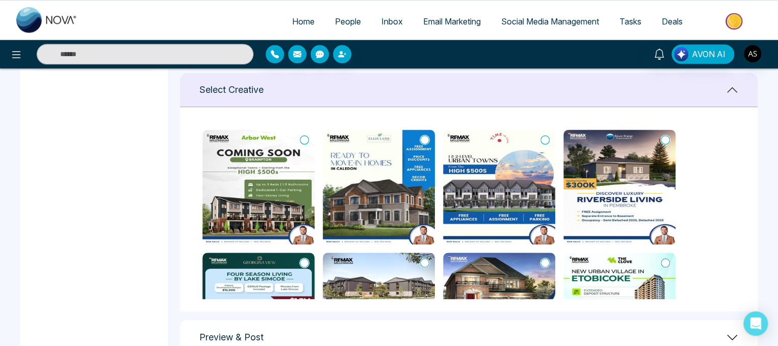
click at [288, 192] on img at bounding box center [258, 187] width 112 height 115
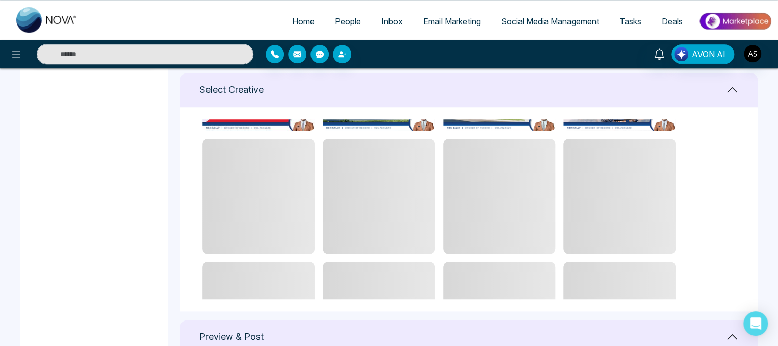
scroll to position [619, 0]
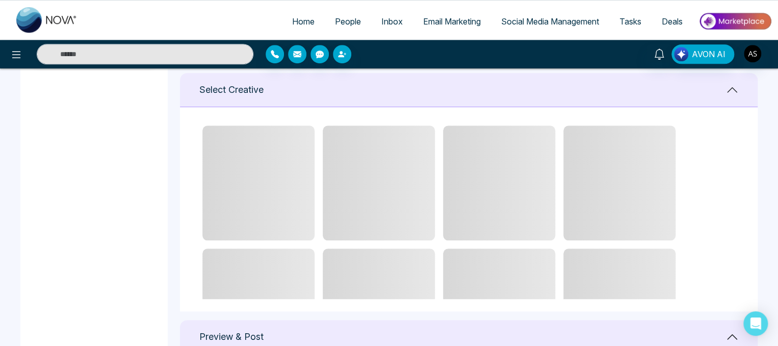
click at [626, 331] on div "Preview & Post" at bounding box center [469, 337] width 578 height 34
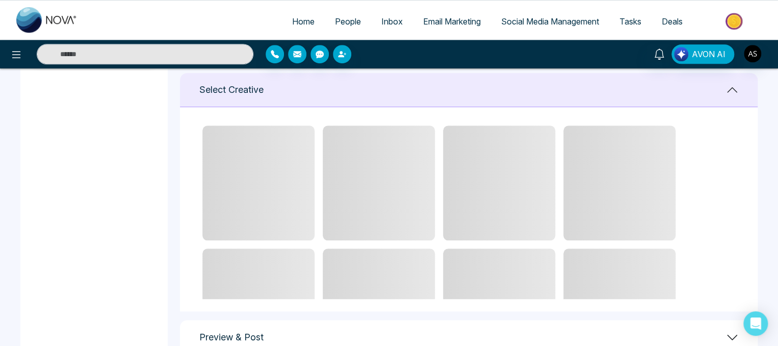
scroll to position [441, 0]
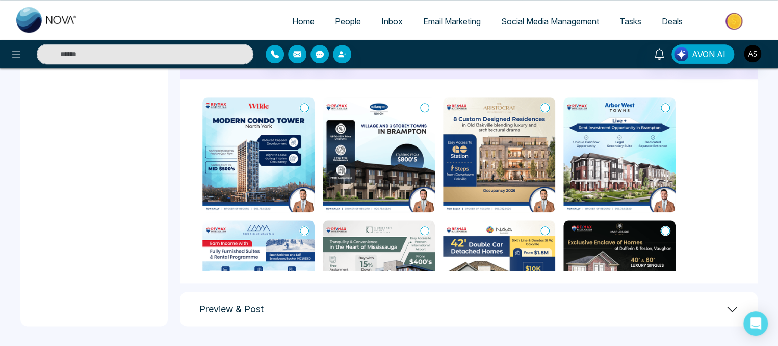
click at [732, 306] on icon at bounding box center [732, 309] width 12 height 12
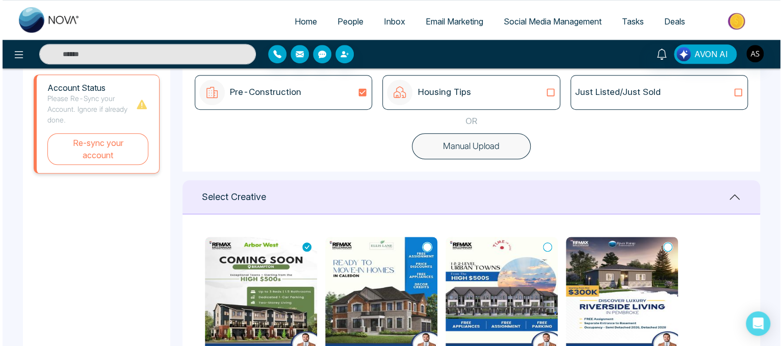
scroll to position [0, 0]
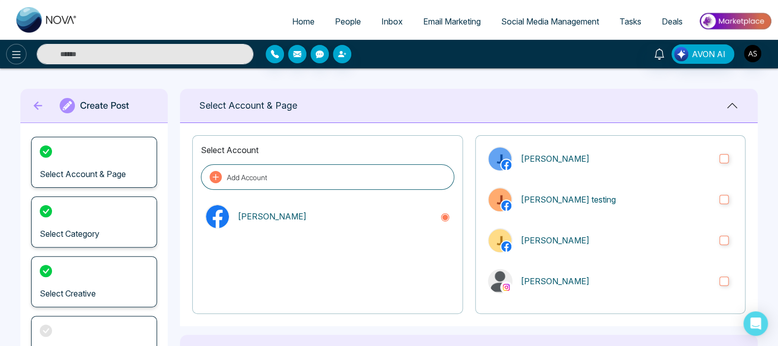
click at [14, 55] on icon at bounding box center [16, 54] width 12 height 12
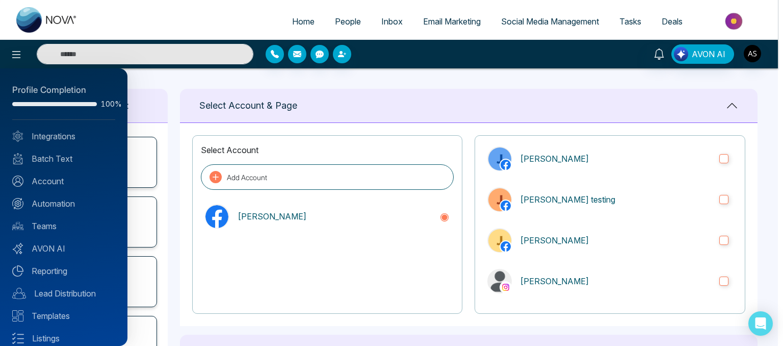
click at [10, 57] on div at bounding box center [391, 173] width 783 height 346
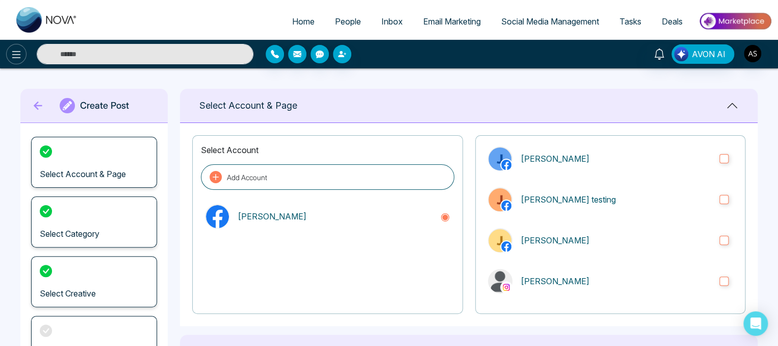
click at [16, 47] on button at bounding box center [16, 54] width 20 height 20
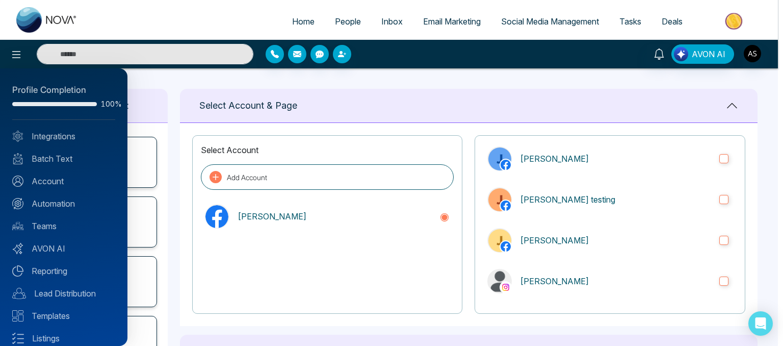
click at [300, 21] on div at bounding box center [391, 173] width 783 height 346
type textarea "**********"
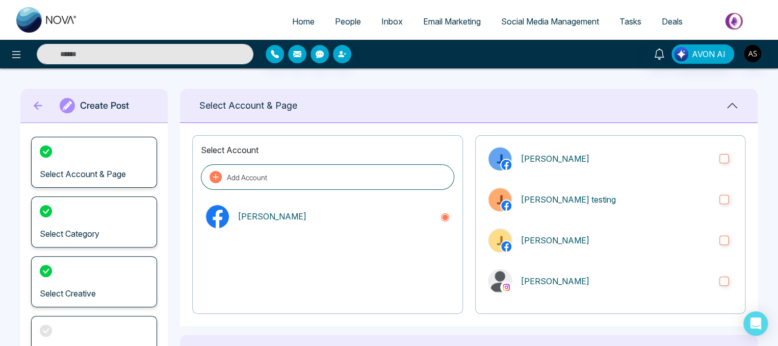
click at [347, 21] on span "People" at bounding box center [348, 21] width 26 height 10
